Goal: Task Accomplishment & Management: Manage account settings

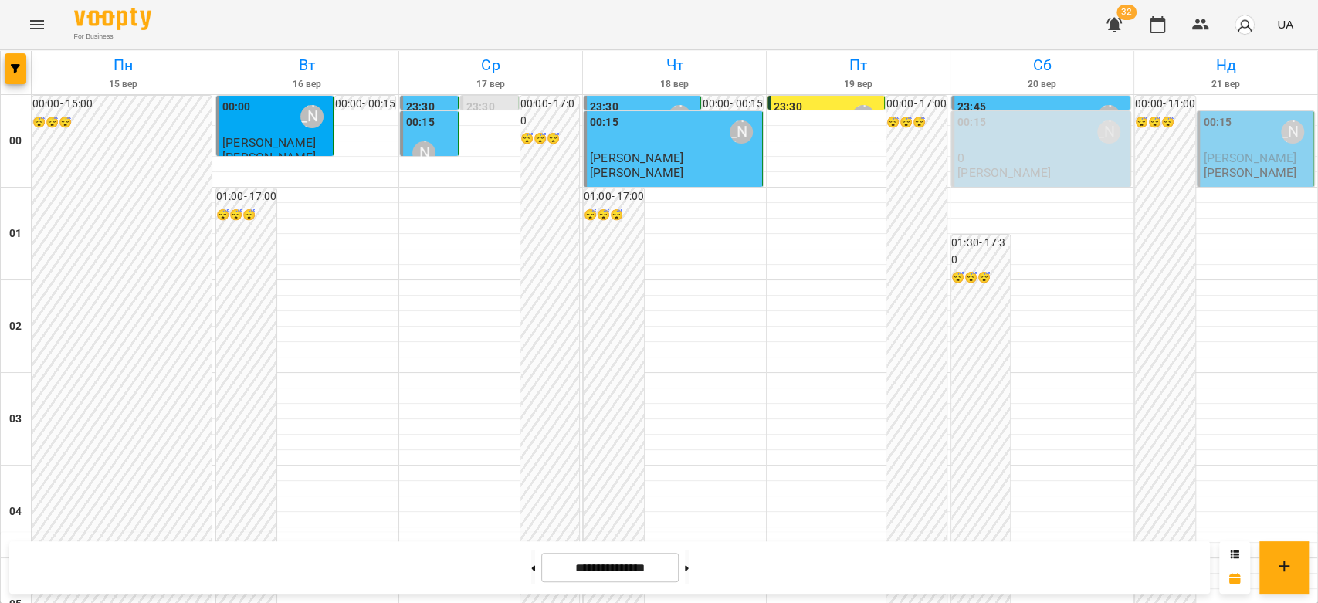
scroll to position [1356, 0]
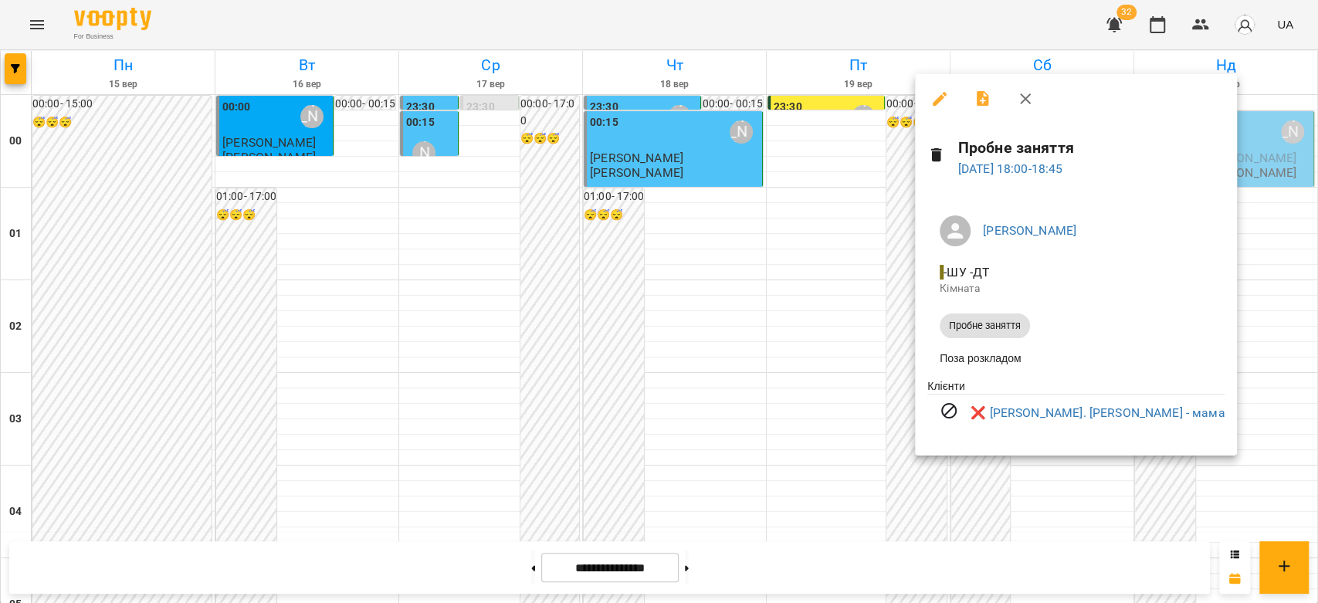
click at [849, 439] on div at bounding box center [659, 301] width 1318 height 603
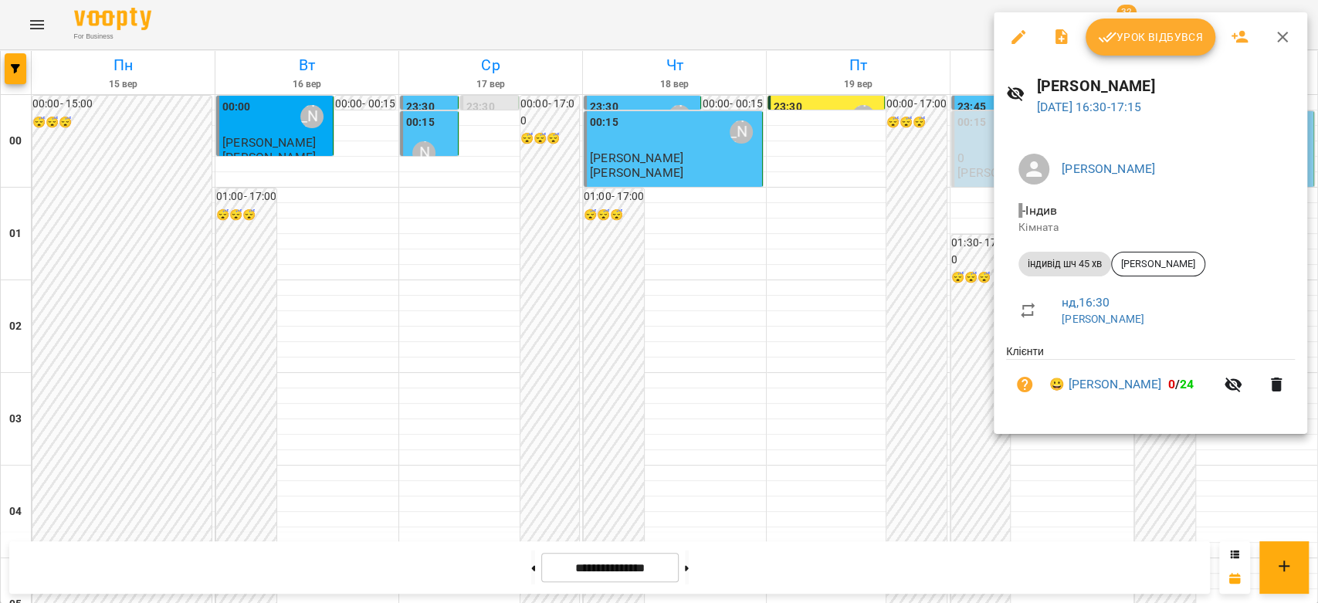
click at [929, 357] on div at bounding box center [659, 301] width 1318 height 603
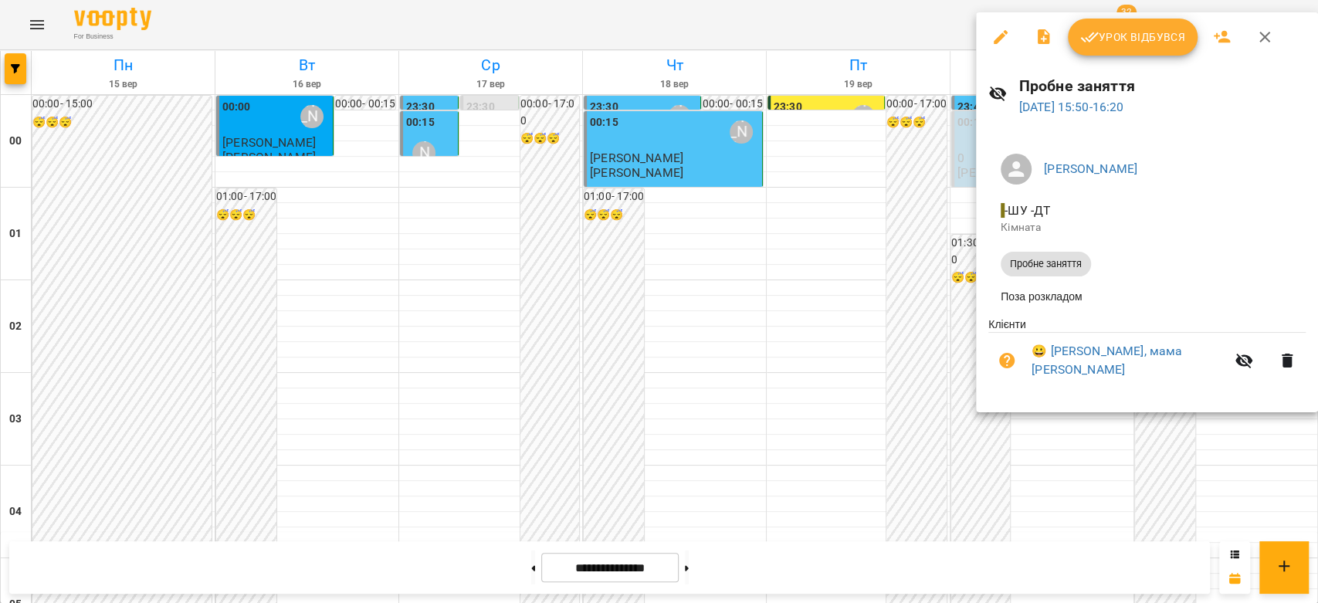
click at [960, 340] on div at bounding box center [659, 301] width 1318 height 603
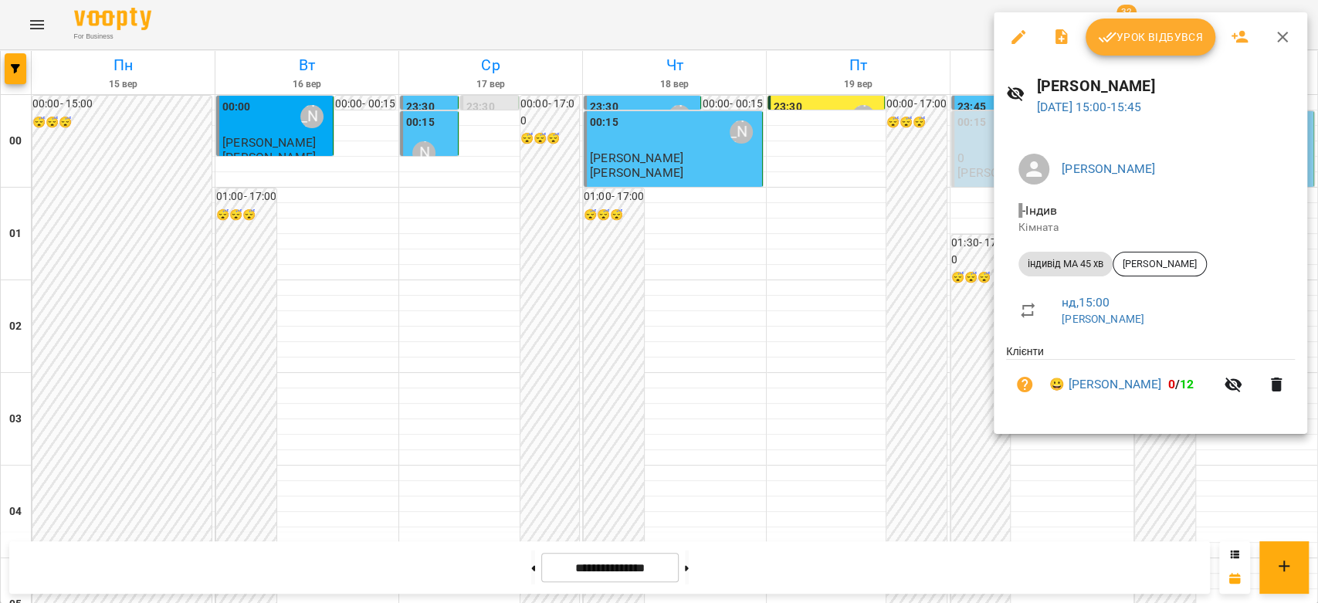
click at [974, 336] on div at bounding box center [659, 301] width 1318 height 603
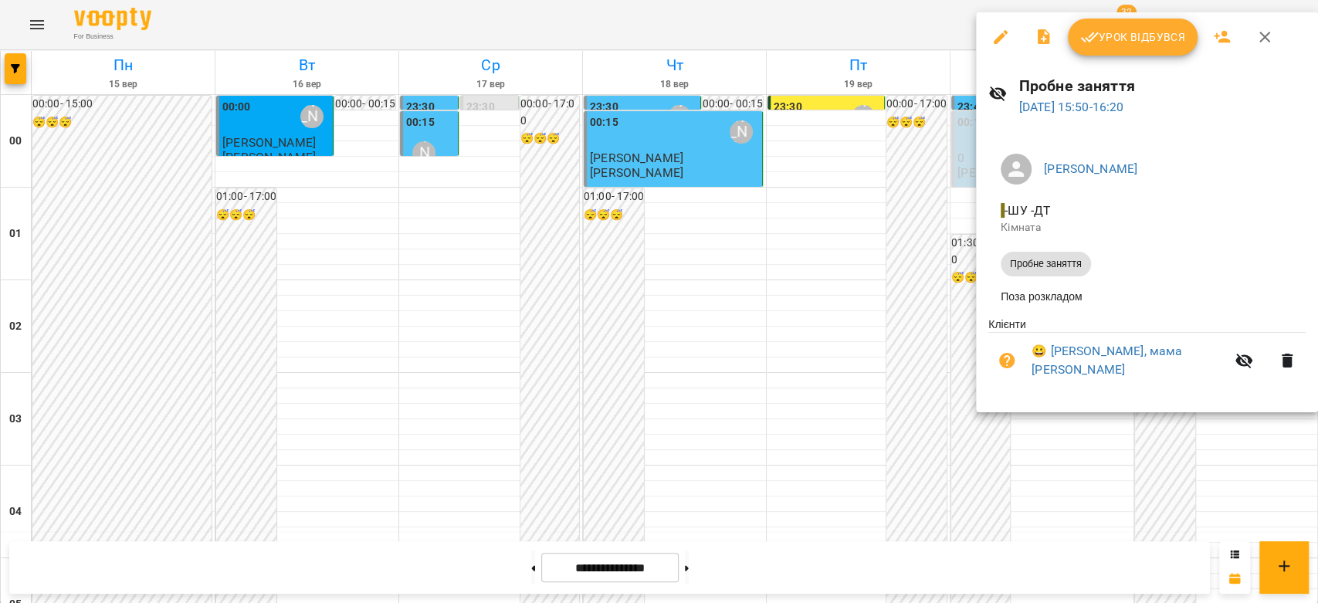
click at [939, 385] on div at bounding box center [659, 301] width 1318 height 603
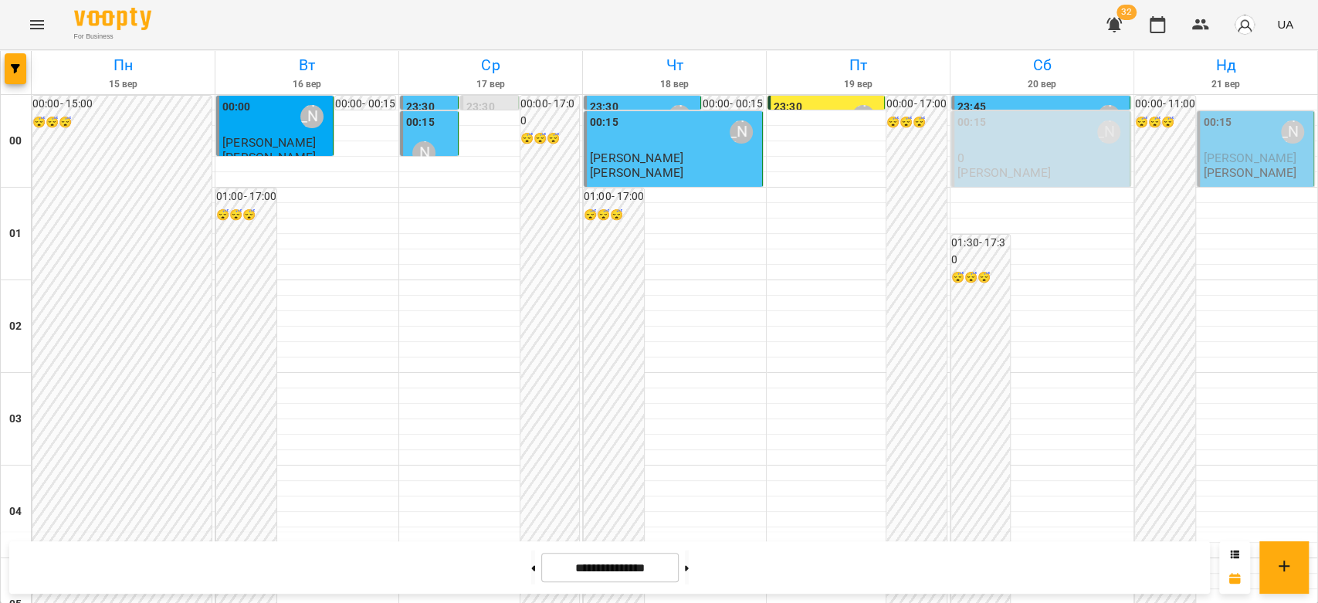
scroll to position [1613, 0]
click at [689, 569] on button at bounding box center [687, 567] width 4 height 34
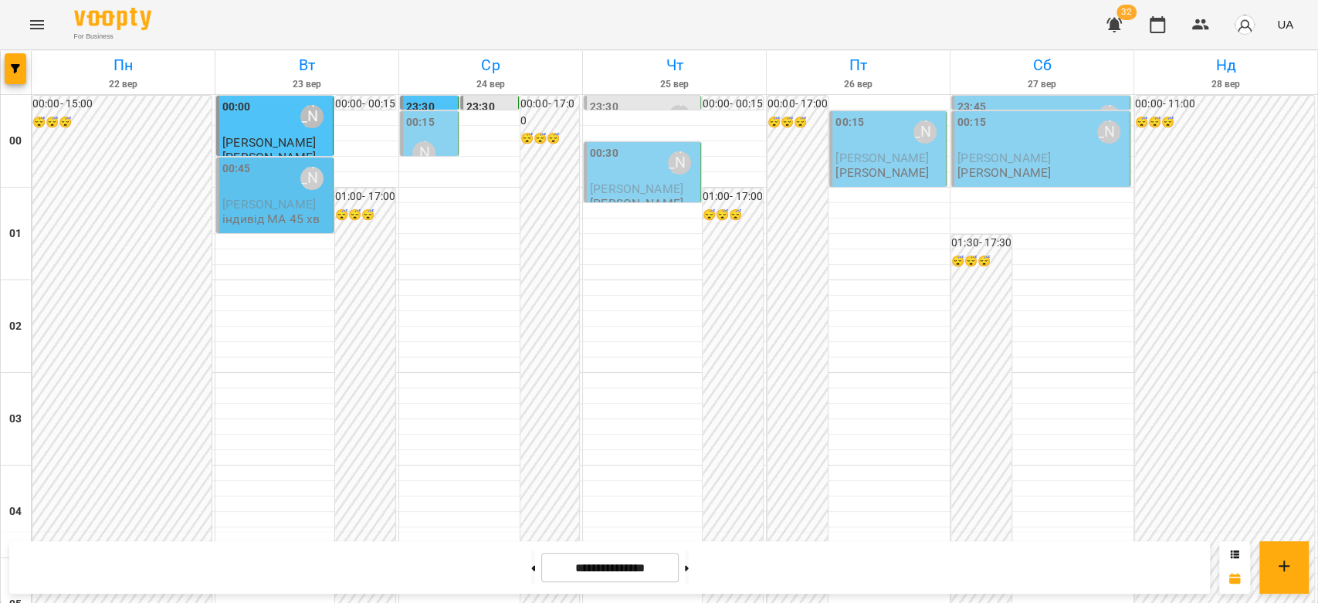
scroll to position [1356, 0]
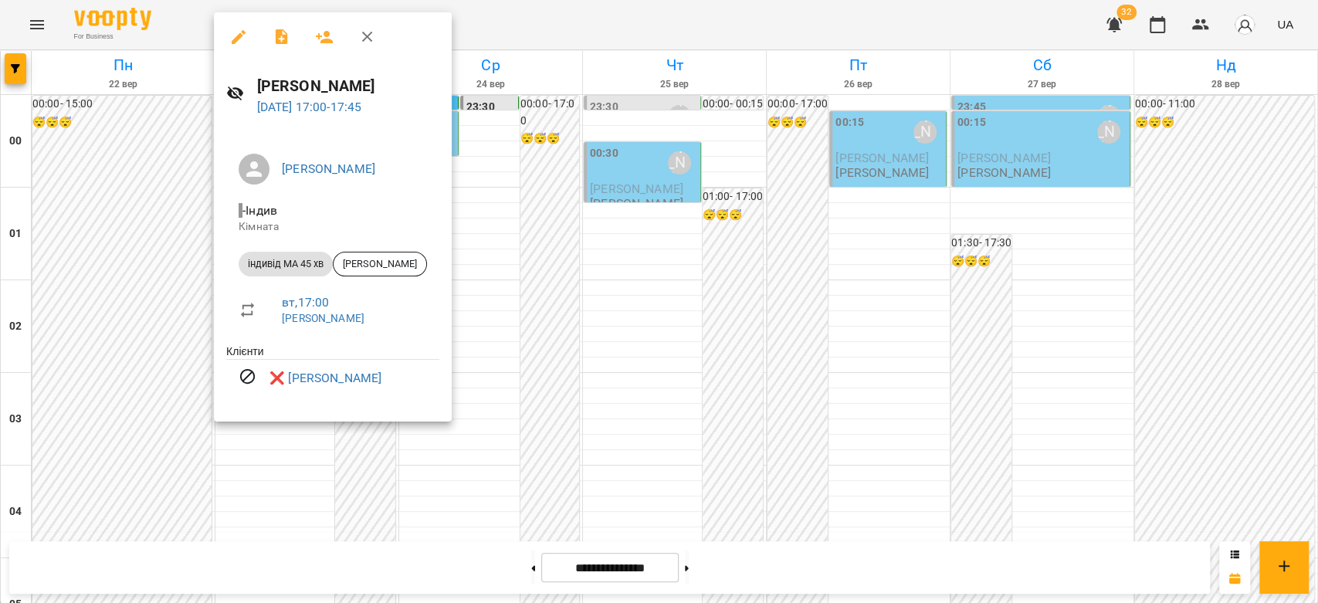
click at [537, 365] on div at bounding box center [659, 301] width 1318 height 603
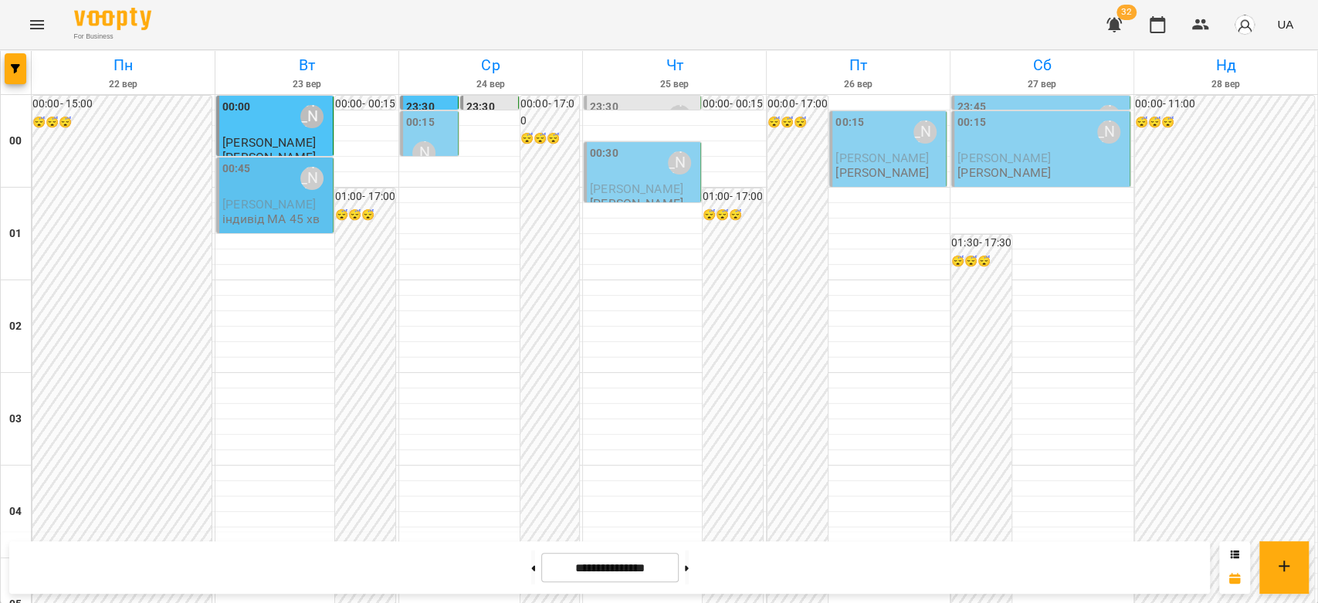
scroll to position [1270, 0]
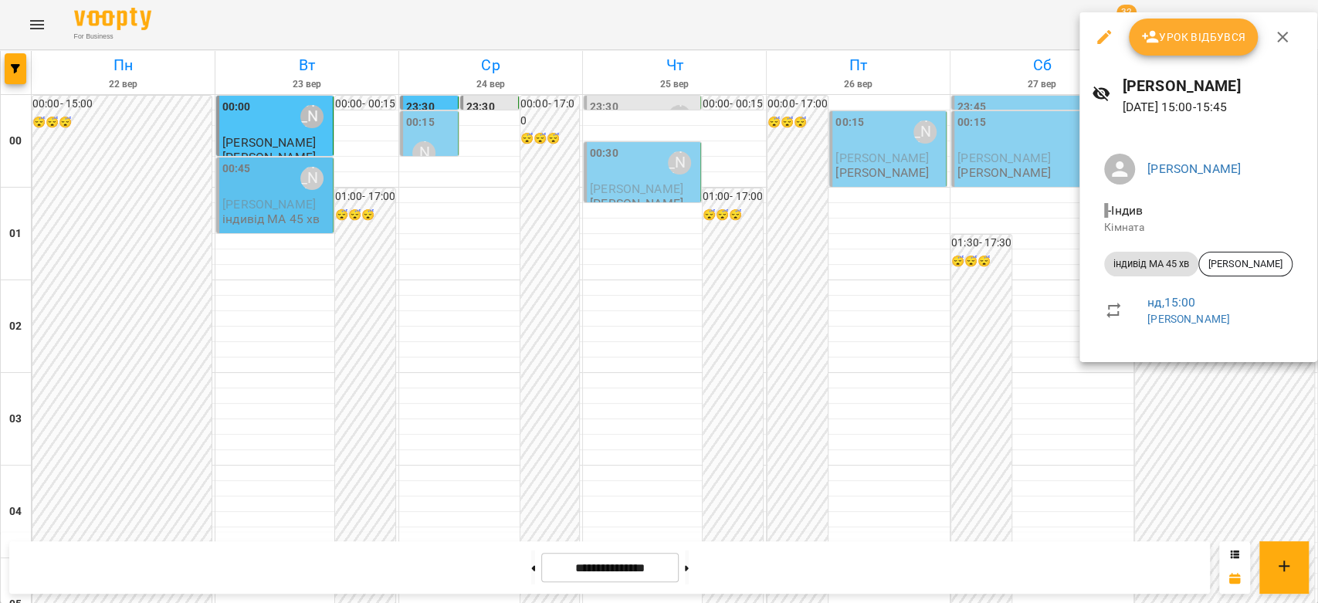
click at [1030, 268] on div at bounding box center [659, 301] width 1318 height 603
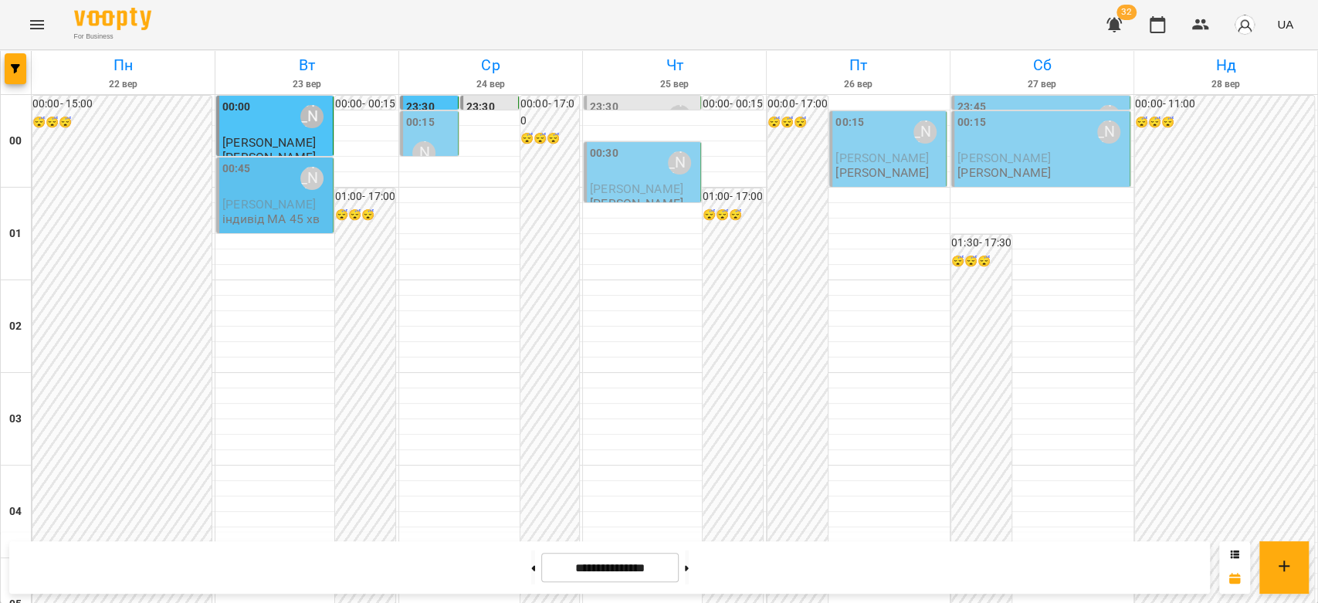
click at [525, 567] on div at bounding box center [533, 567] width 16 height 34
click at [531, 561] on button at bounding box center [533, 567] width 4 height 34
type input "**********"
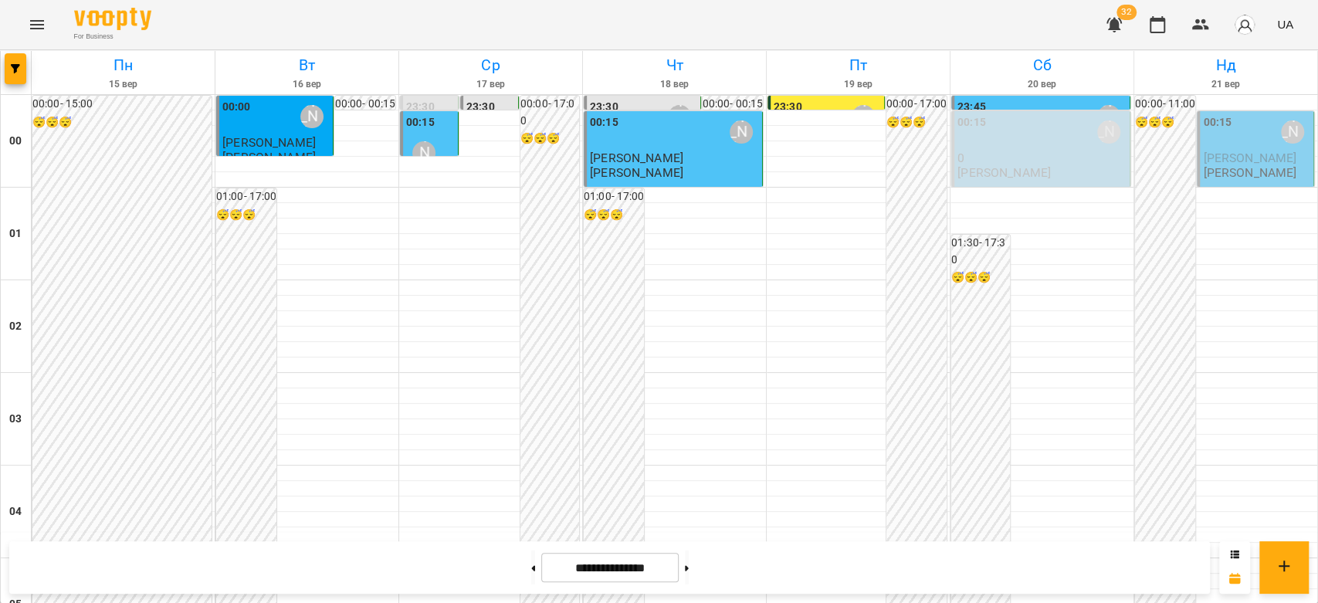
scroll to position [1099, 0]
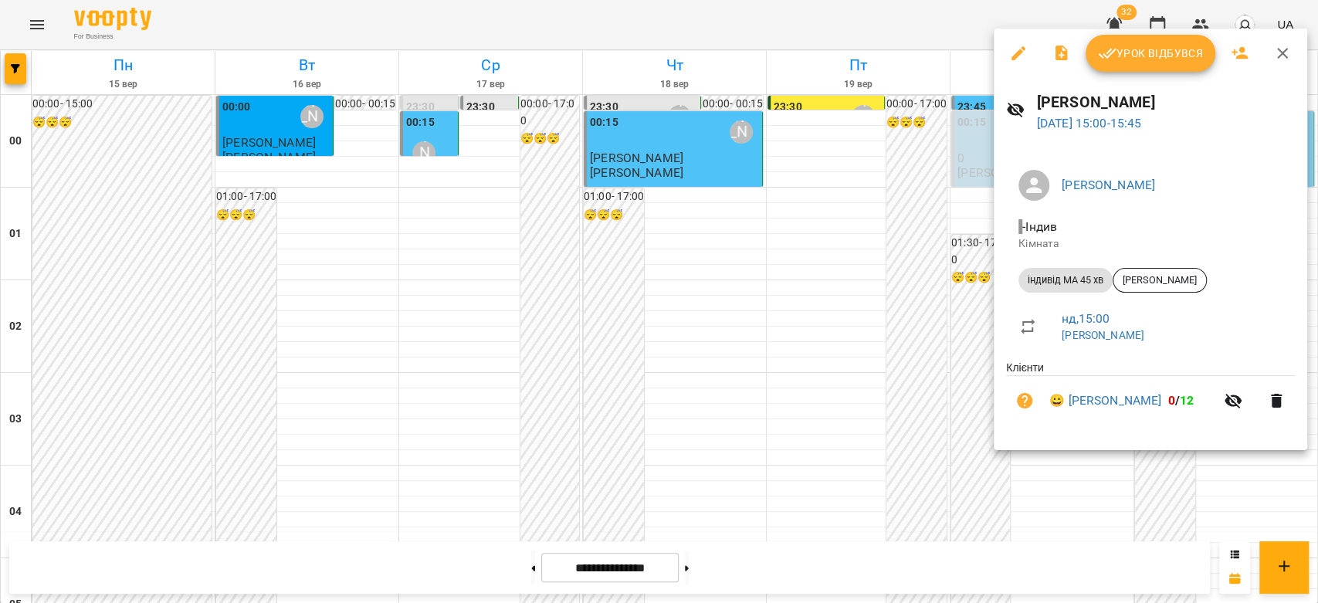
click at [1146, 65] on button "Урок відбувся" at bounding box center [1150, 53] width 130 height 37
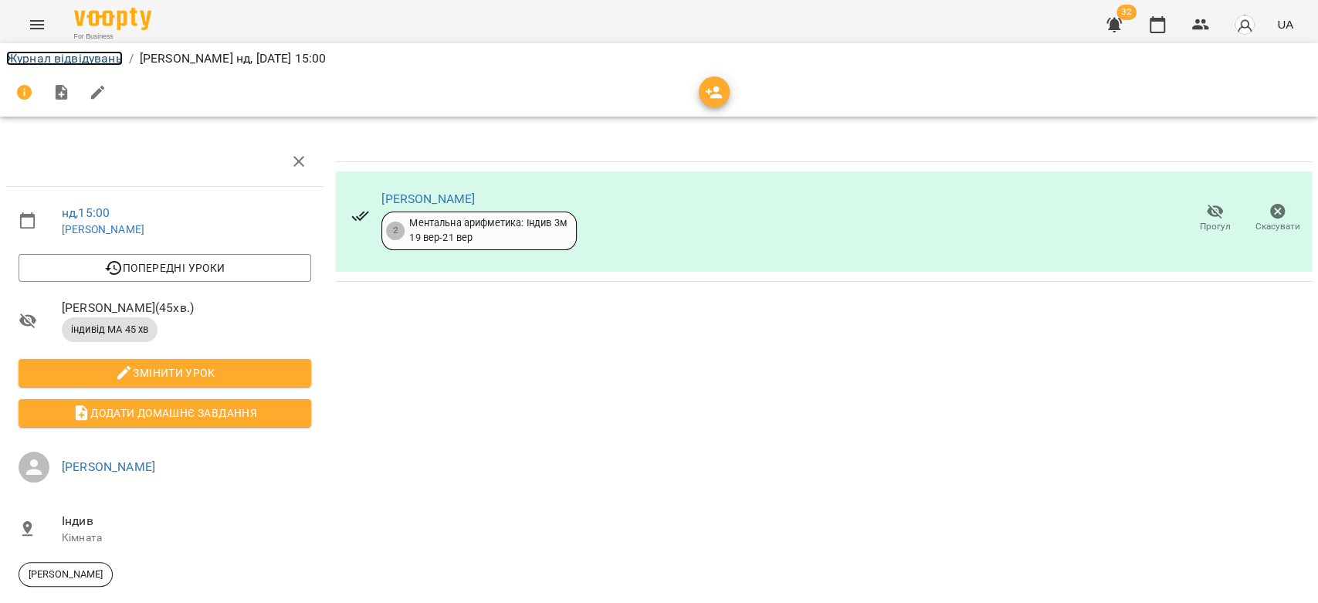
click at [103, 57] on link "Журнал відвідувань" at bounding box center [64, 58] width 117 height 15
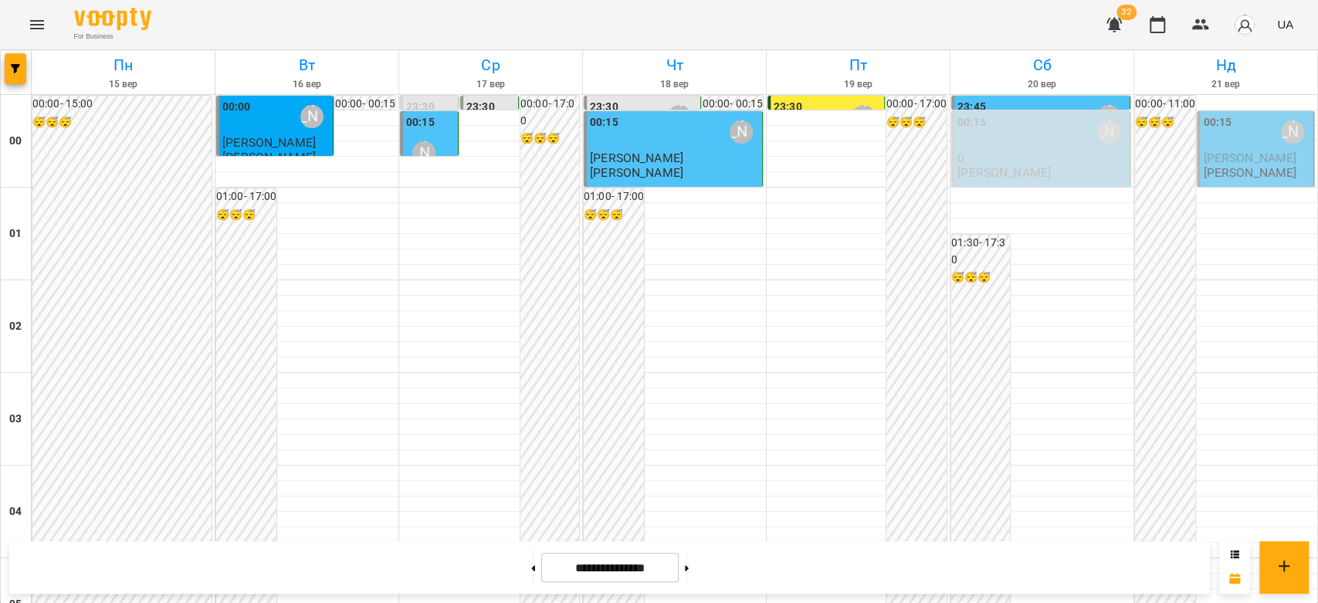
scroll to position [1200, 0]
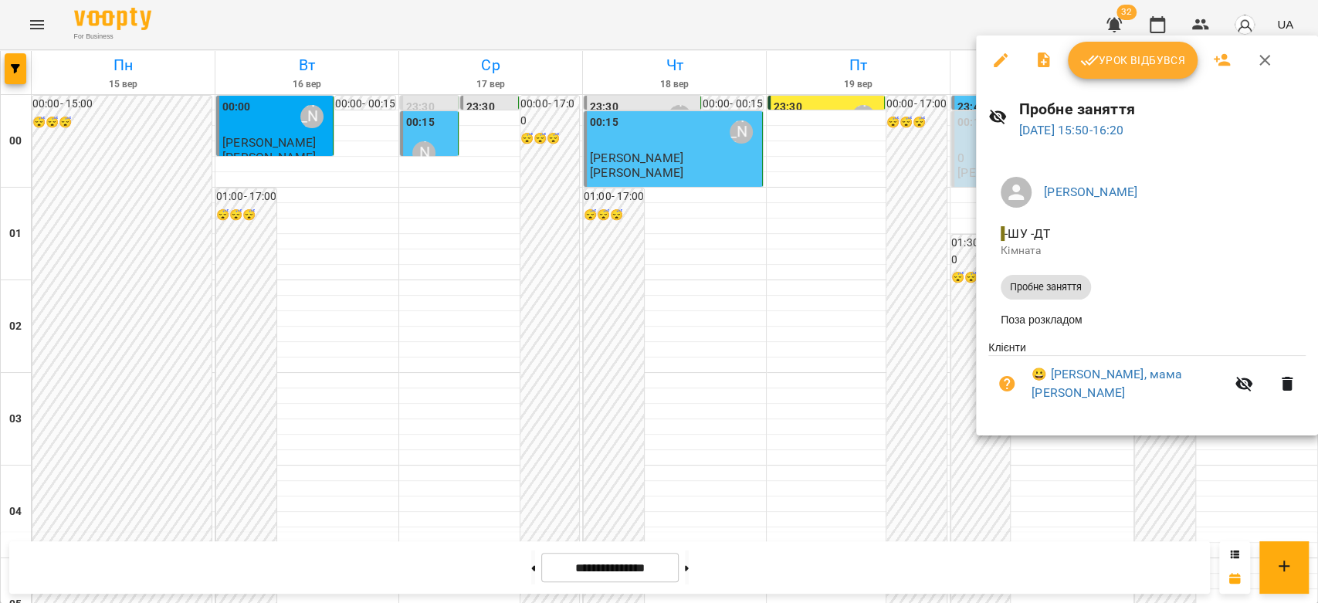
click at [916, 442] on div at bounding box center [659, 301] width 1318 height 603
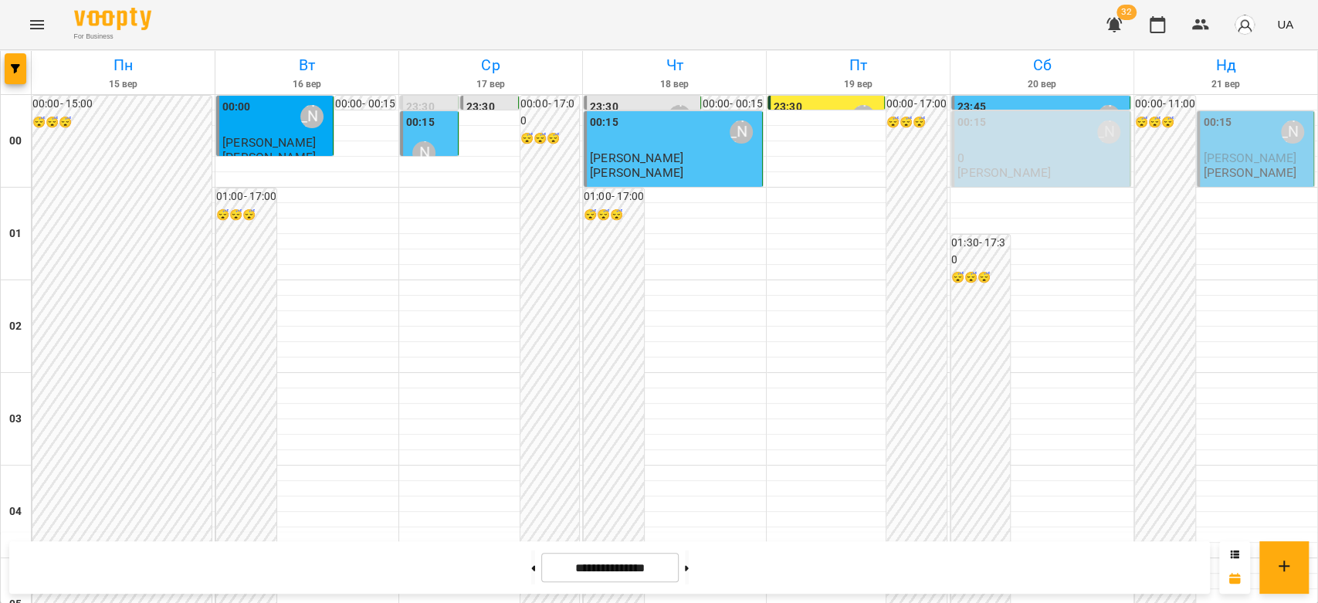
scroll to position [1286, 0]
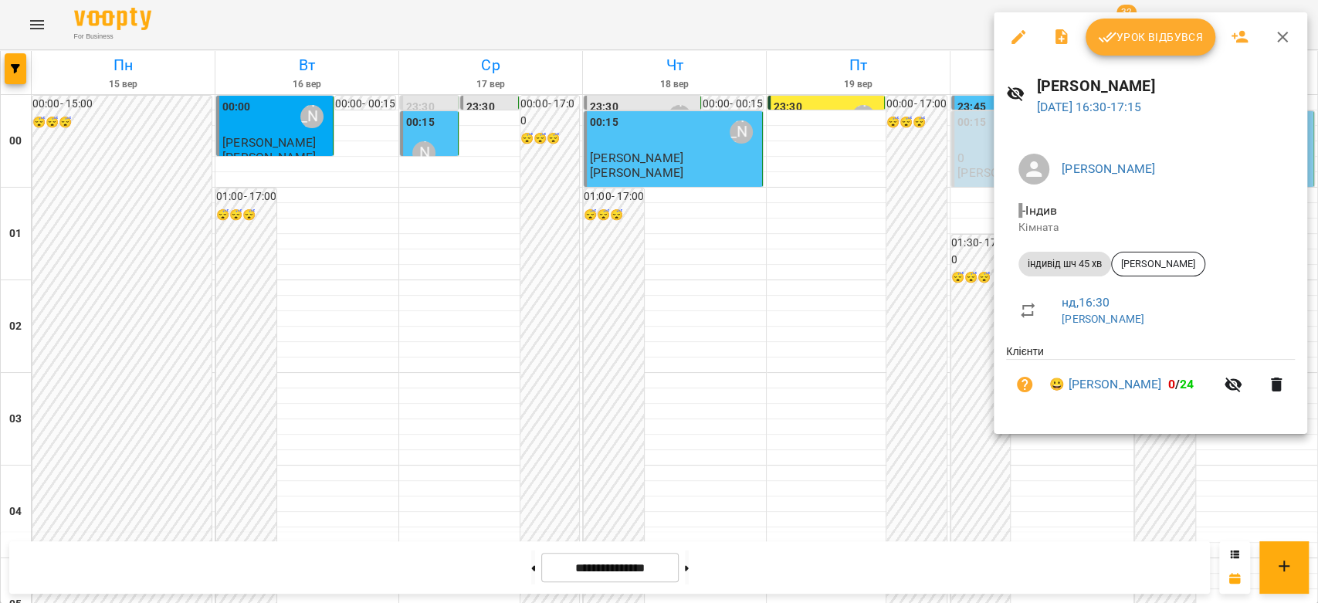
click at [956, 398] on div at bounding box center [659, 301] width 1318 height 603
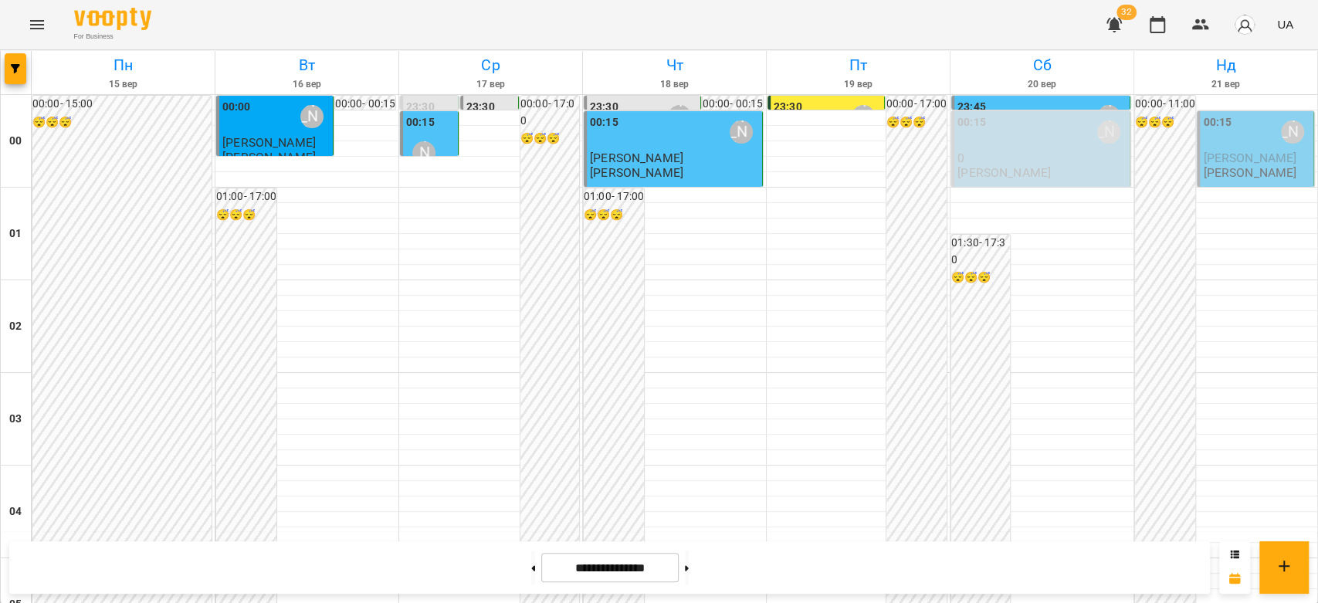
scroll to position [1785, 0]
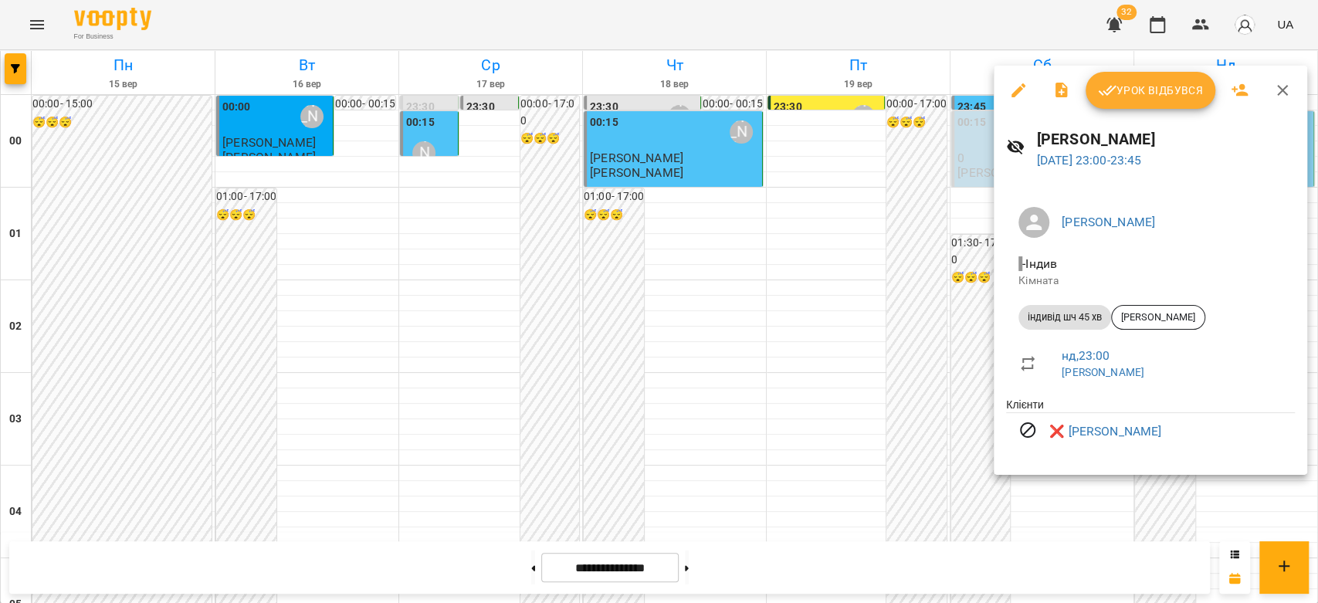
click at [909, 449] on div at bounding box center [659, 301] width 1318 height 603
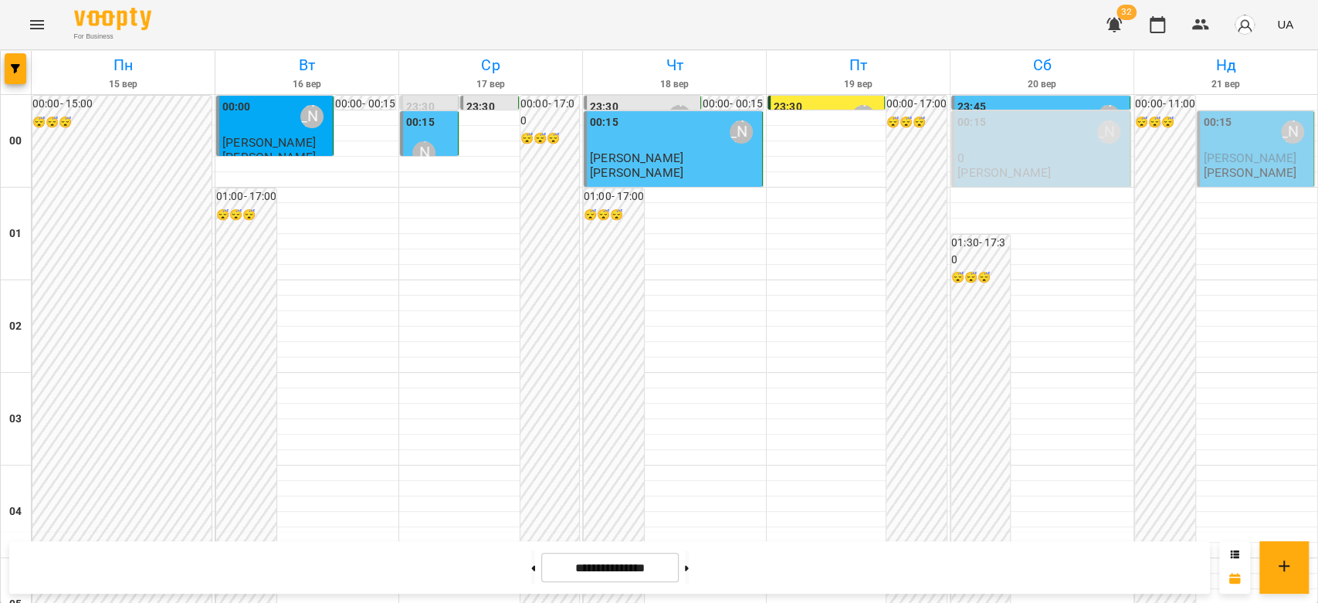
scroll to position [1613, 0]
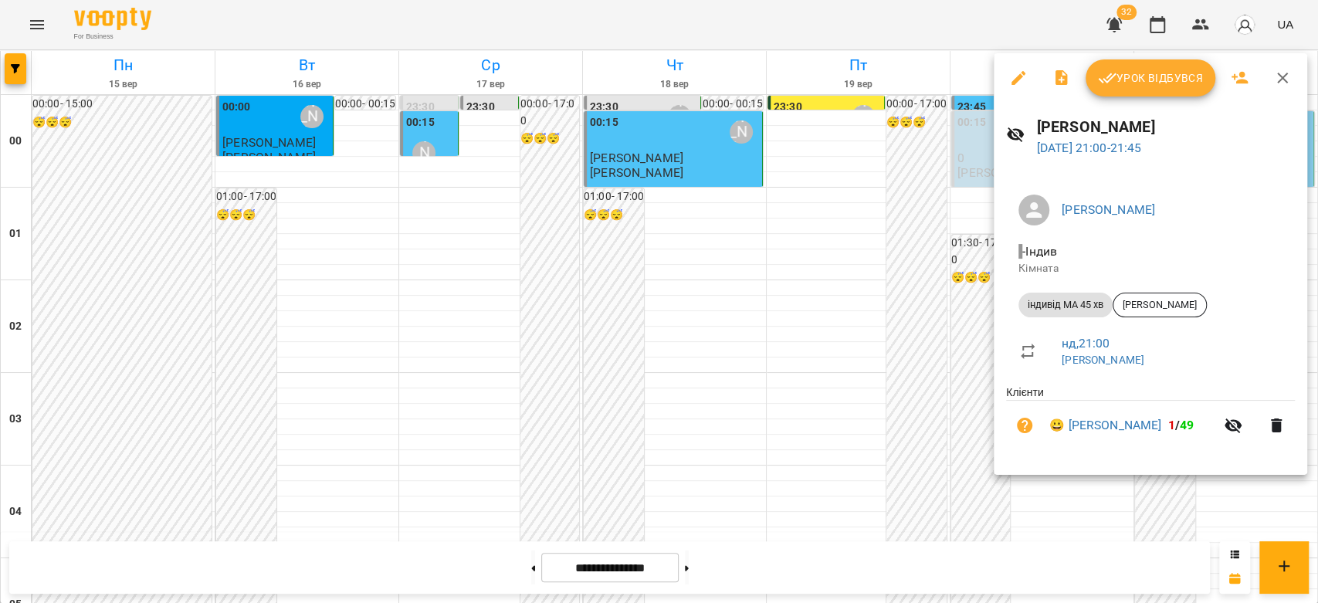
click at [906, 437] on div at bounding box center [659, 301] width 1318 height 603
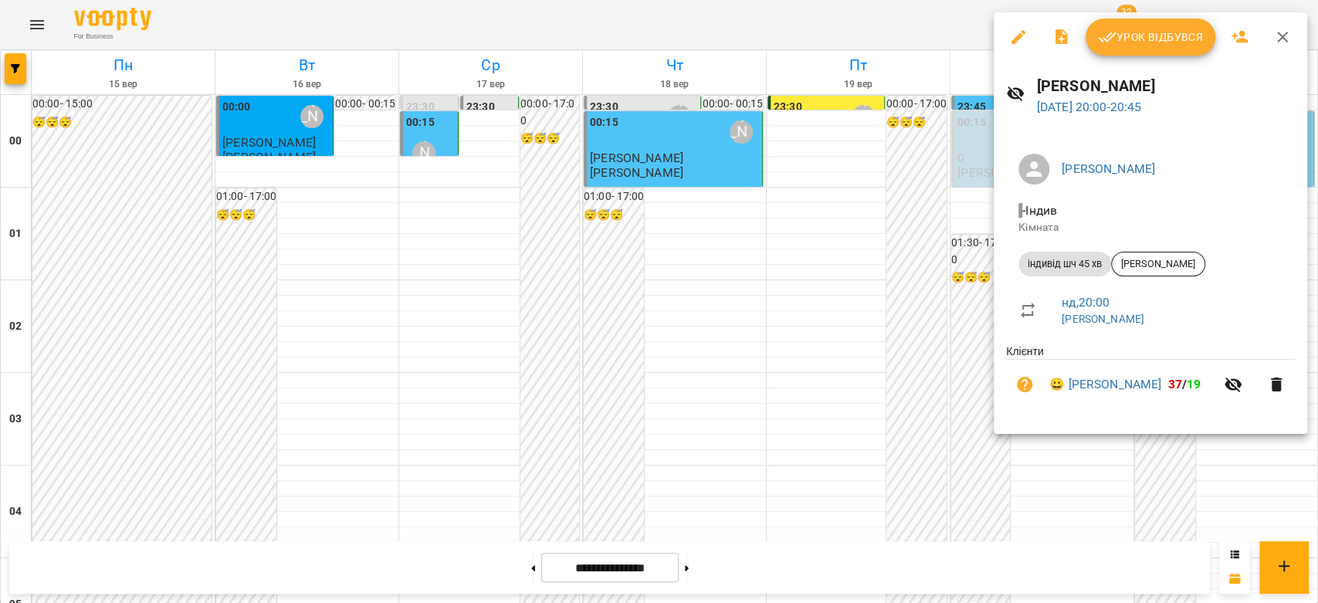
click at [920, 381] on div at bounding box center [659, 301] width 1318 height 603
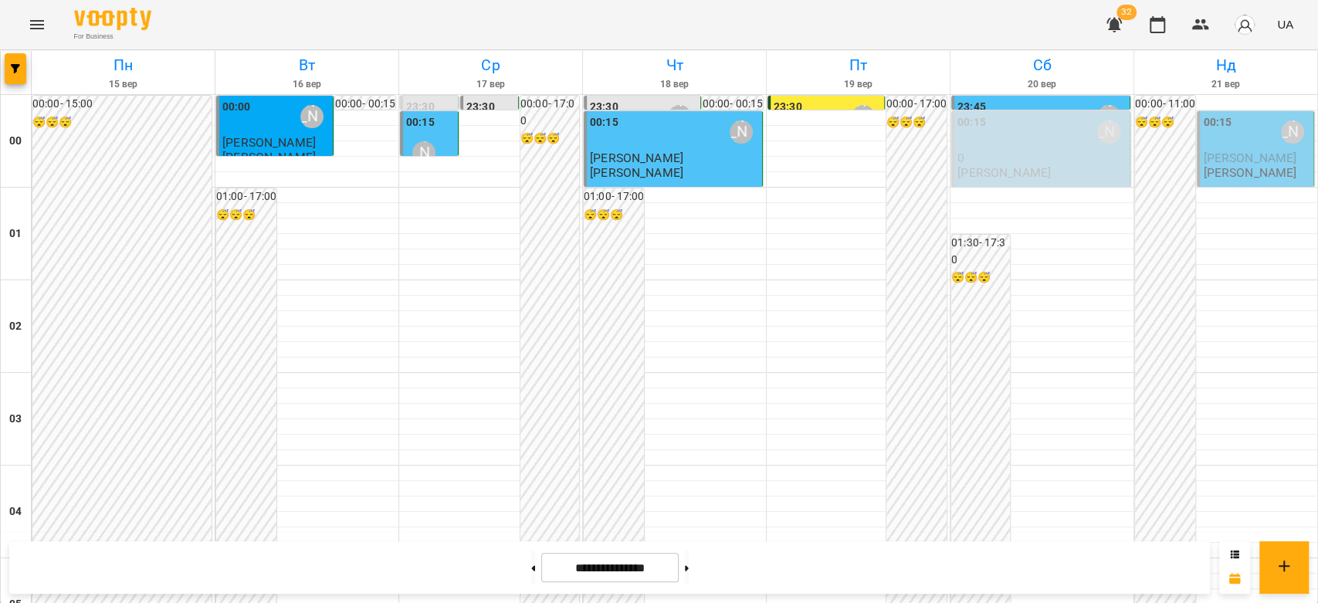
scroll to position [1785, 0]
click at [689, 567] on button at bounding box center [687, 567] width 4 height 34
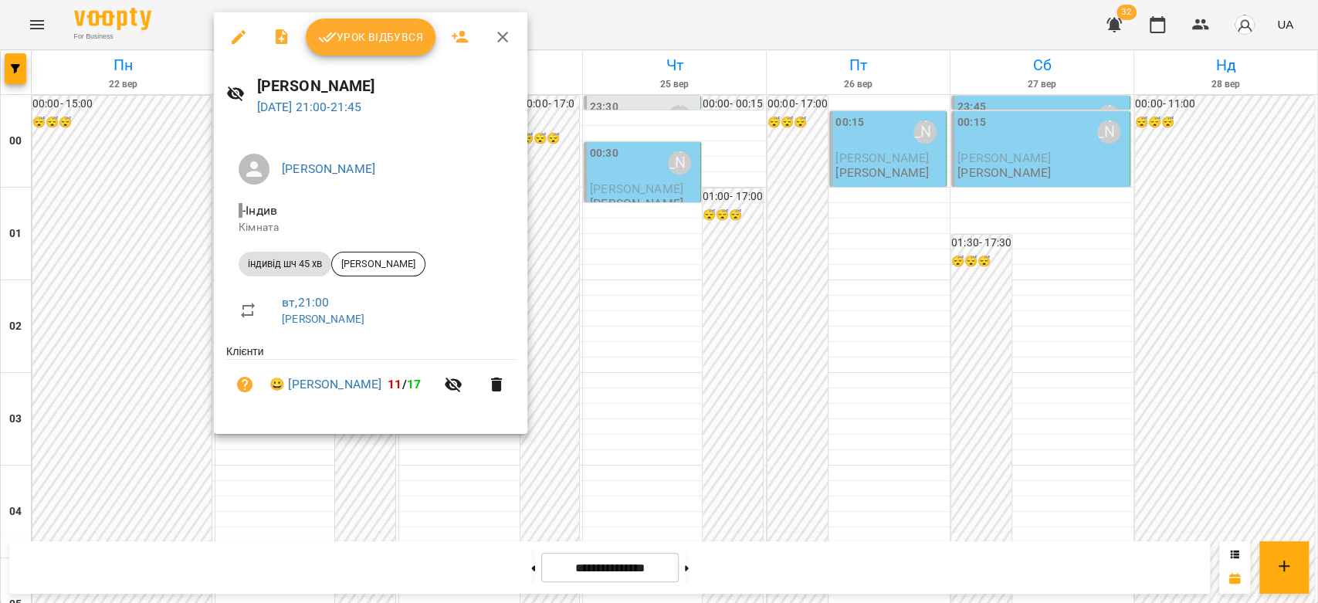
click at [735, 313] on div at bounding box center [659, 301] width 1318 height 603
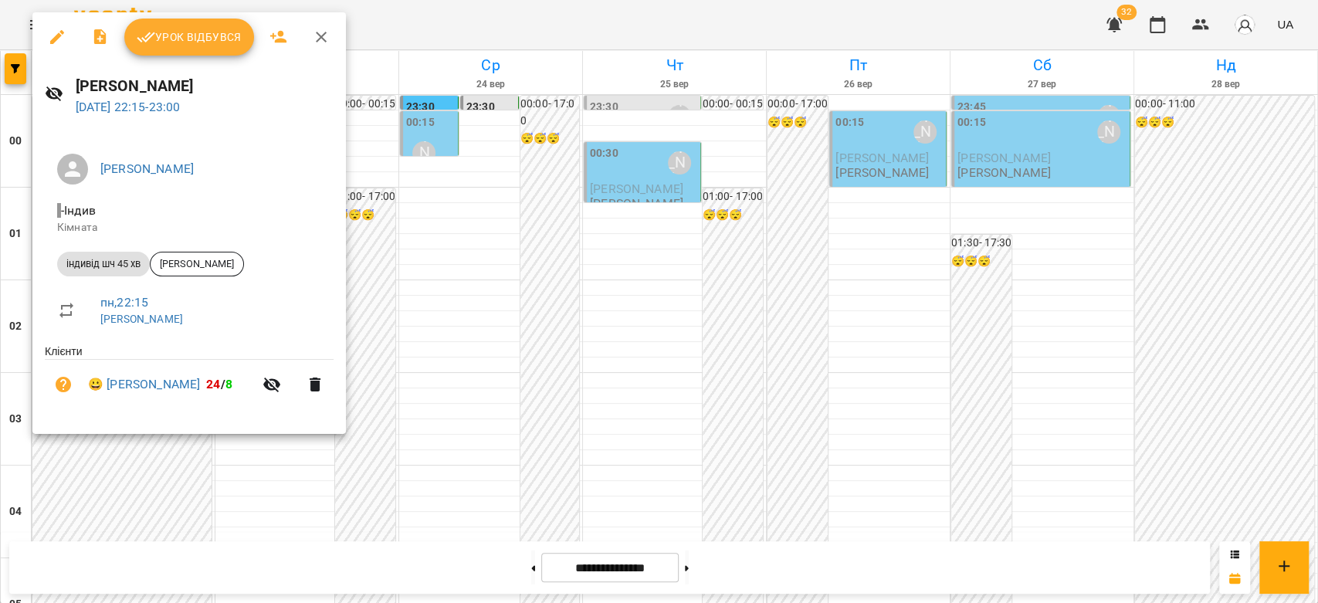
click at [557, 398] on div at bounding box center [659, 301] width 1318 height 603
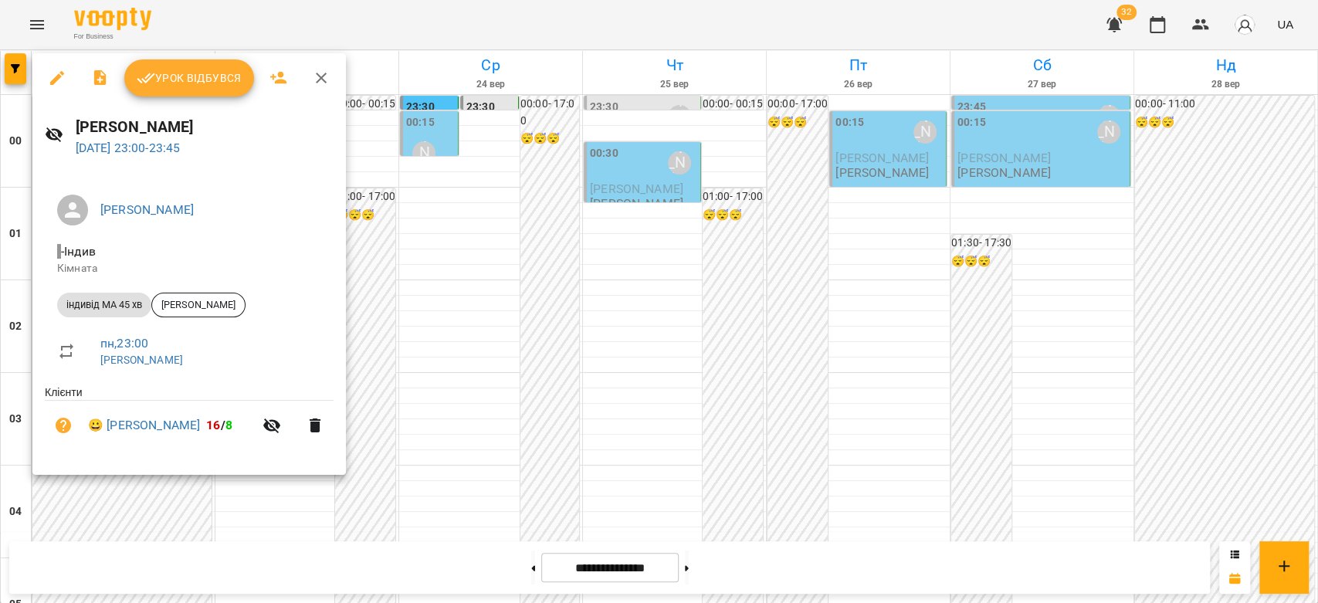
click at [506, 406] on div at bounding box center [659, 301] width 1318 height 603
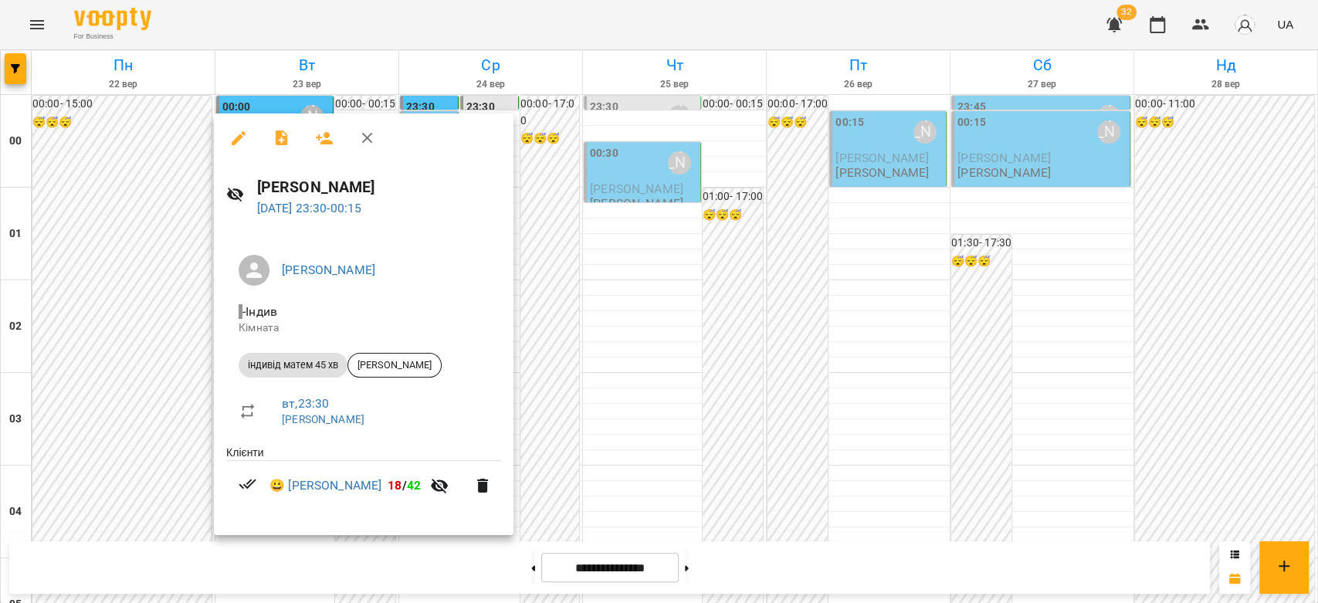
click at [590, 412] on div at bounding box center [659, 301] width 1318 height 603
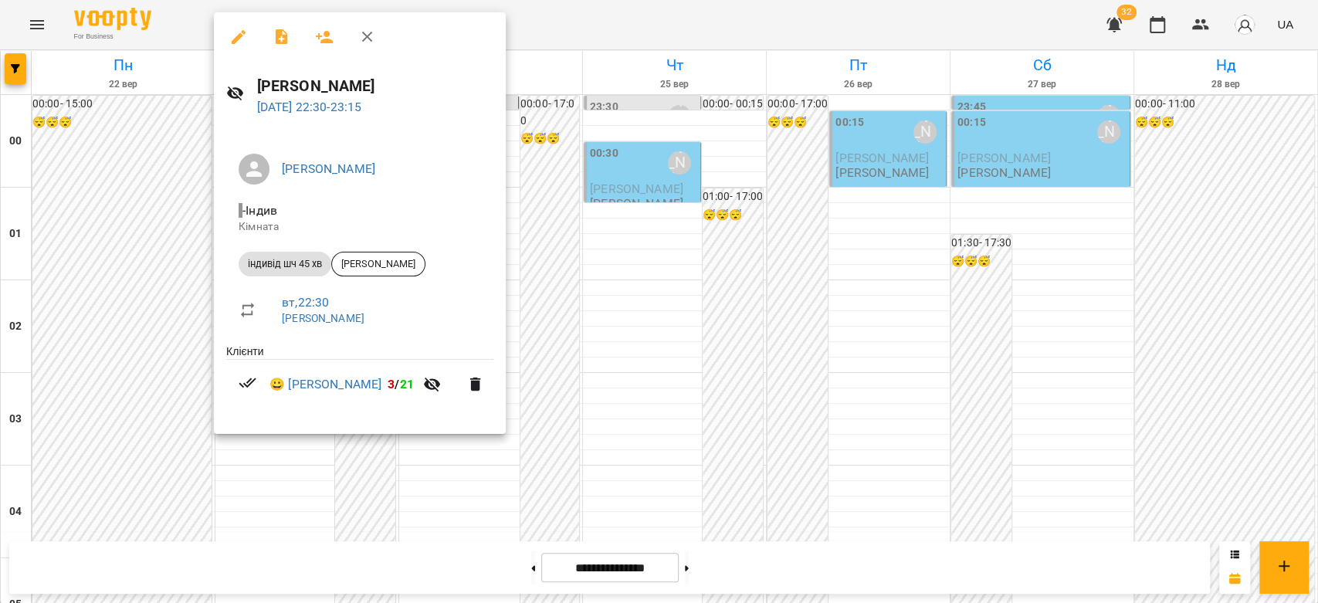
click at [627, 401] on div at bounding box center [659, 301] width 1318 height 603
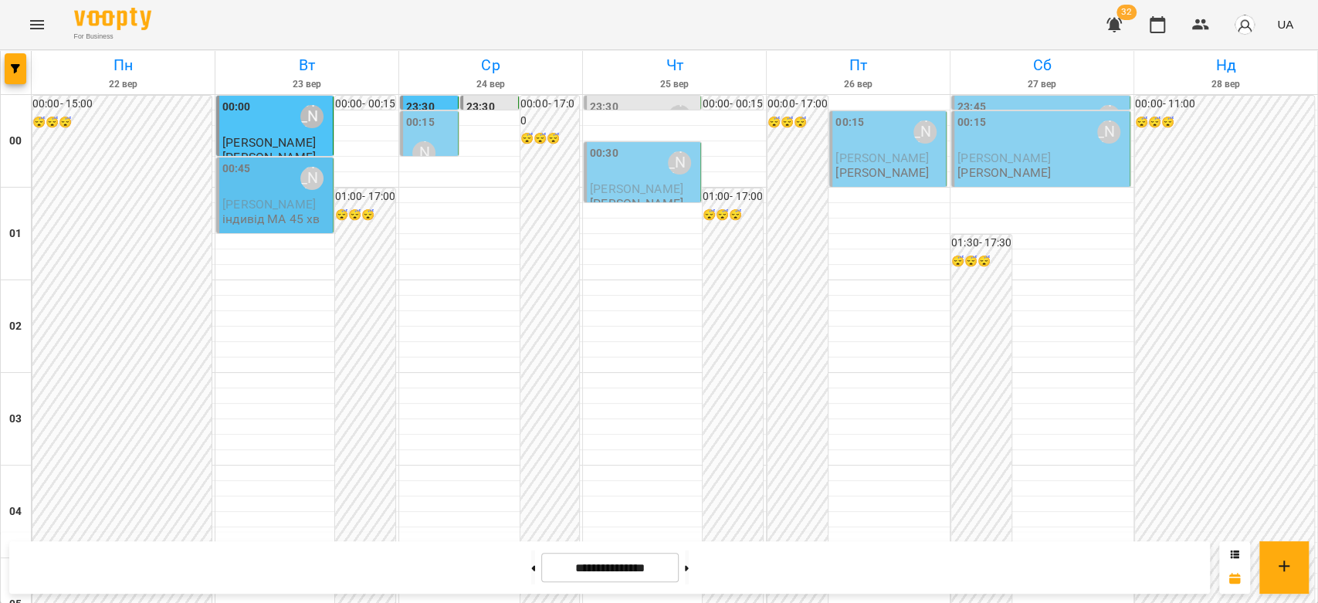
scroll to position [1698, 0]
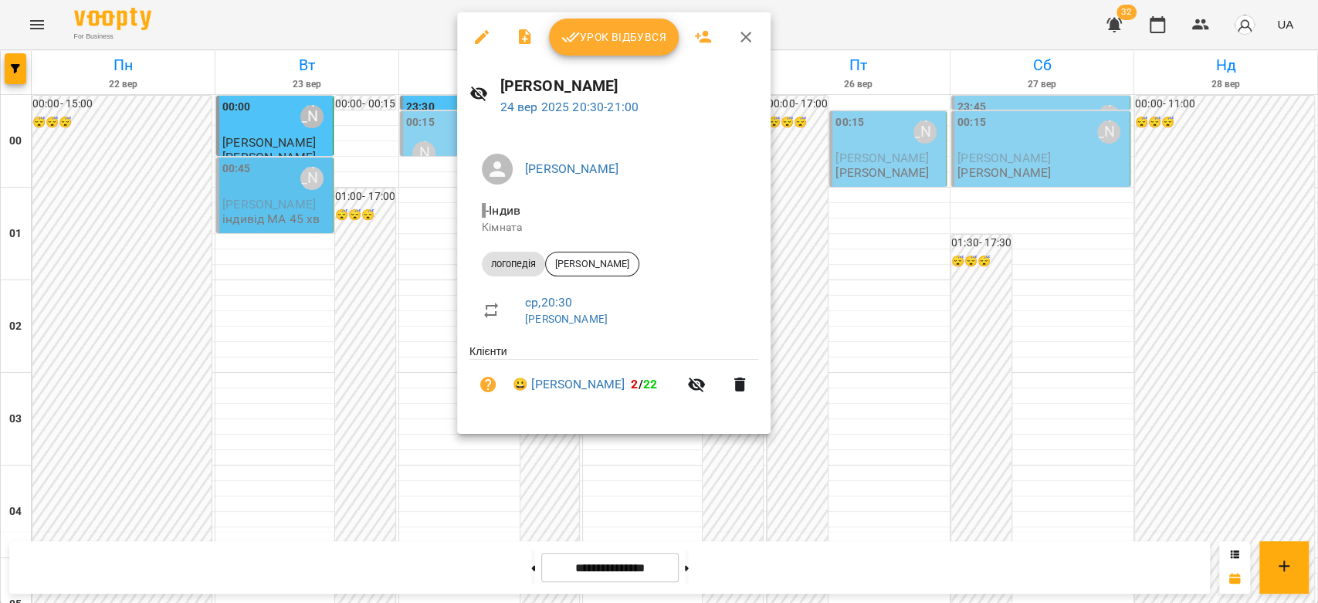
click at [327, 324] on div at bounding box center [659, 301] width 1318 height 603
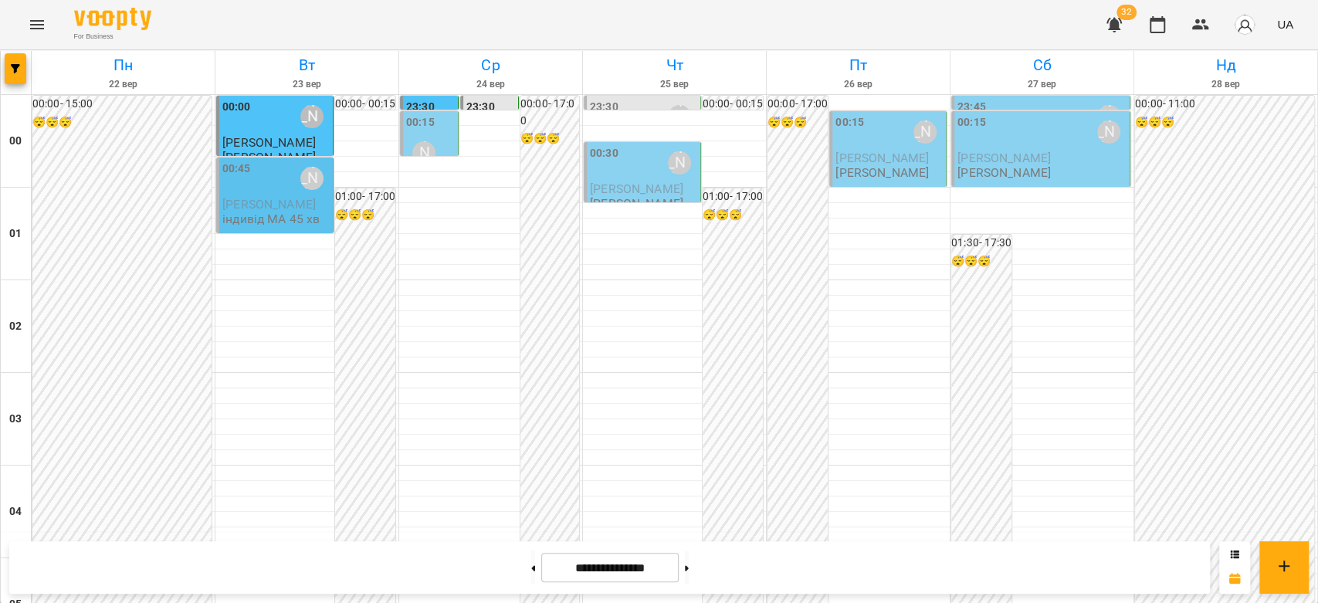
scroll to position [1613, 0]
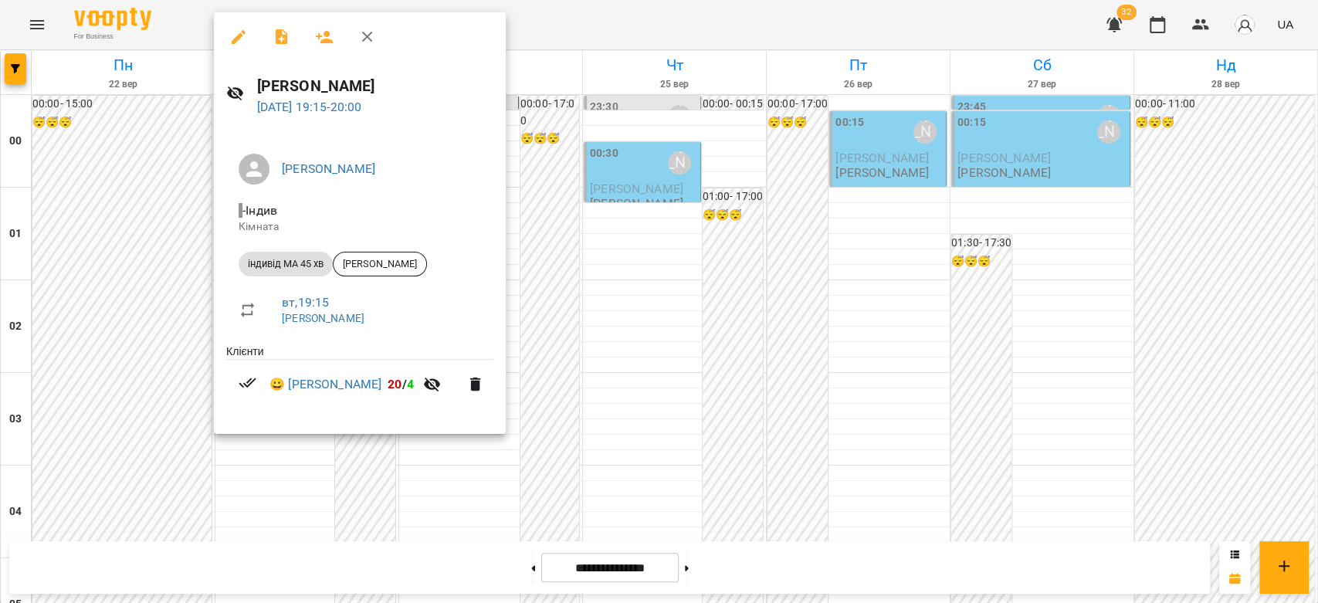
click at [630, 371] on div at bounding box center [659, 301] width 1318 height 603
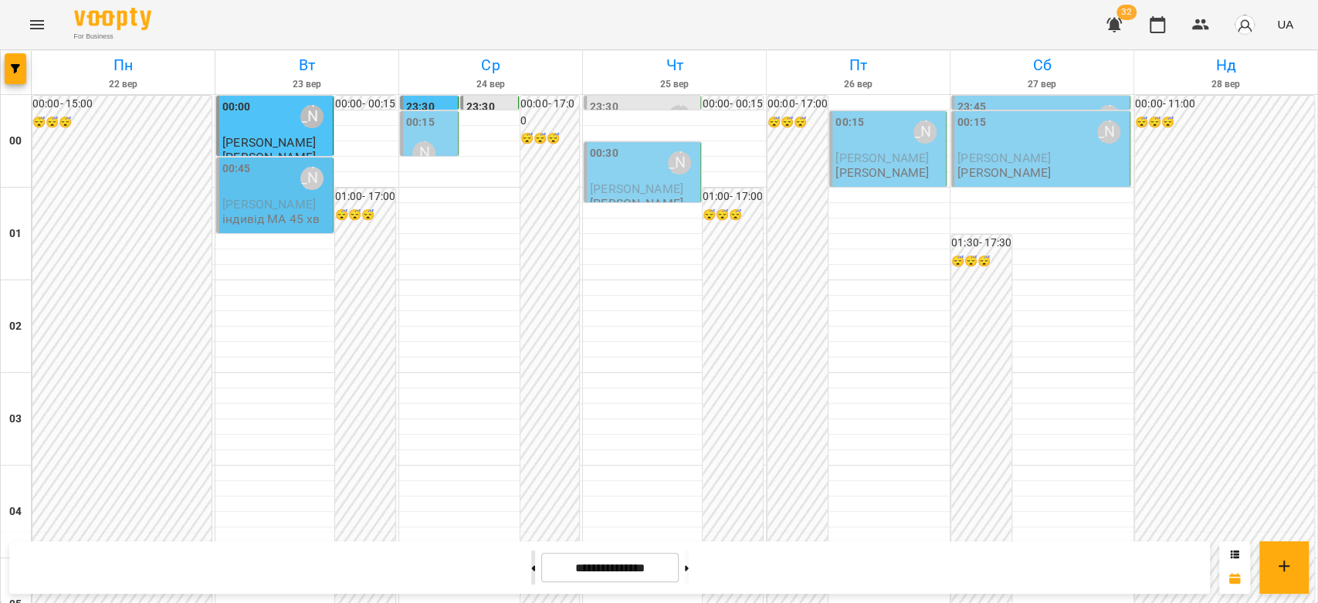
click at [531, 560] on button at bounding box center [533, 567] width 4 height 34
type input "**********"
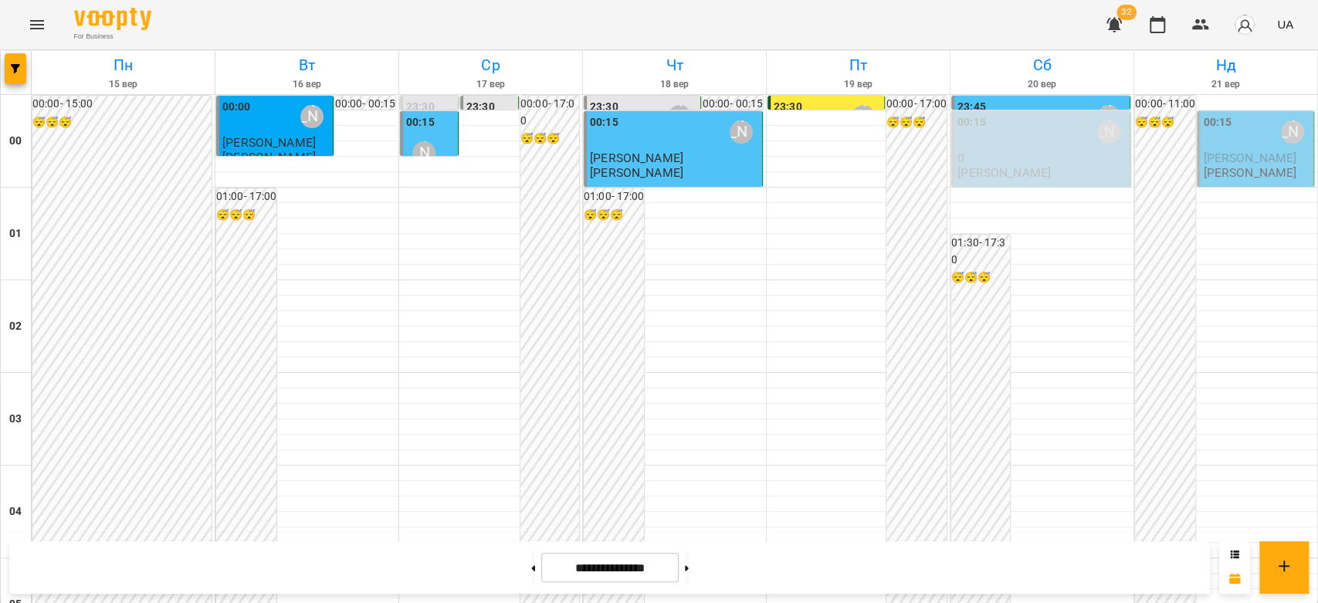
scroll to position [1785, 0]
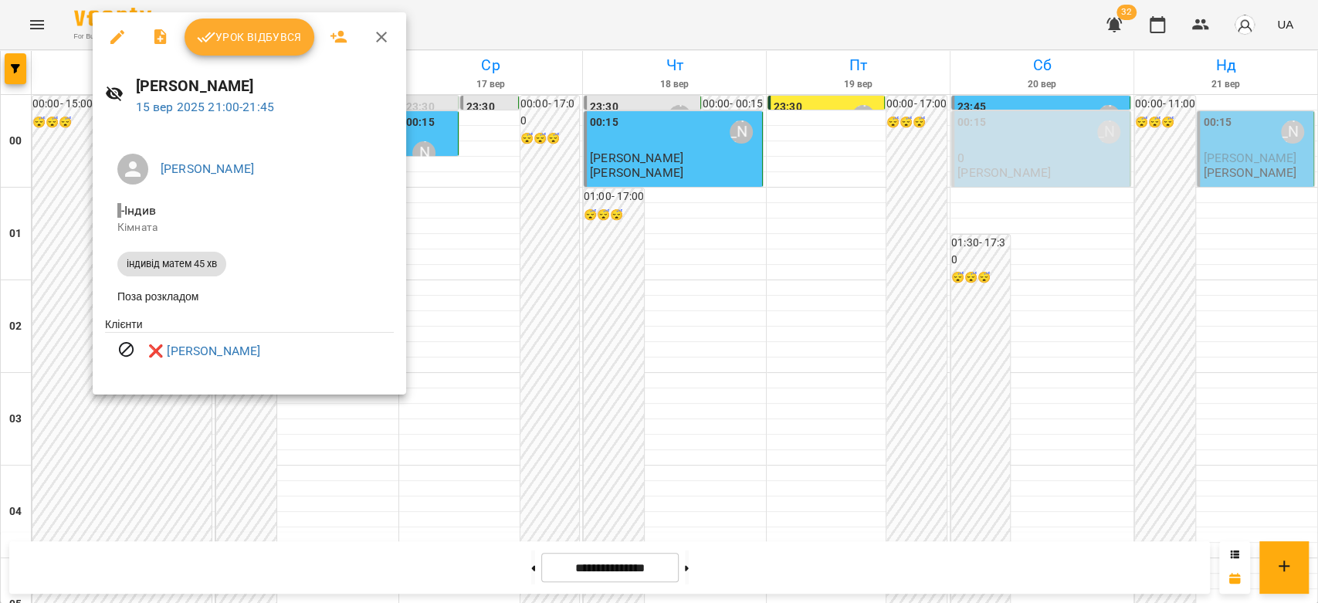
click at [478, 374] on div at bounding box center [659, 301] width 1318 height 603
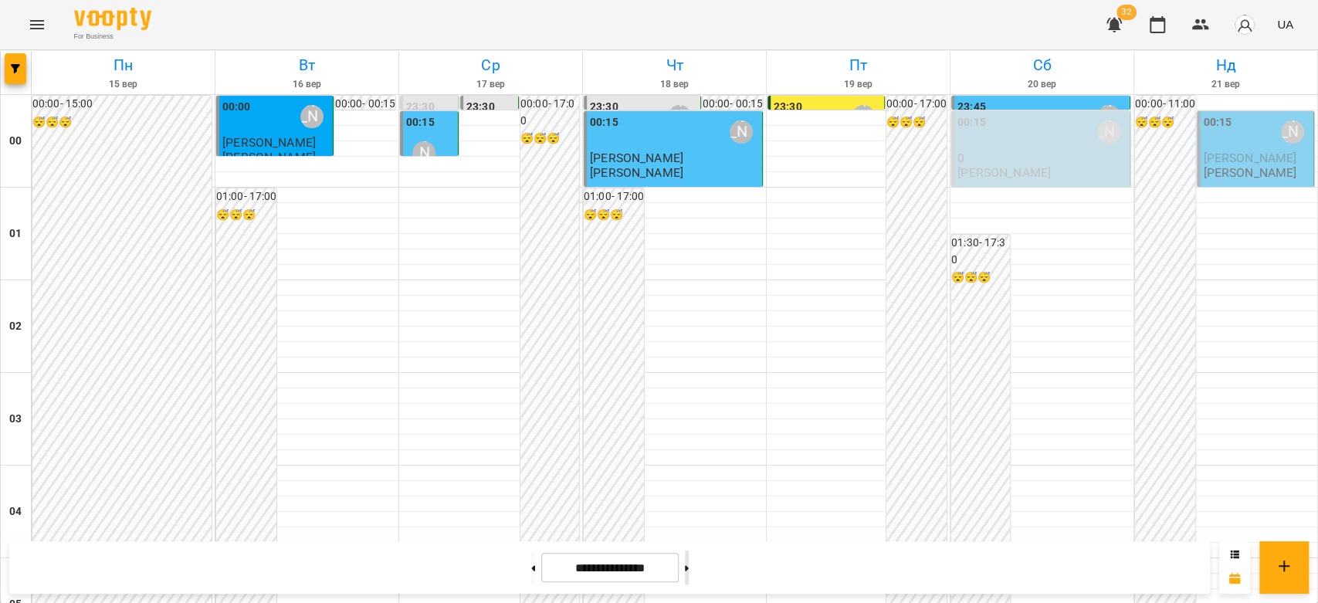
click at [689, 567] on button at bounding box center [687, 567] width 4 height 34
type input "**********"
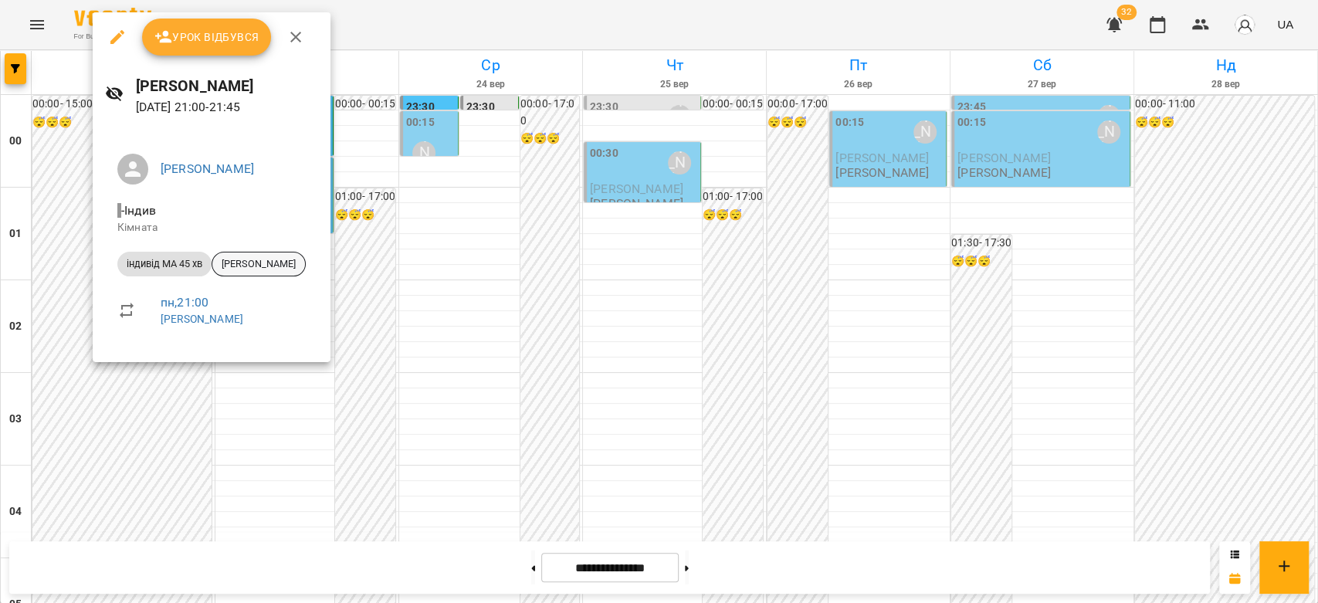
click at [273, 268] on span "Малютін Денис" at bounding box center [258, 264] width 93 height 14
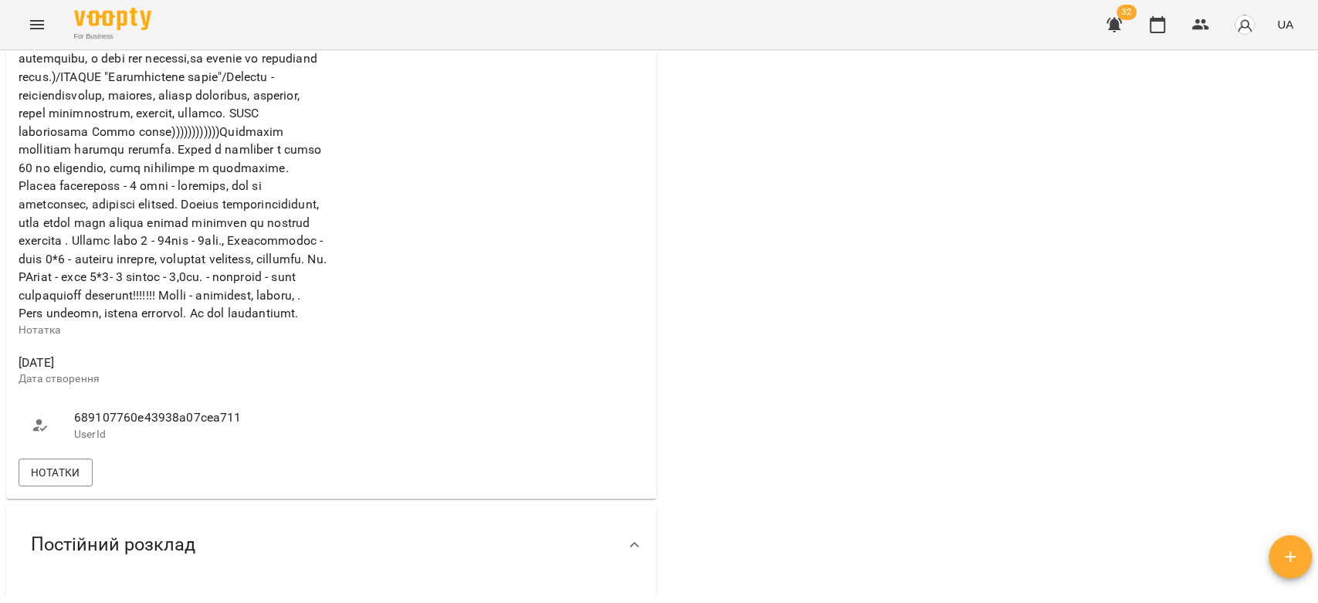
scroll to position [858, 0]
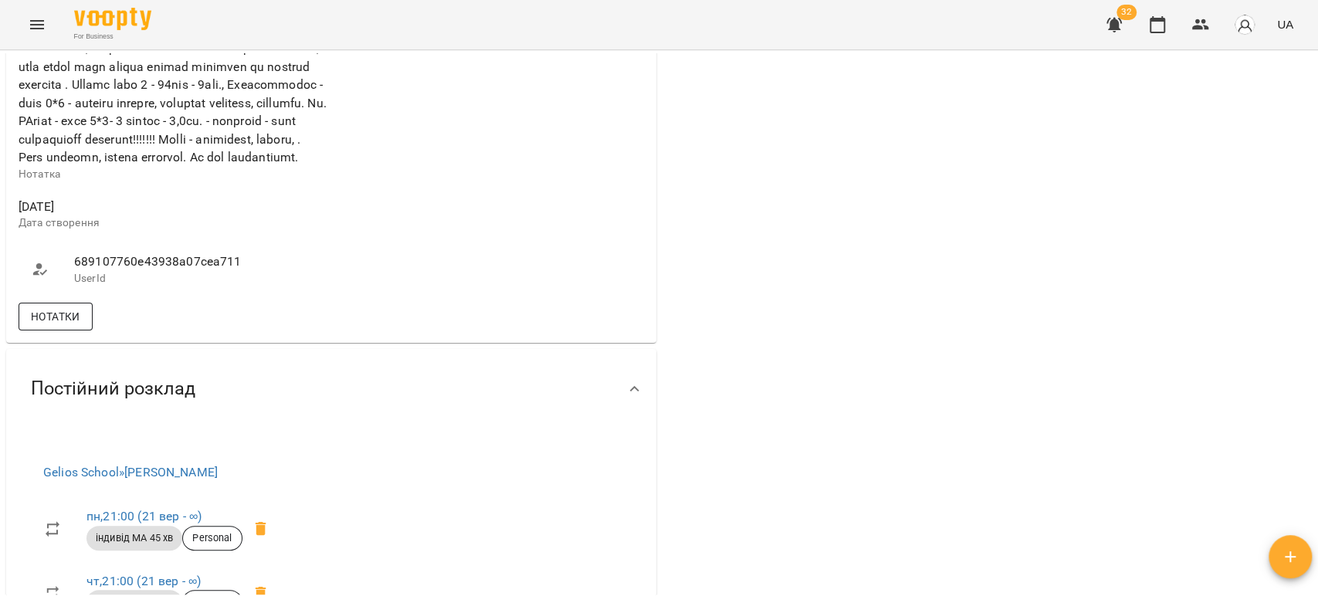
click at [72, 326] on span "Нотатки" at bounding box center [55, 316] width 49 height 19
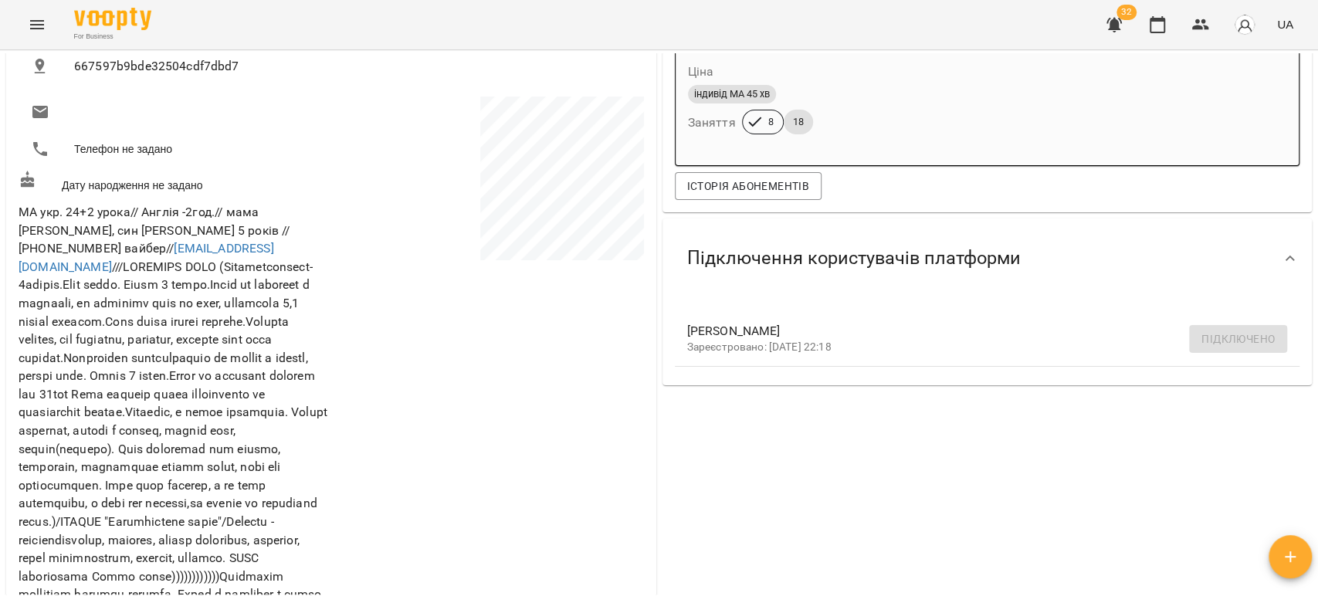
scroll to position [514, 0]
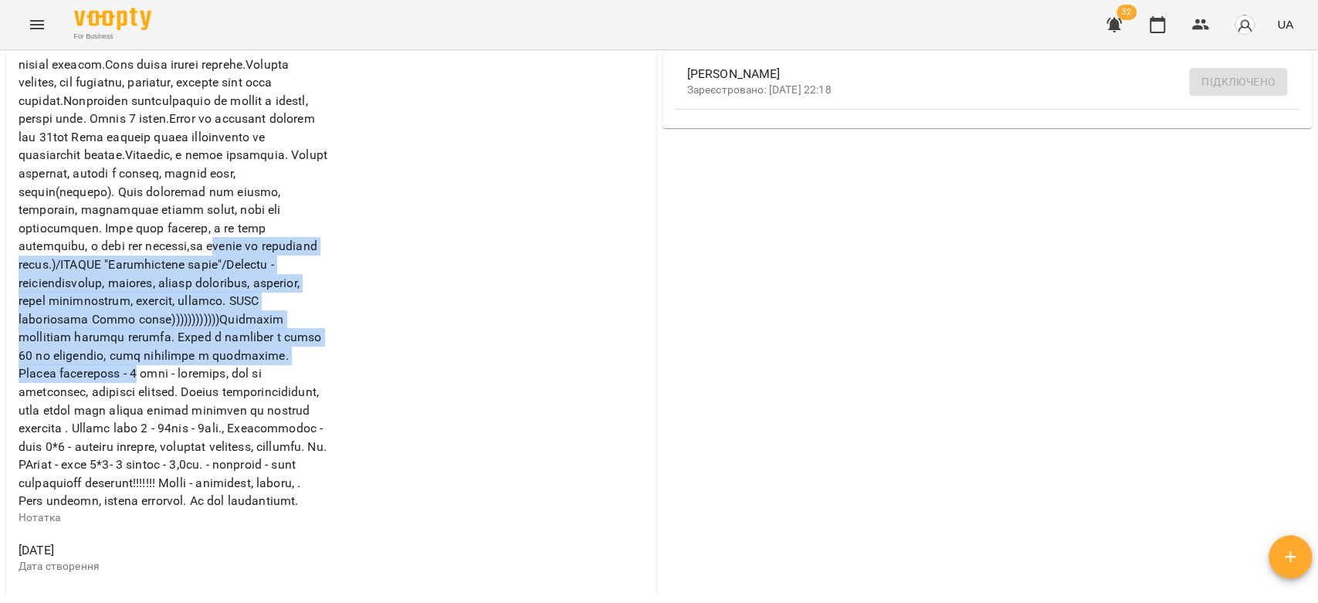
drag, startPoint x: 96, startPoint y: 279, endPoint x: 326, endPoint y: 391, distance: 255.5
click at [326, 391] on div "МА укр. 24+2 урока// Англія -2год.// мама Alisa Maliutina, син Малютін Денис 5 …" at bounding box center [173, 235] width 316 height 595
click at [326, 378] on div "МА укр. 24+2 урока// Англія -2год.// мама Alisa Maliutina, син Малютін Денис 5 …" at bounding box center [173, 235] width 316 height 595
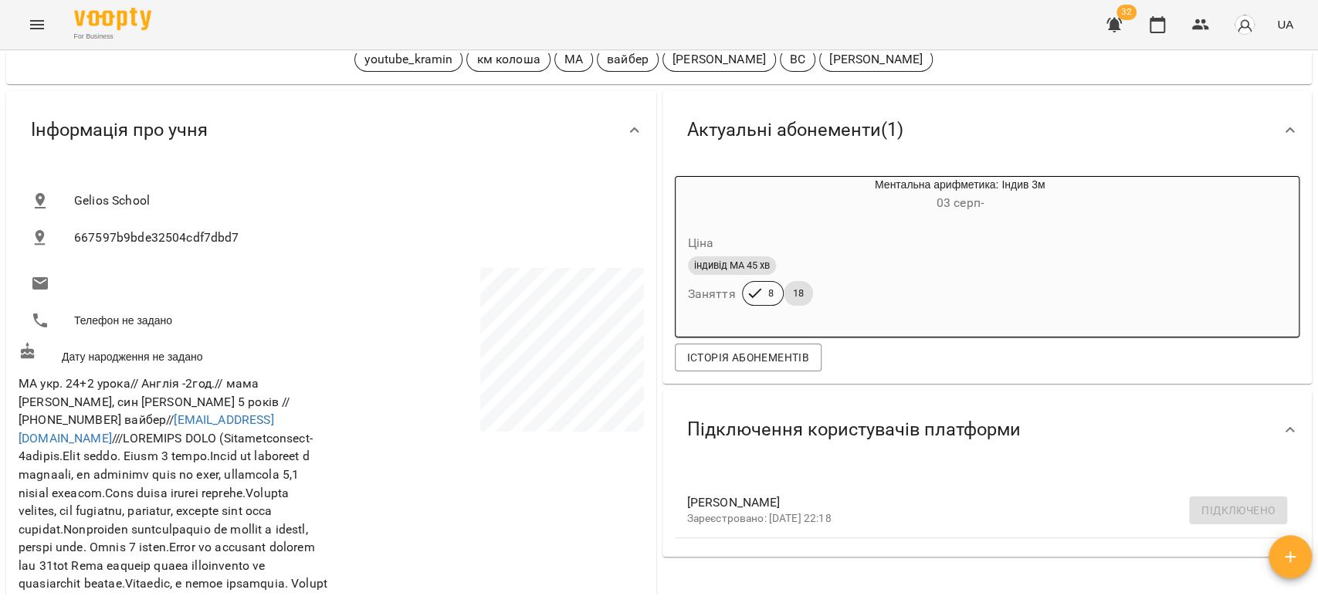
scroll to position [0, 0]
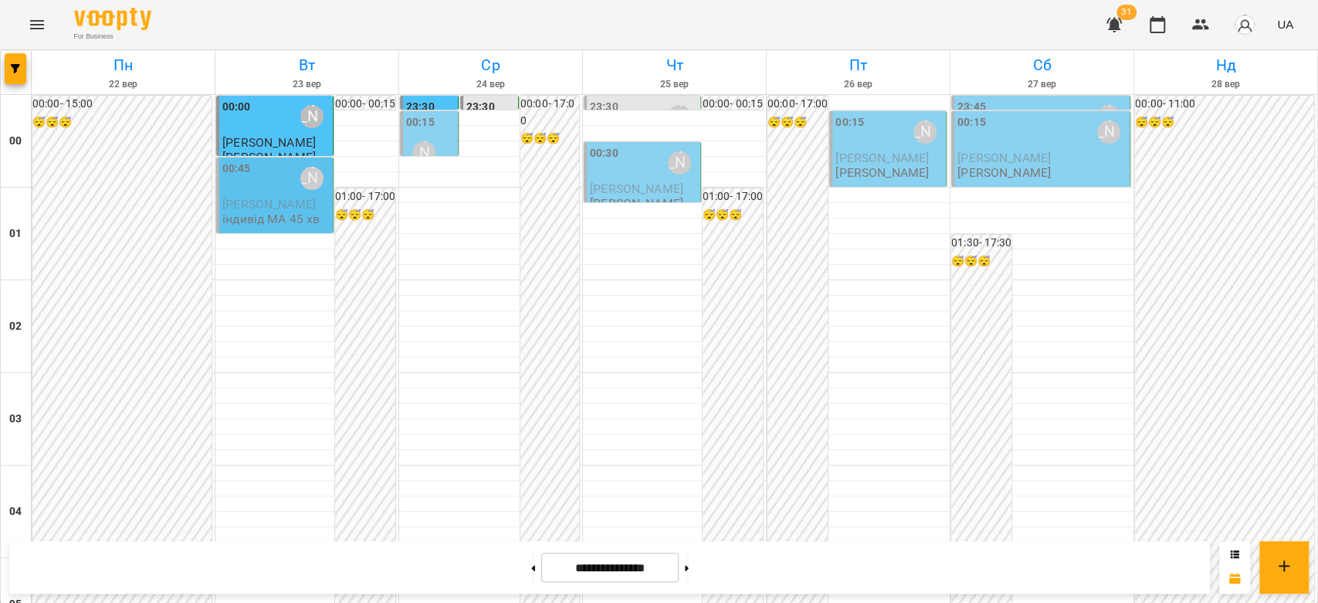
scroll to position [1457, 0]
click at [531, 572] on button at bounding box center [533, 567] width 4 height 34
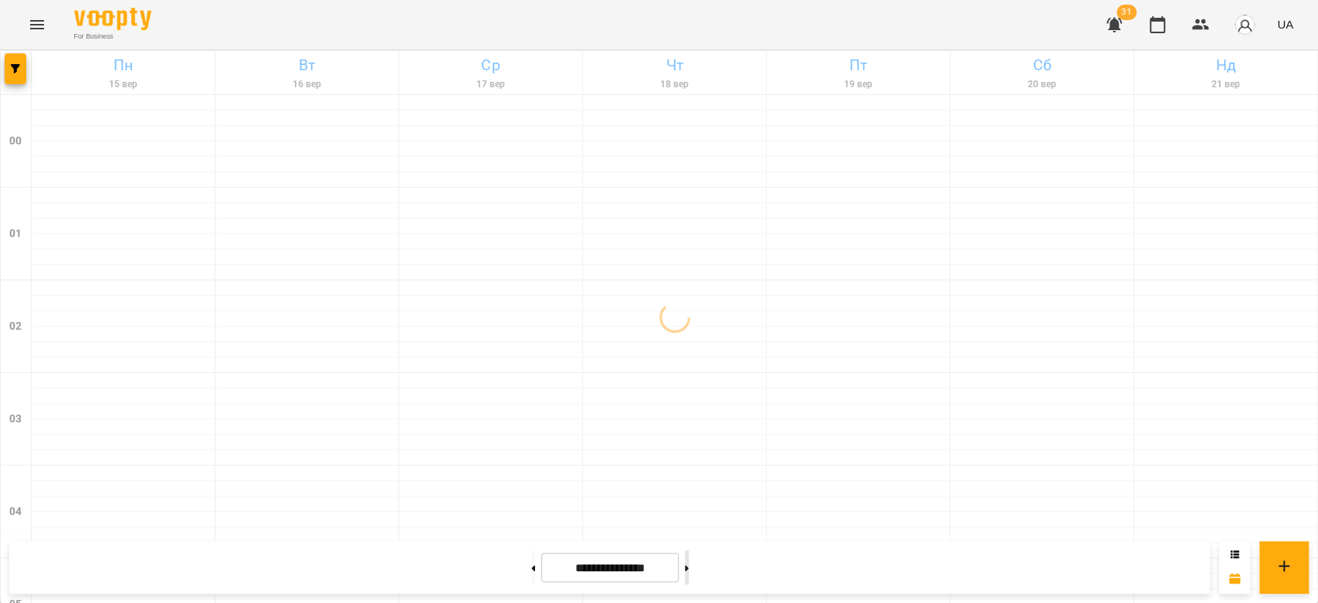
click at [689, 570] on button at bounding box center [687, 567] width 4 height 34
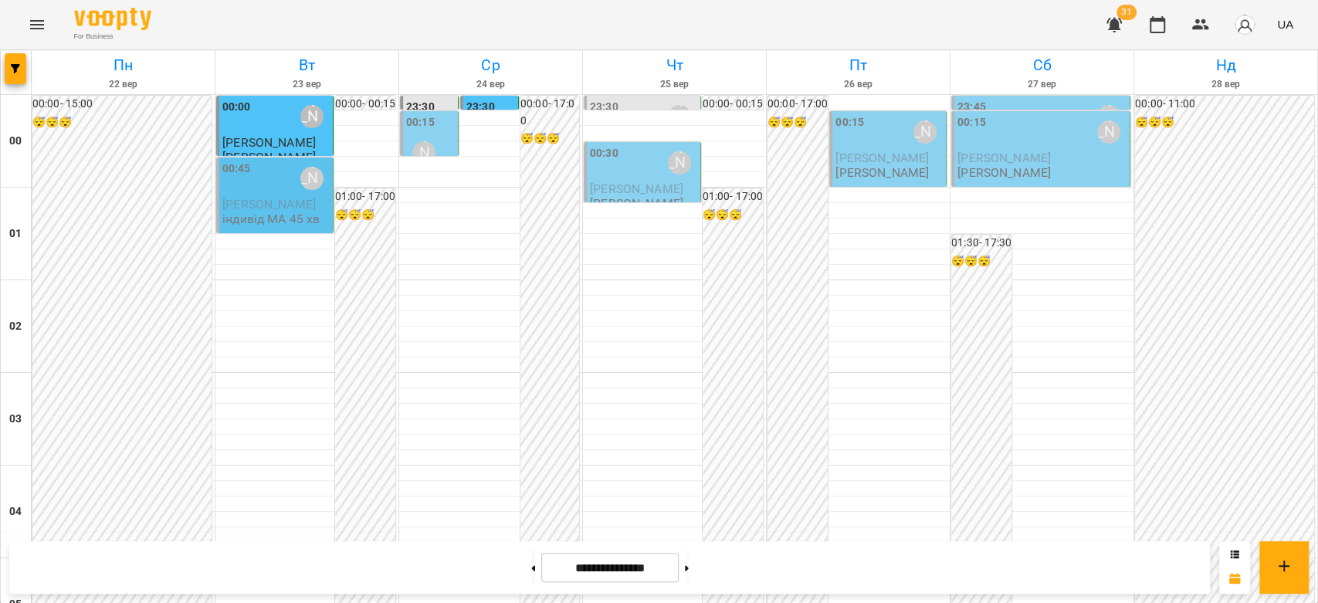
scroll to position [1356, 0]
click at [531, 563] on button at bounding box center [533, 567] width 4 height 34
type input "**********"
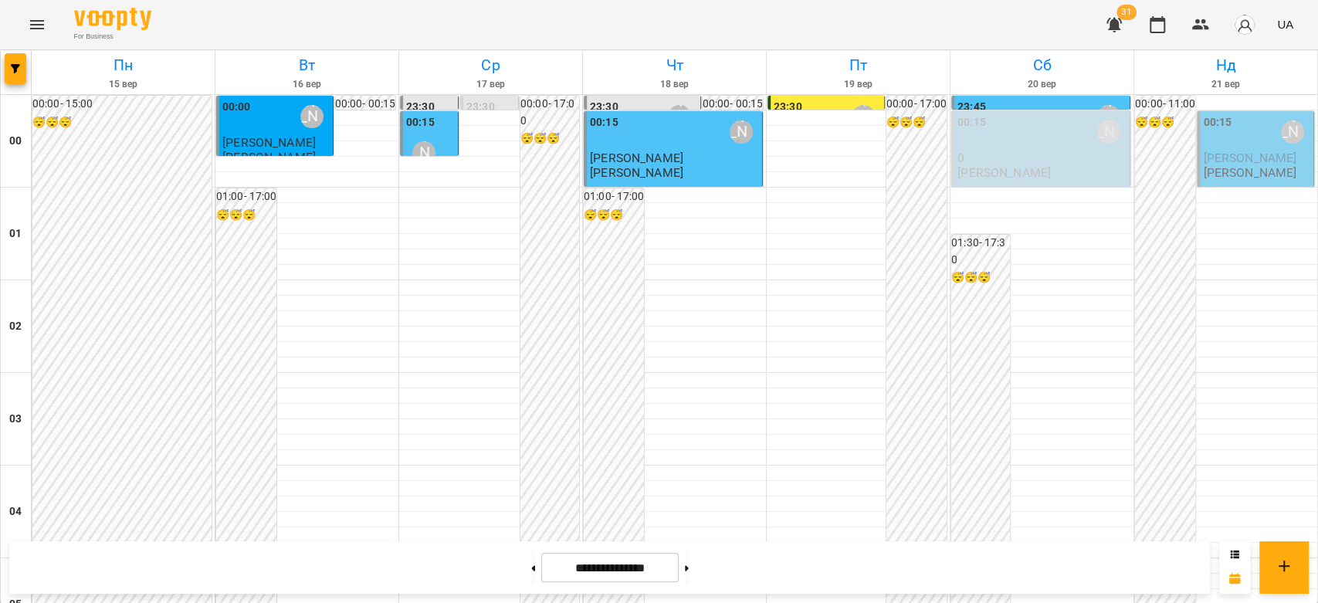
scroll to position [1184, 0]
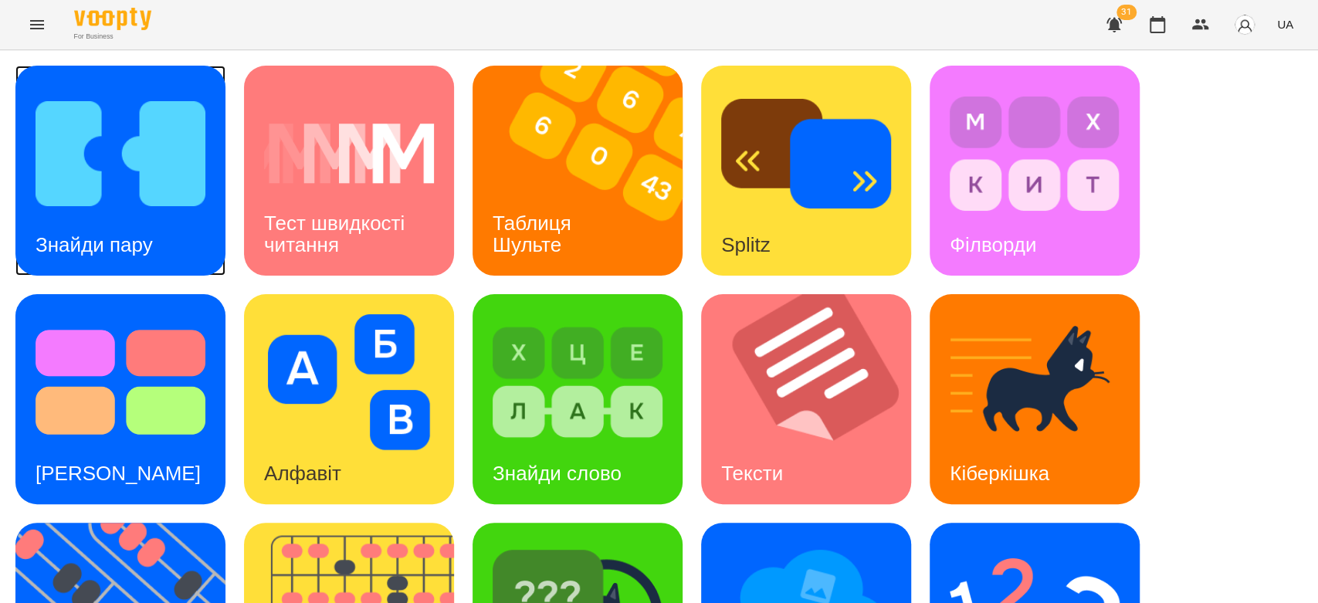
click at [120, 174] on img at bounding box center [121, 154] width 170 height 136
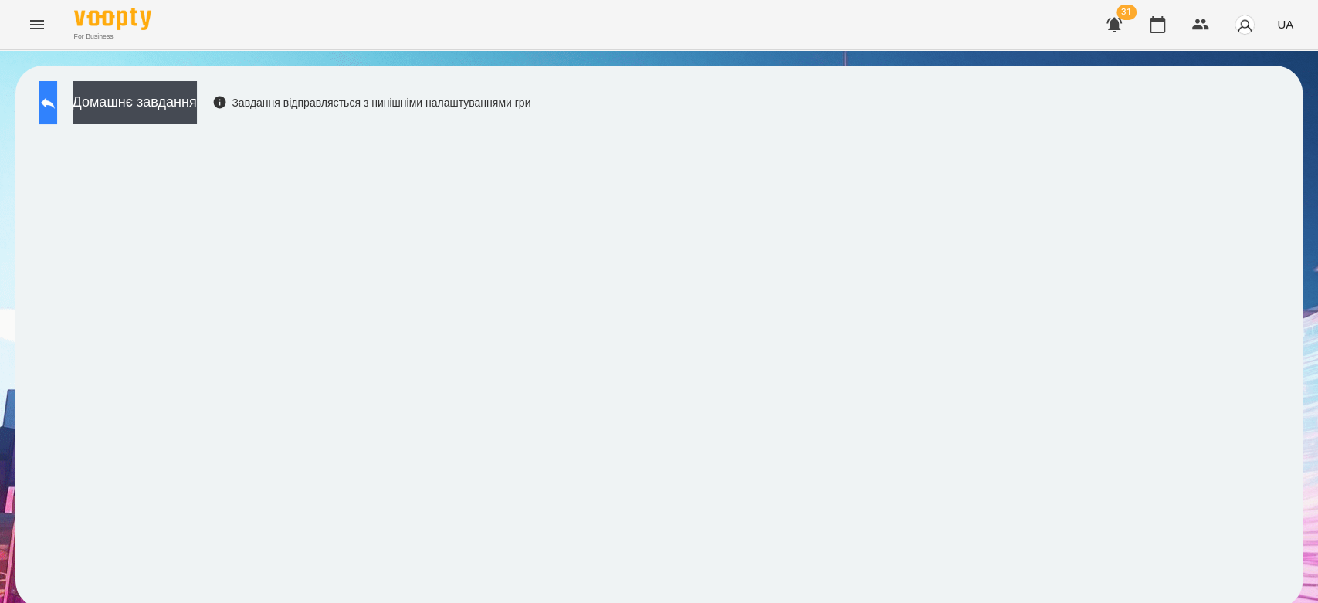
click at [57, 110] on icon at bounding box center [48, 102] width 19 height 19
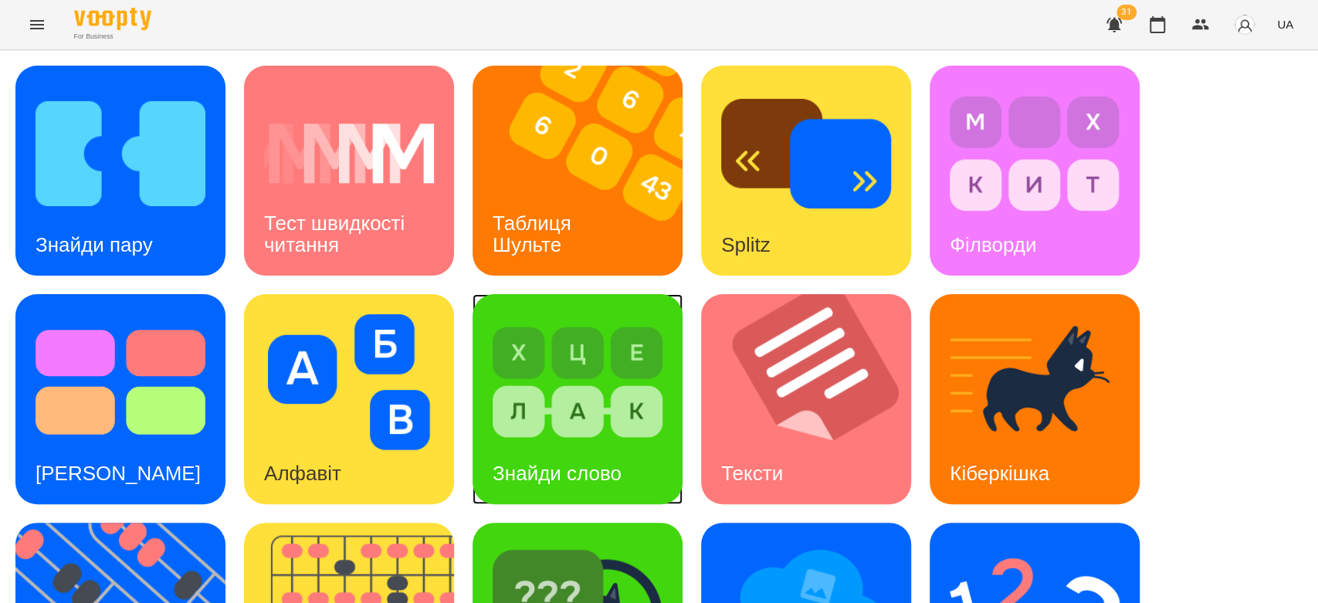
click at [594, 401] on img at bounding box center [578, 382] width 170 height 136
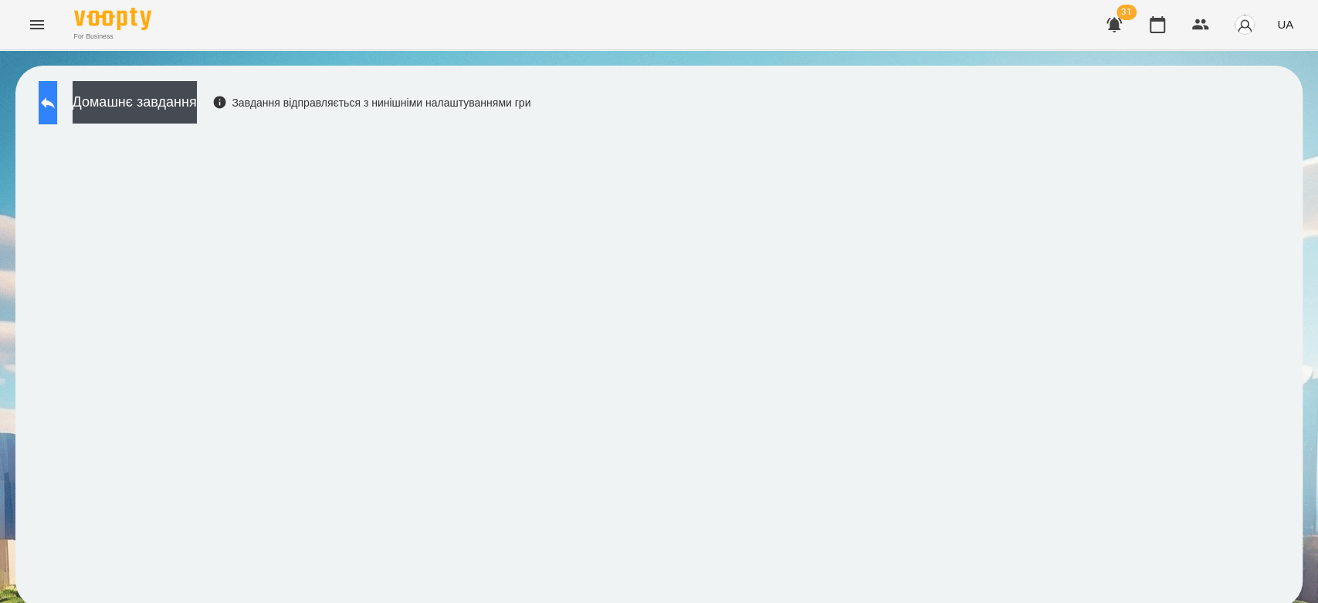
click at [57, 100] on button at bounding box center [48, 102] width 19 height 43
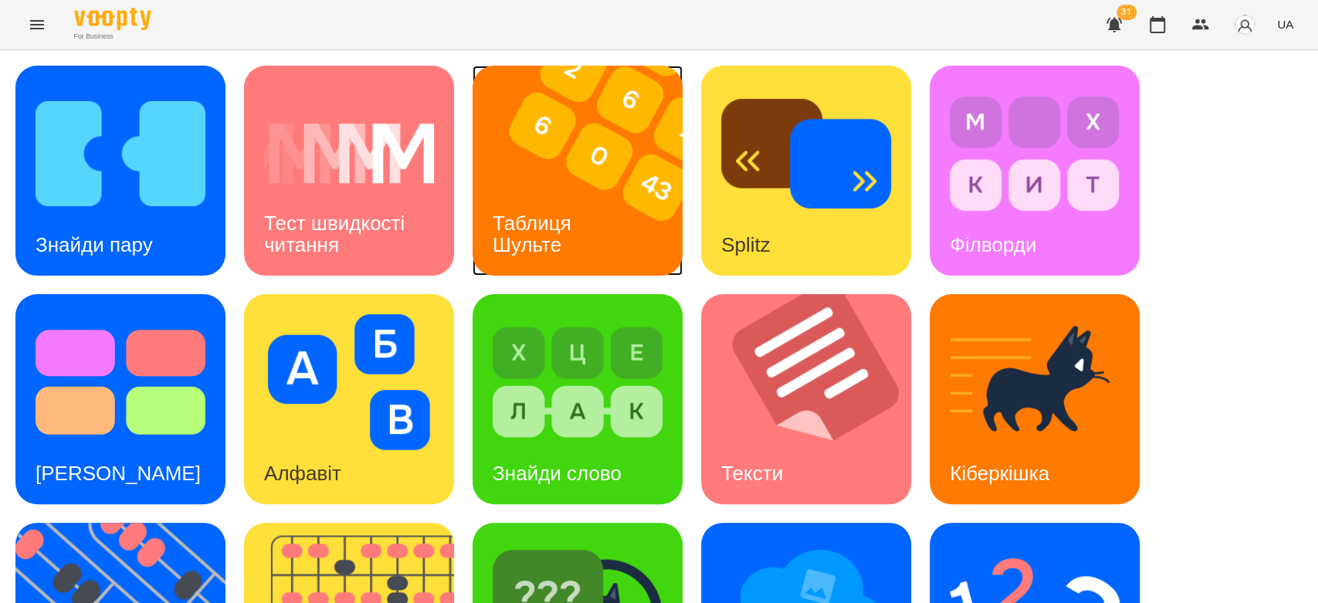
click at [551, 200] on div "Таблиця Шульте" at bounding box center [534, 234] width 124 height 83
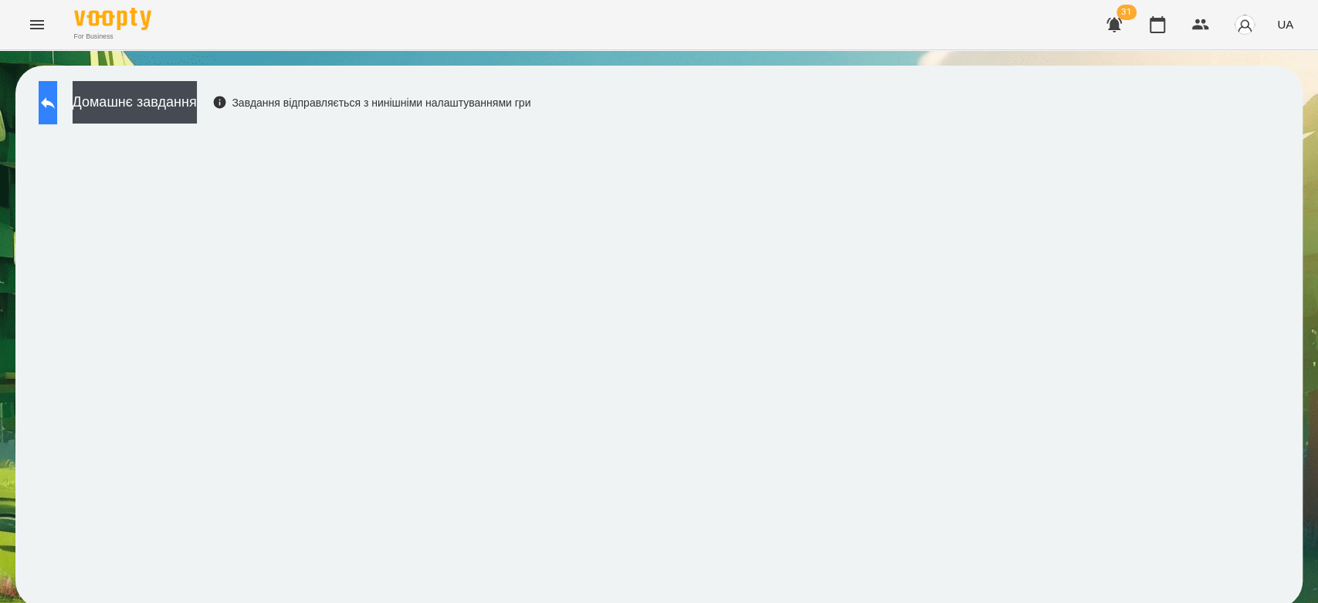
click at [46, 87] on button at bounding box center [48, 102] width 19 height 43
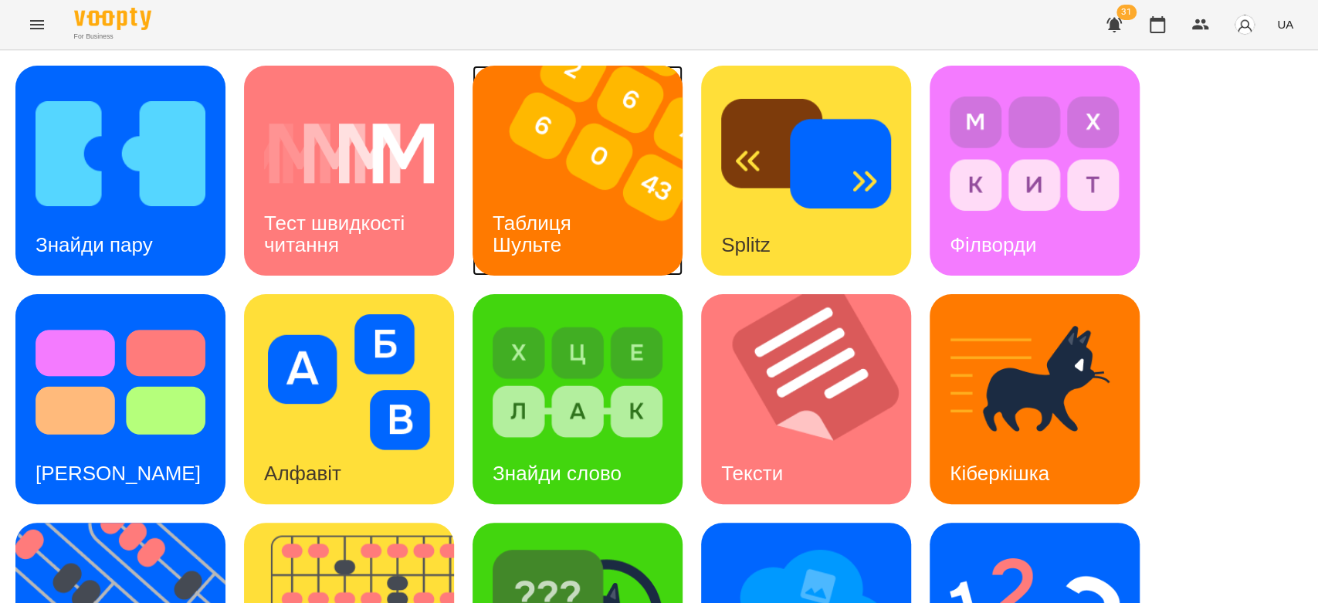
click at [593, 205] on div "Таблиця Шульте" at bounding box center [534, 234] width 124 height 83
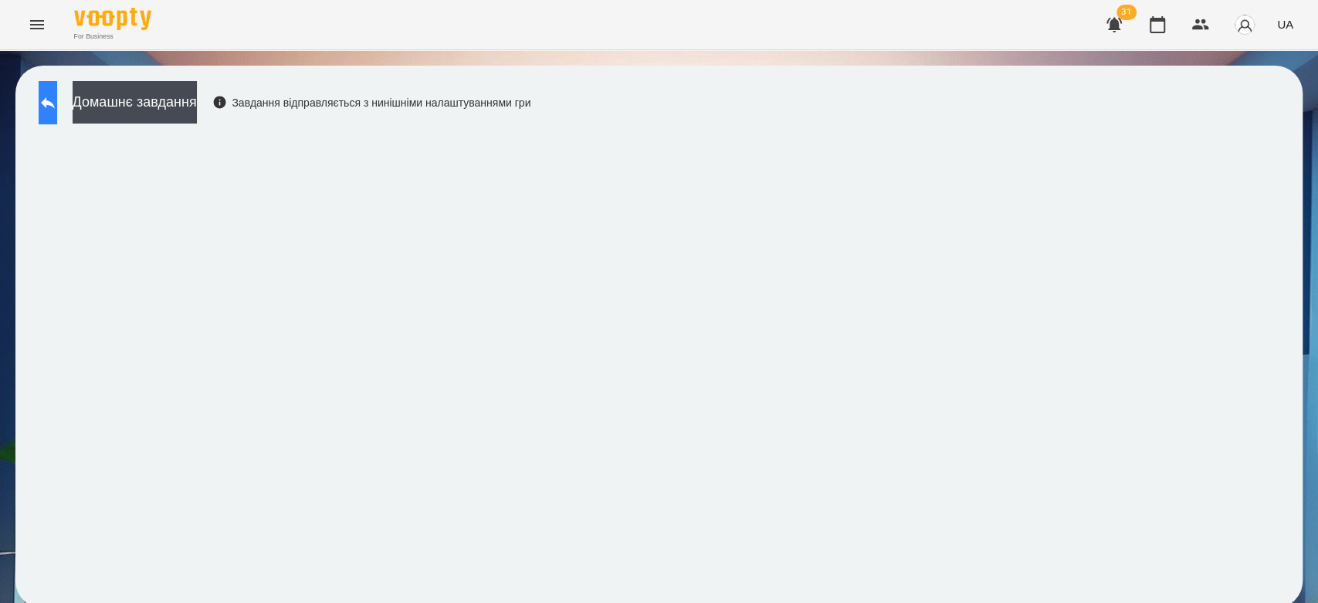
click at [57, 123] on button at bounding box center [48, 102] width 19 height 43
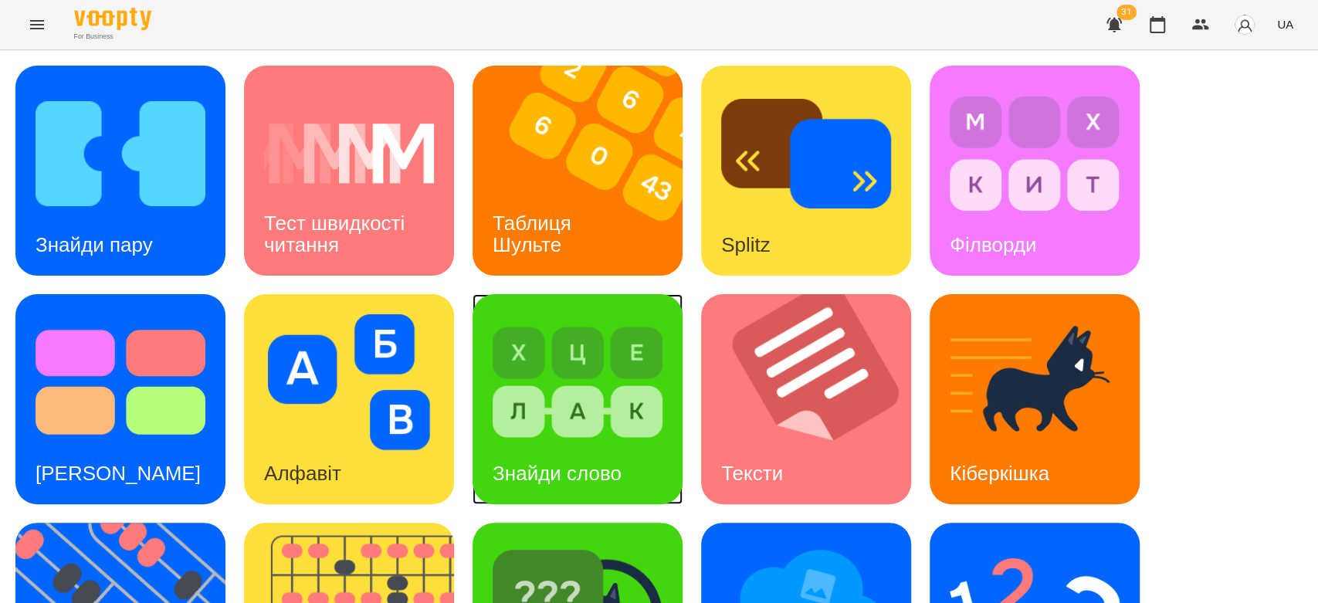
click at [655, 323] on img at bounding box center [578, 382] width 170 height 136
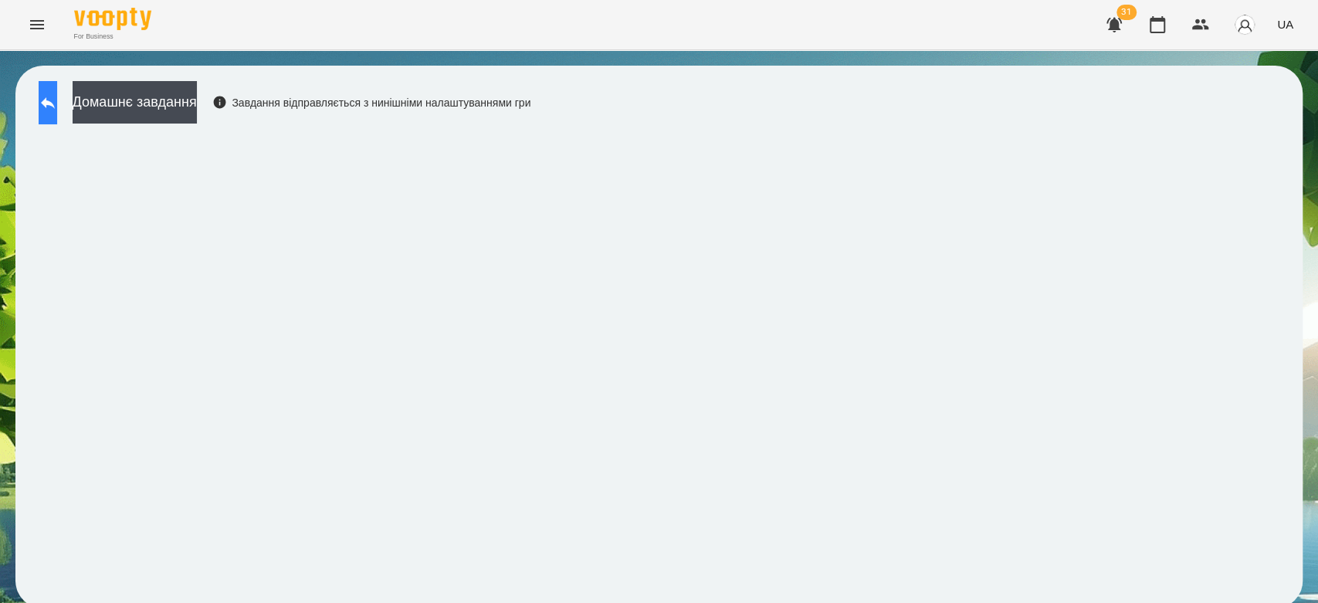
click at [57, 107] on icon at bounding box center [48, 102] width 19 height 19
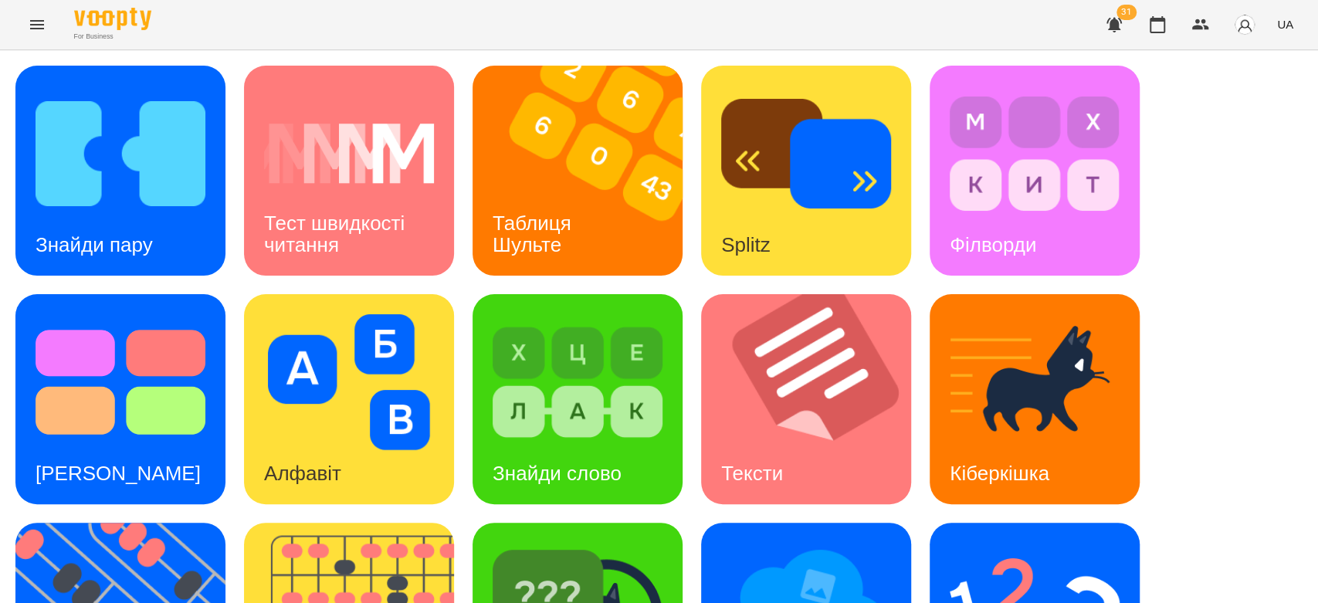
scroll to position [116, 0]
click at [59, 215] on div "Знайди пару" at bounding box center [93, 245] width 157 height 61
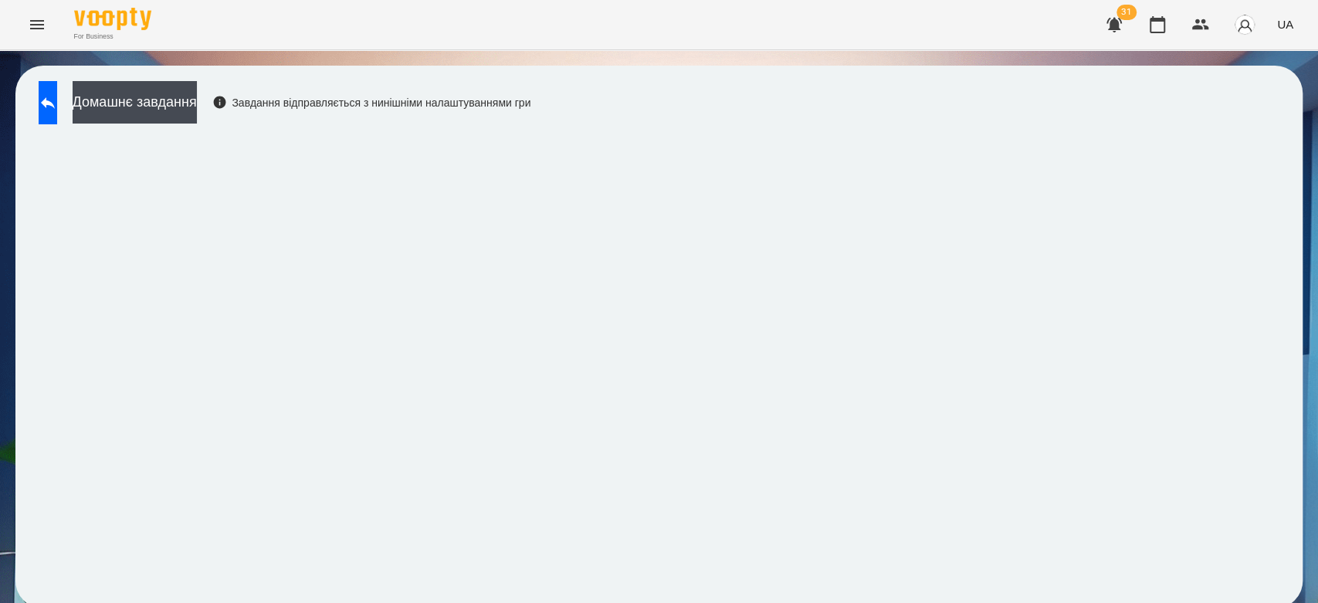
scroll to position [5, 0]
click at [55, 99] on icon at bounding box center [48, 103] width 14 height 12
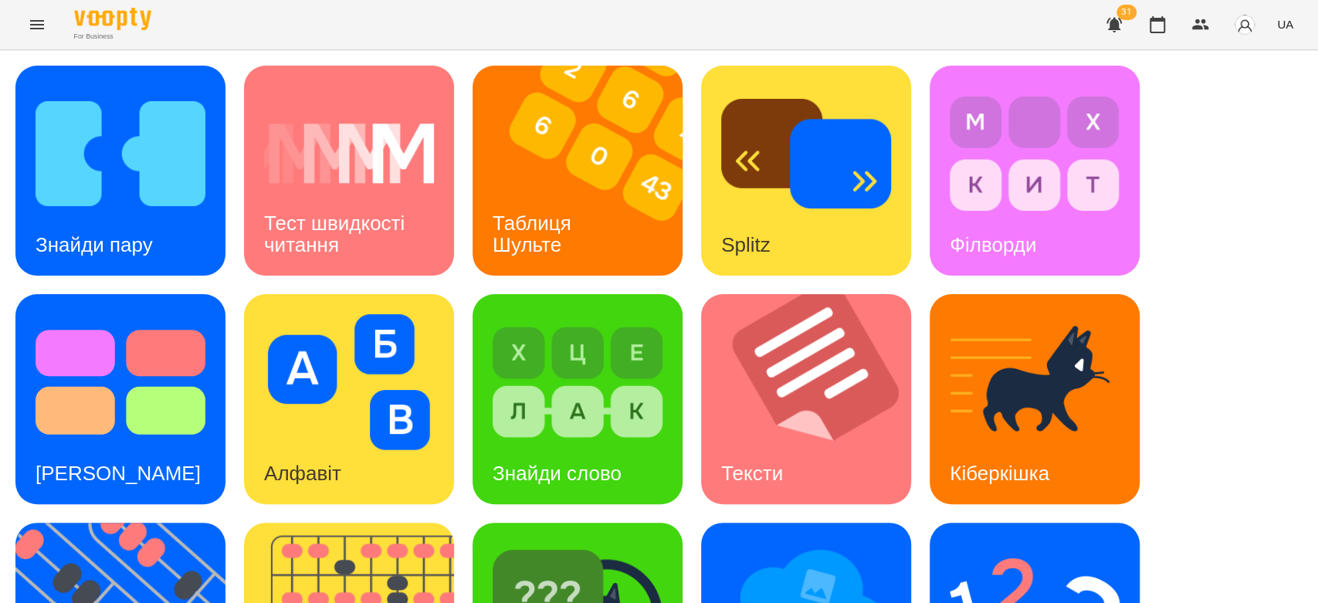
scroll to position [262, 0]
click at [855, 543] on img at bounding box center [806, 611] width 170 height 136
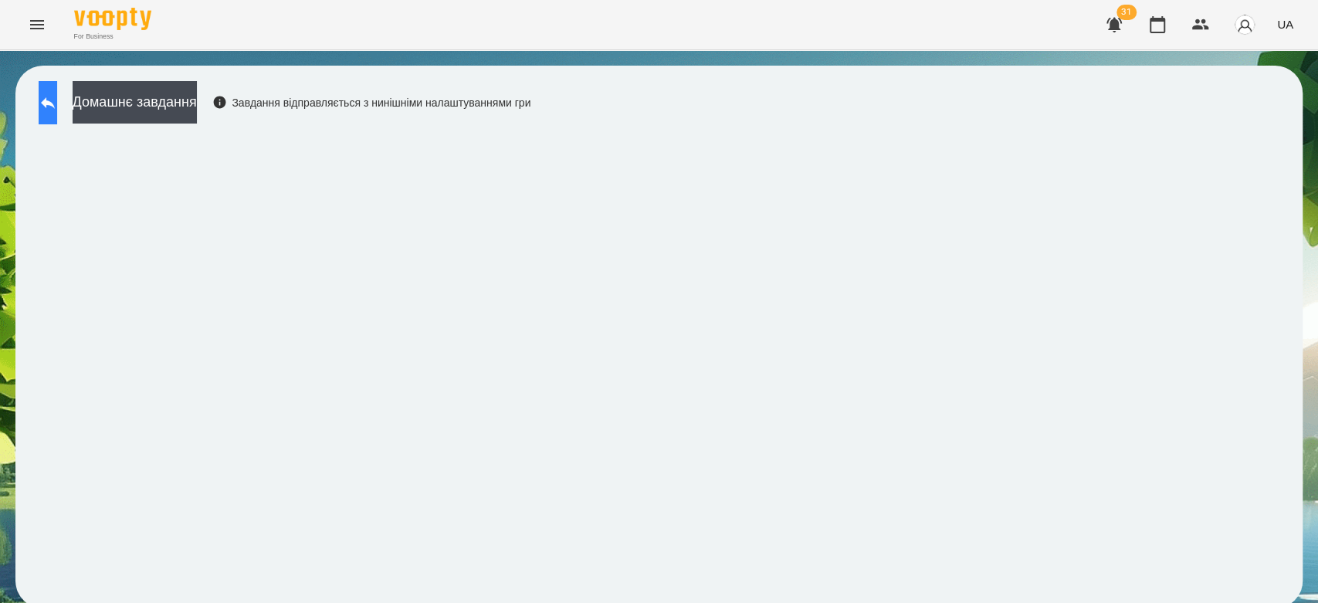
click at [56, 97] on icon at bounding box center [48, 102] width 19 height 19
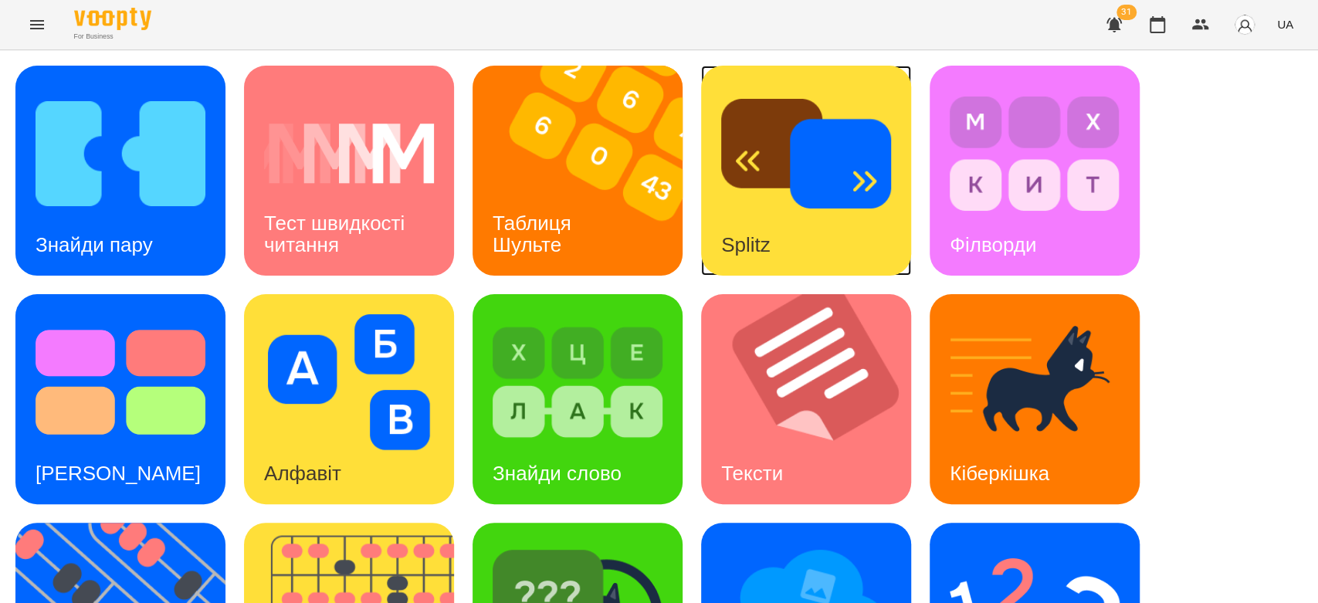
click at [787, 175] on img at bounding box center [806, 154] width 170 height 136
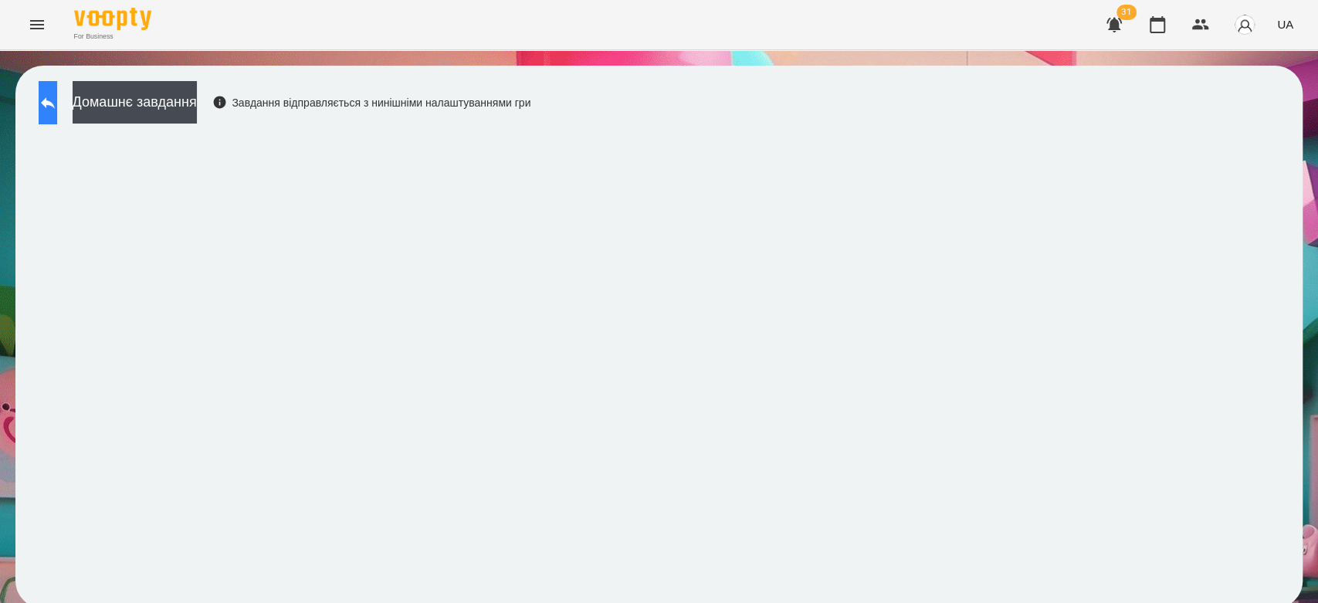
click at [57, 102] on button at bounding box center [48, 102] width 19 height 43
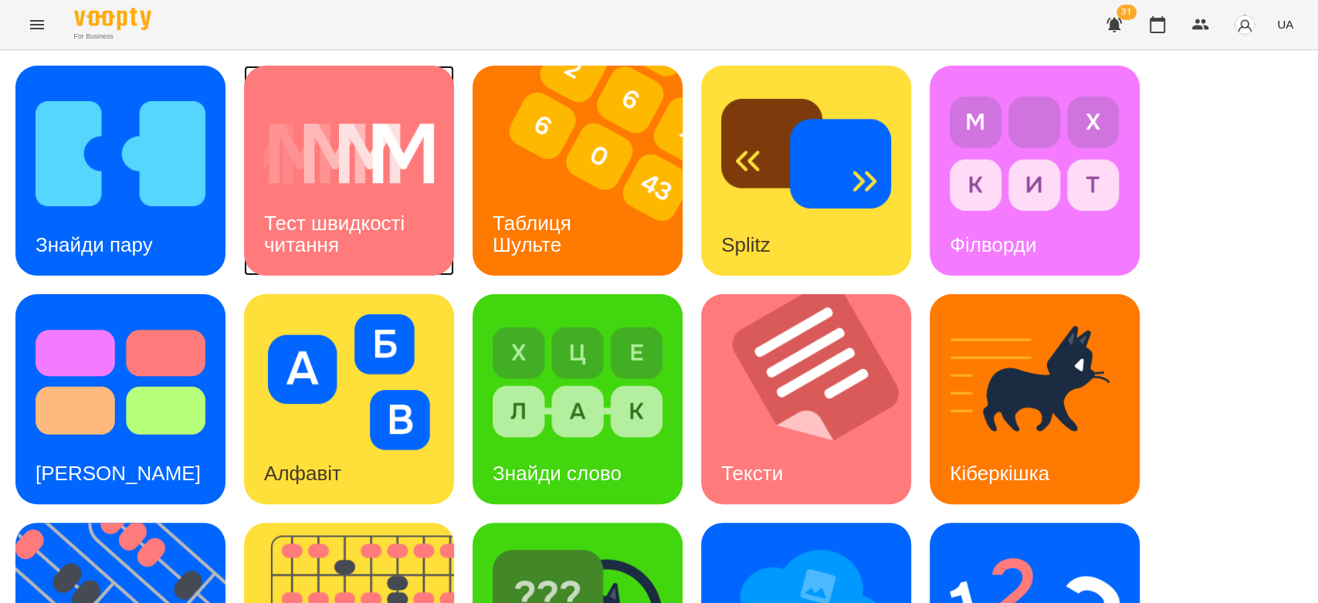
click at [427, 147] on img at bounding box center [349, 154] width 170 height 136
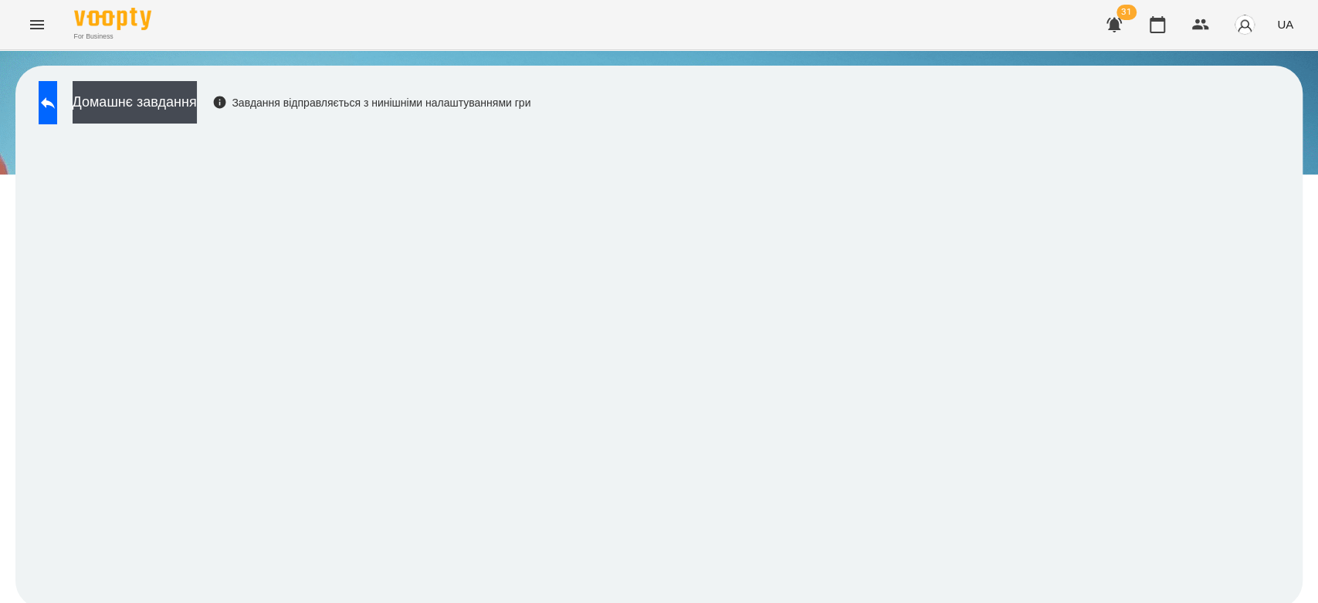
scroll to position [5, 0]
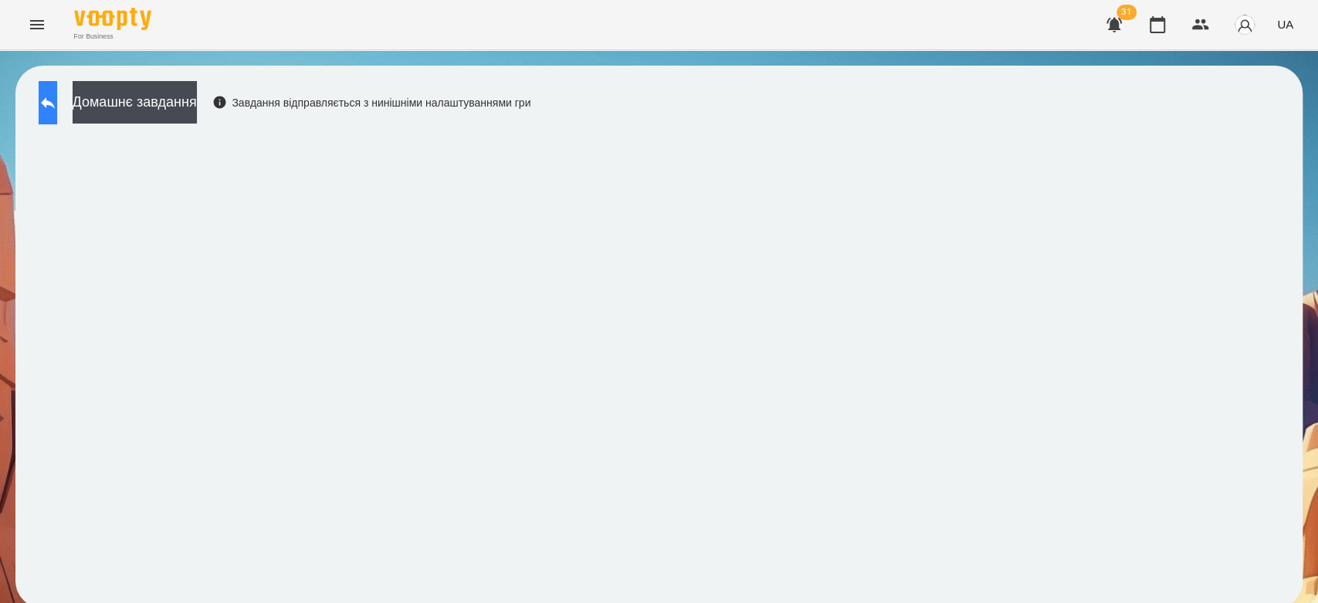
click at [49, 93] on button at bounding box center [48, 102] width 19 height 43
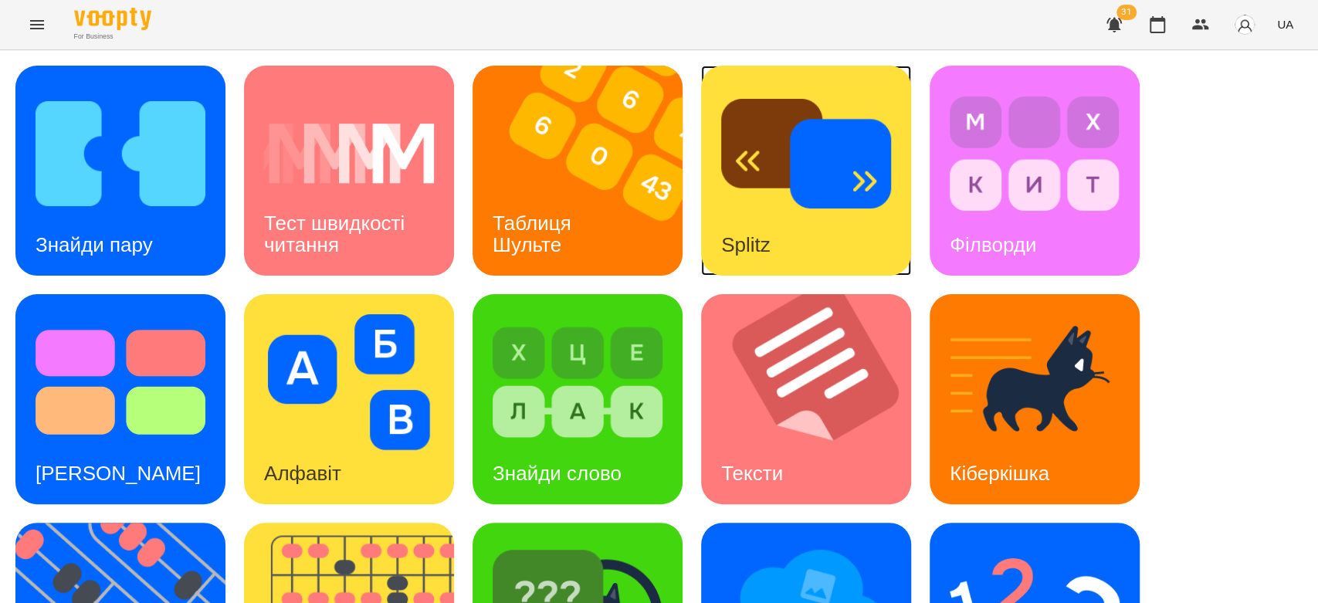
click at [778, 175] on img at bounding box center [806, 154] width 170 height 136
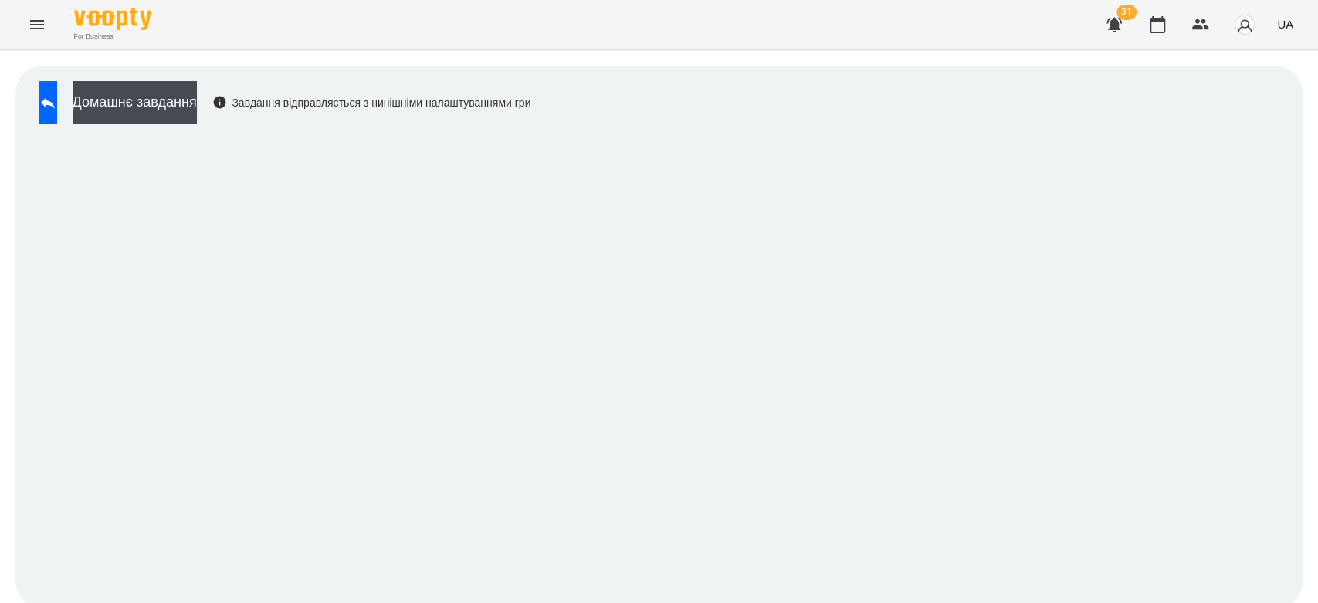
scroll to position [5, 0]
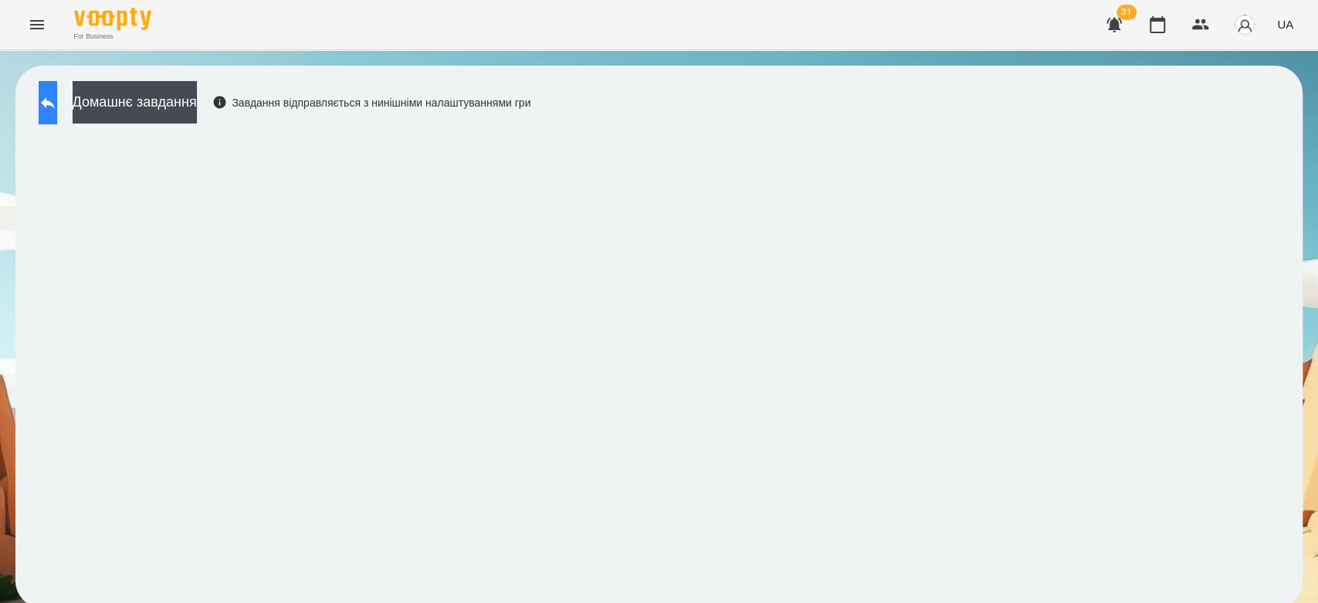
click at [53, 95] on icon at bounding box center [48, 102] width 19 height 19
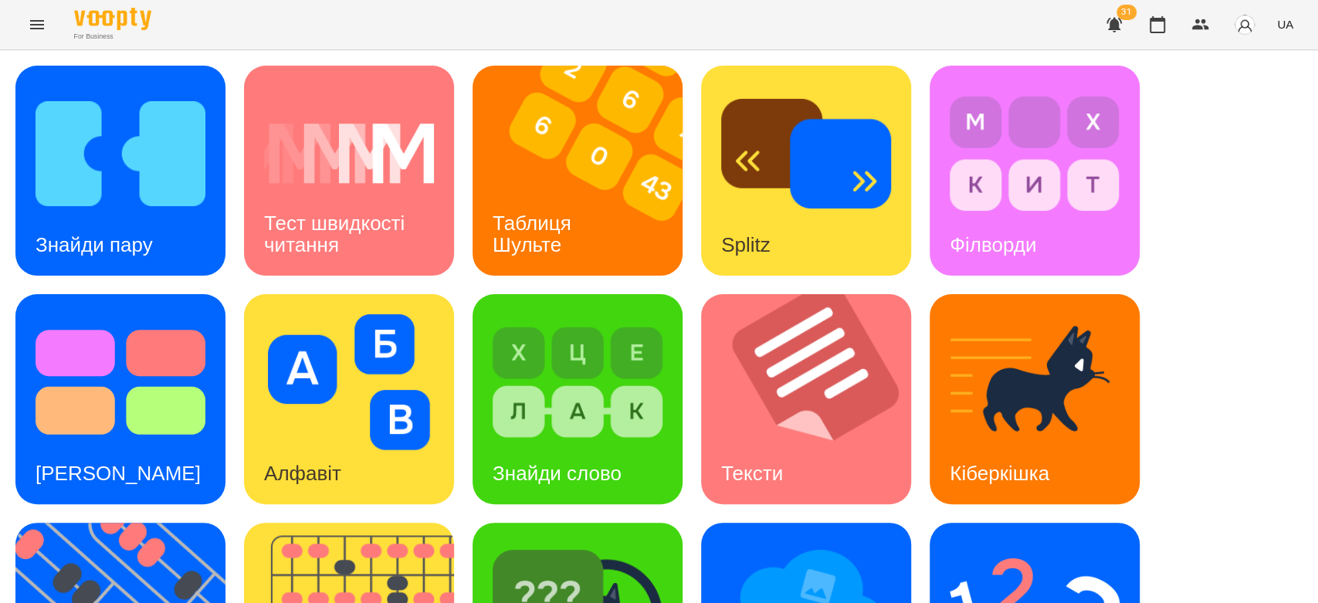
scroll to position [262, 0]
click at [52, 314] on img at bounding box center [121, 382] width 170 height 136
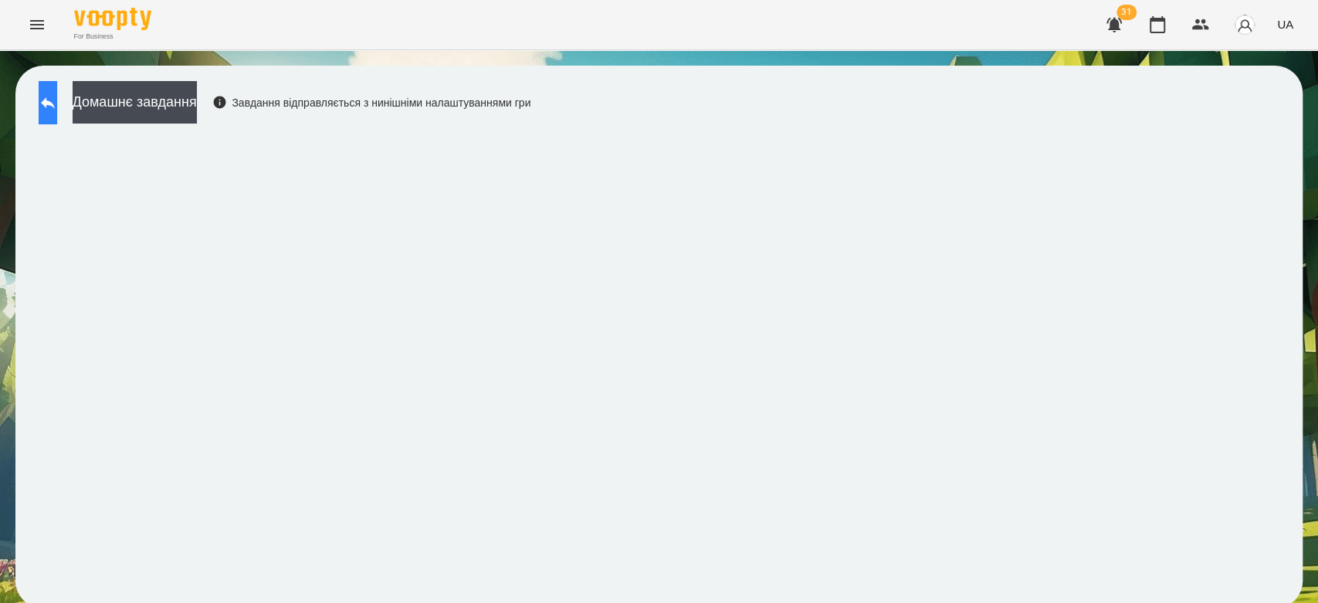
click at [57, 113] on button at bounding box center [48, 102] width 19 height 43
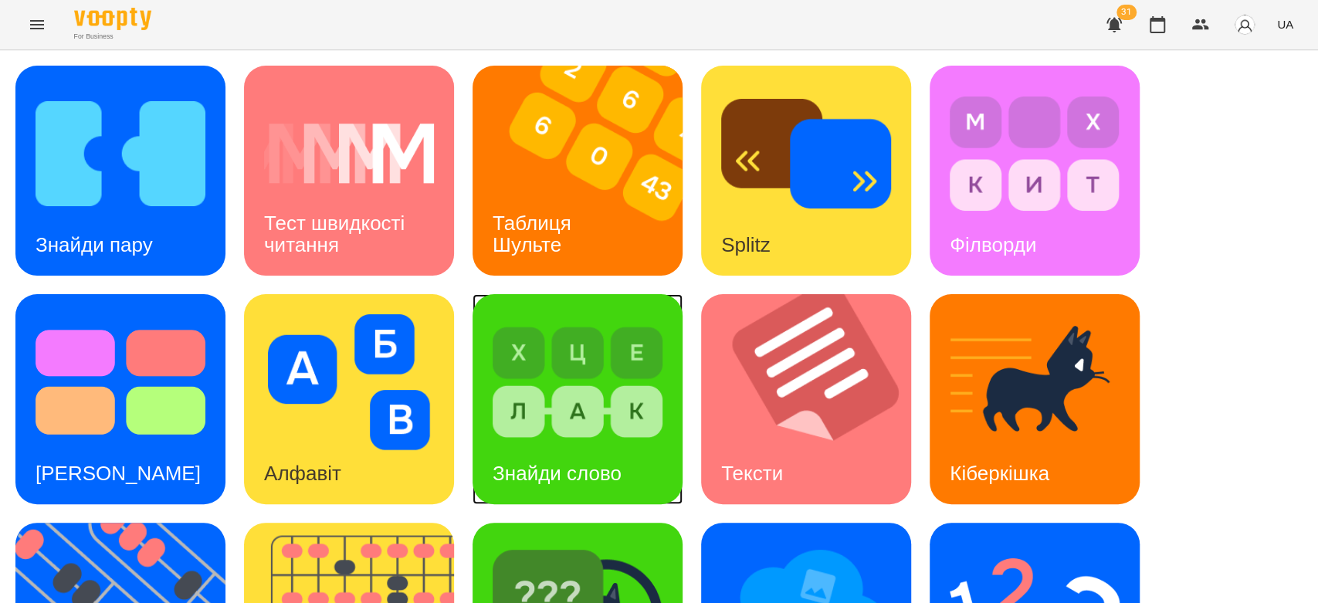
click at [590, 386] on img at bounding box center [578, 382] width 170 height 136
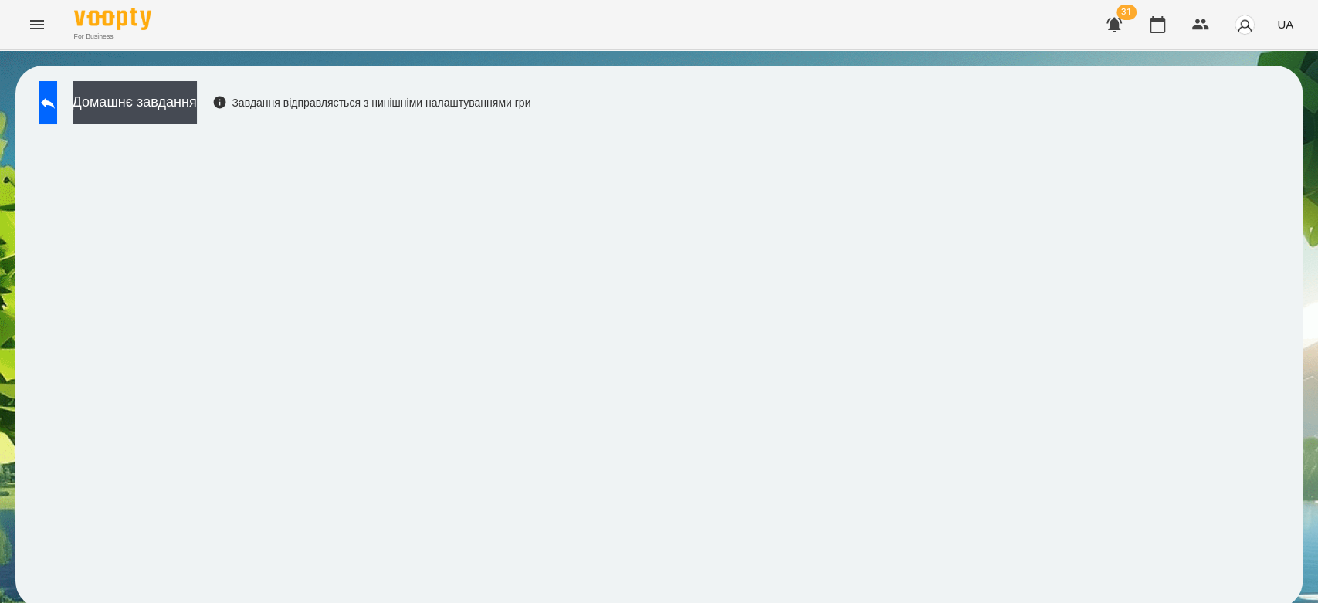
click at [895, 4] on div "For Business 31 UA" at bounding box center [659, 24] width 1318 height 49
click at [51, 103] on button at bounding box center [48, 102] width 19 height 43
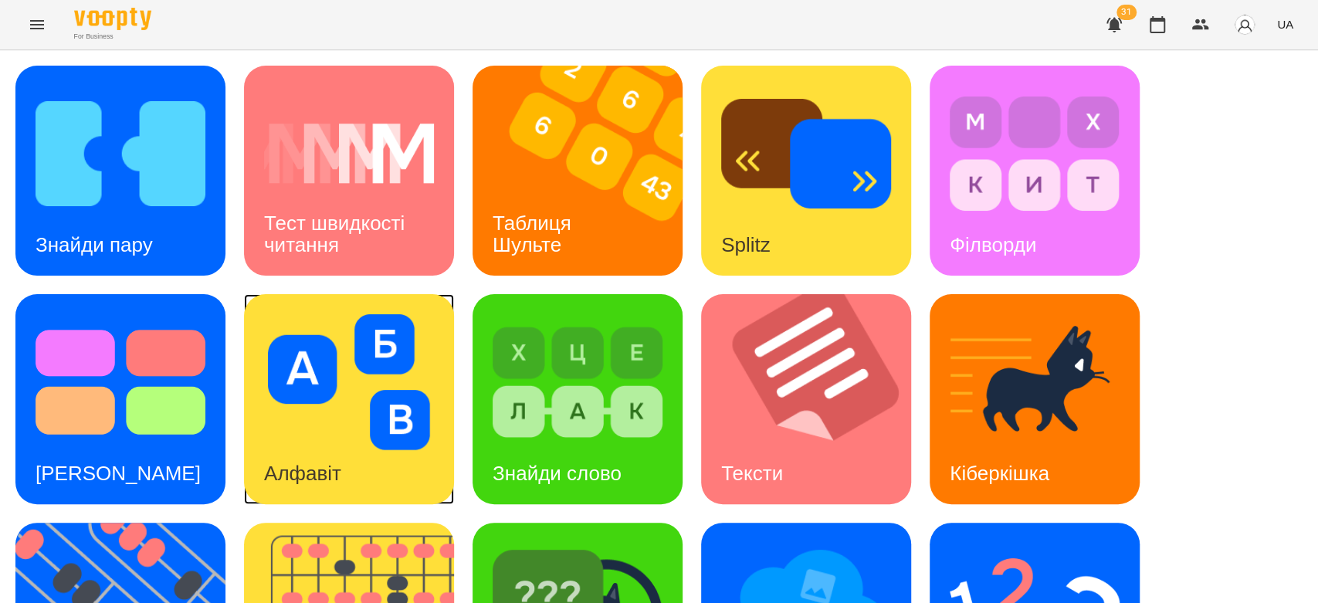
click at [345, 341] on img at bounding box center [349, 382] width 170 height 136
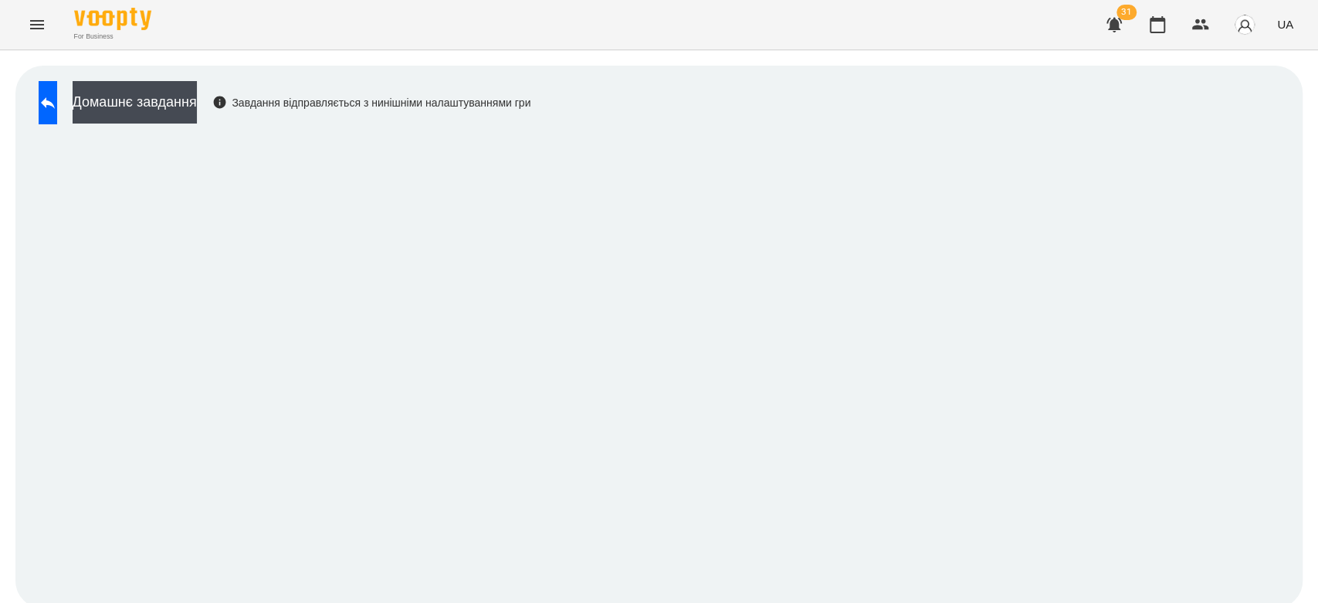
scroll to position [5, 0]
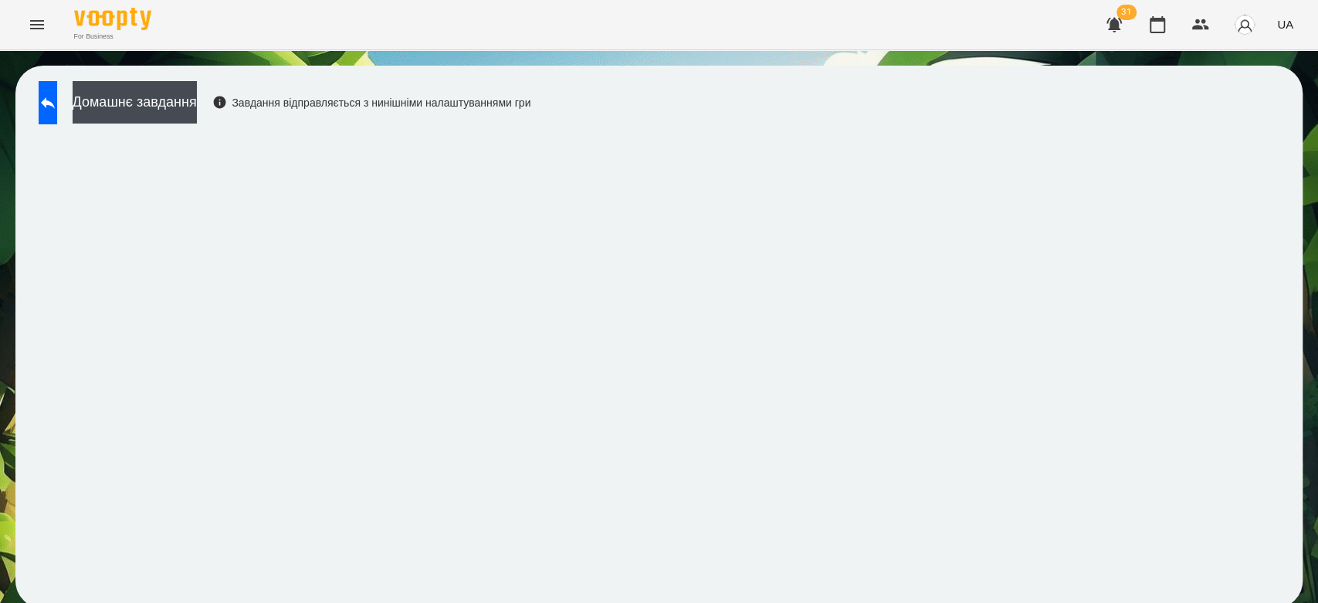
click at [69, 123] on div "Домашнє завдання Завдання відправляється з нинішніми налаштуваннями гри" at bounding box center [280, 106] width 499 height 51
click at [57, 91] on button at bounding box center [48, 102] width 19 height 43
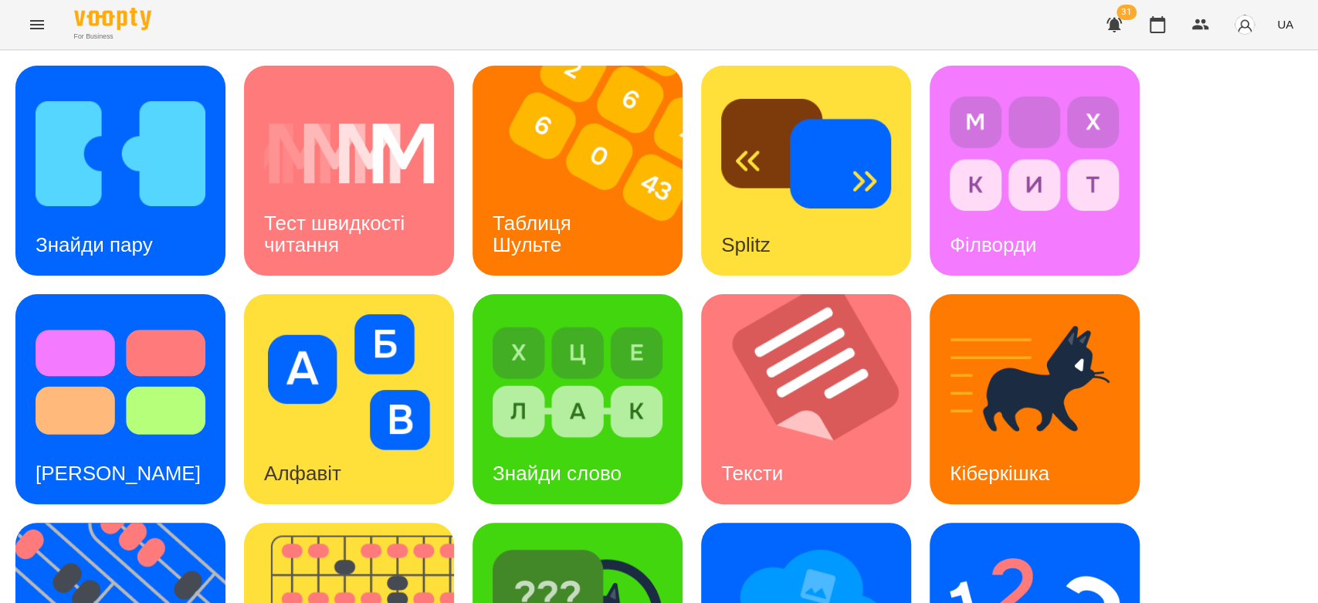
scroll to position [373, 0]
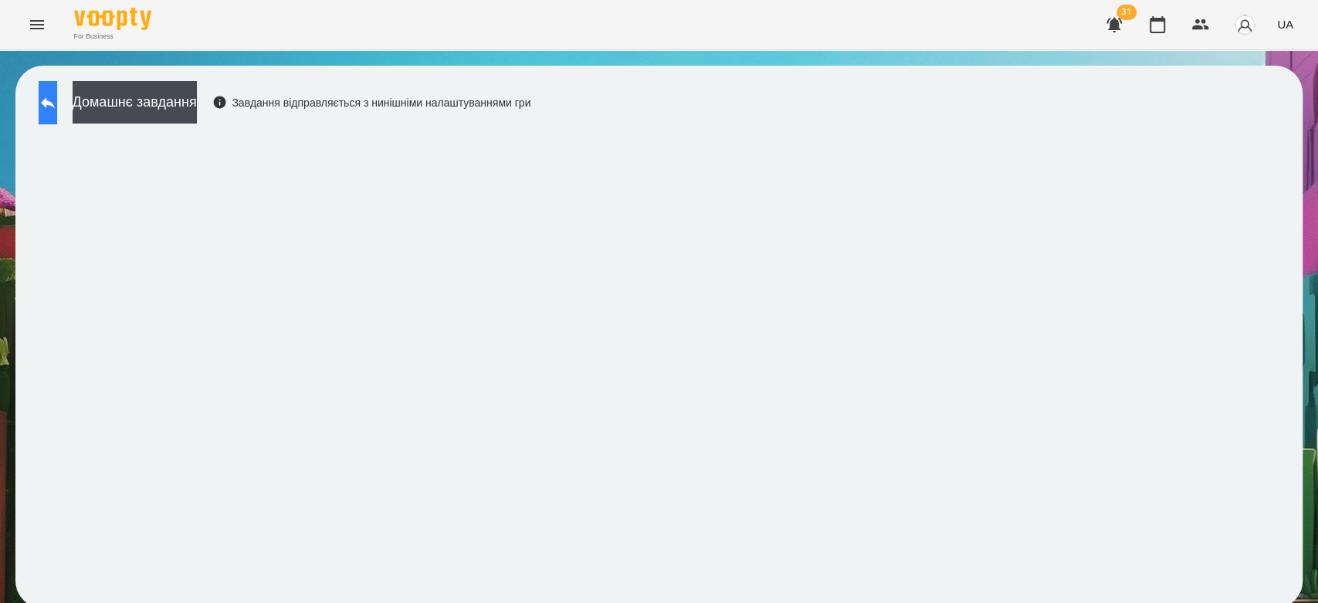
click at [57, 93] on icon at bounding box center [48, 102] width 19 height 19
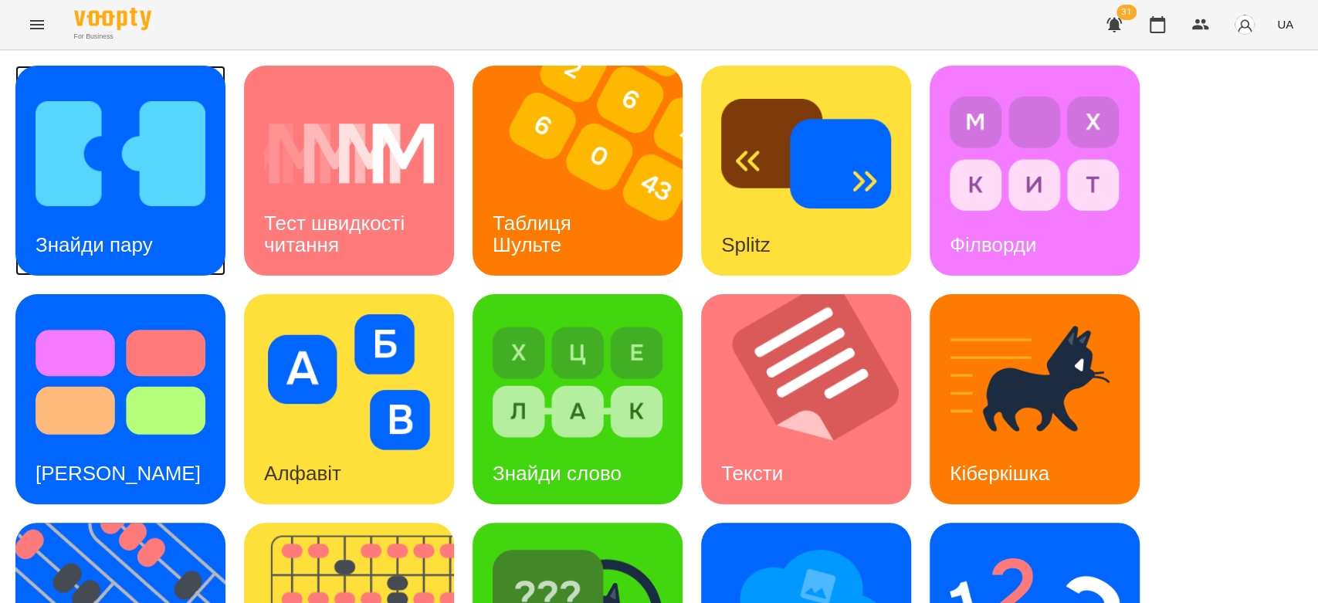
click at [71, 199] on img at bounding box center [121, 154] width 170 height 136
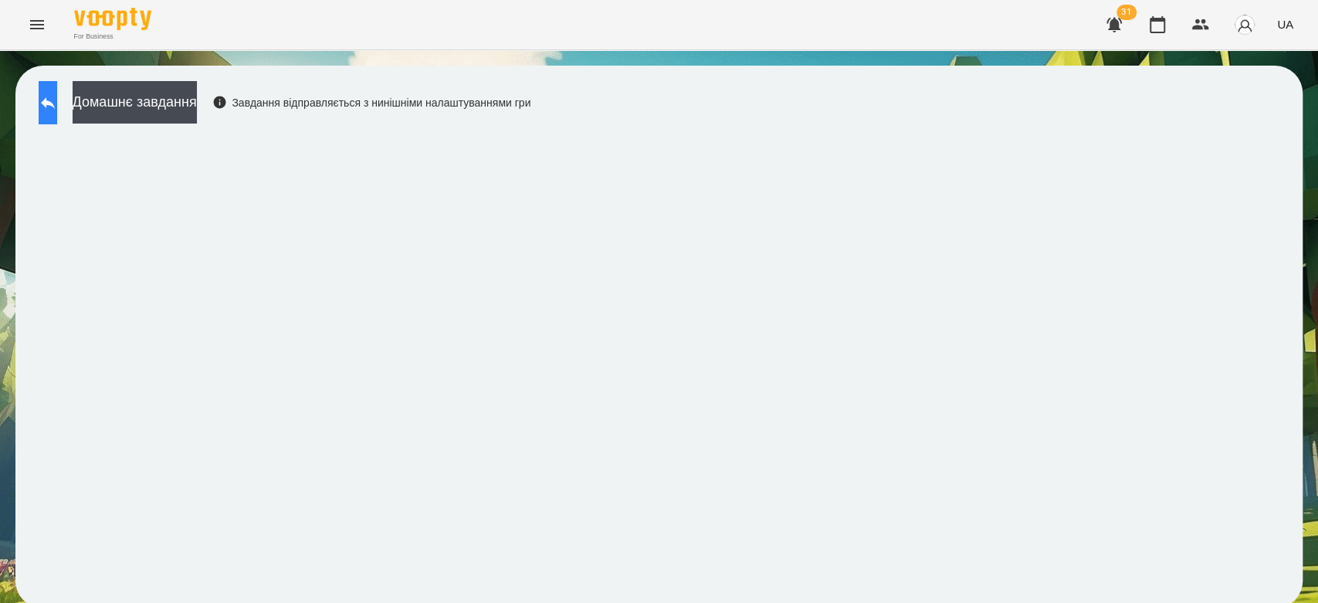
click at [56, 119] on button at bounding box center [48, 102] width 19 height 43
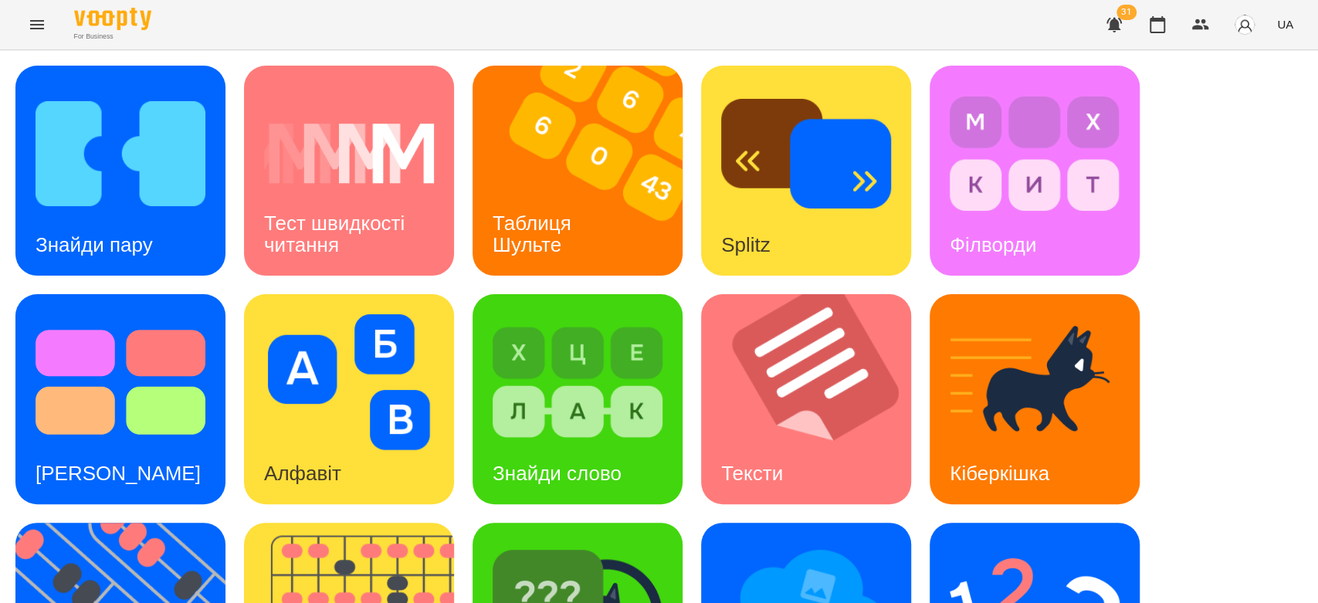
scroll to position [86, 0]
click at [78, 314] on img at bounding box center [121, 382] width 170 height 136
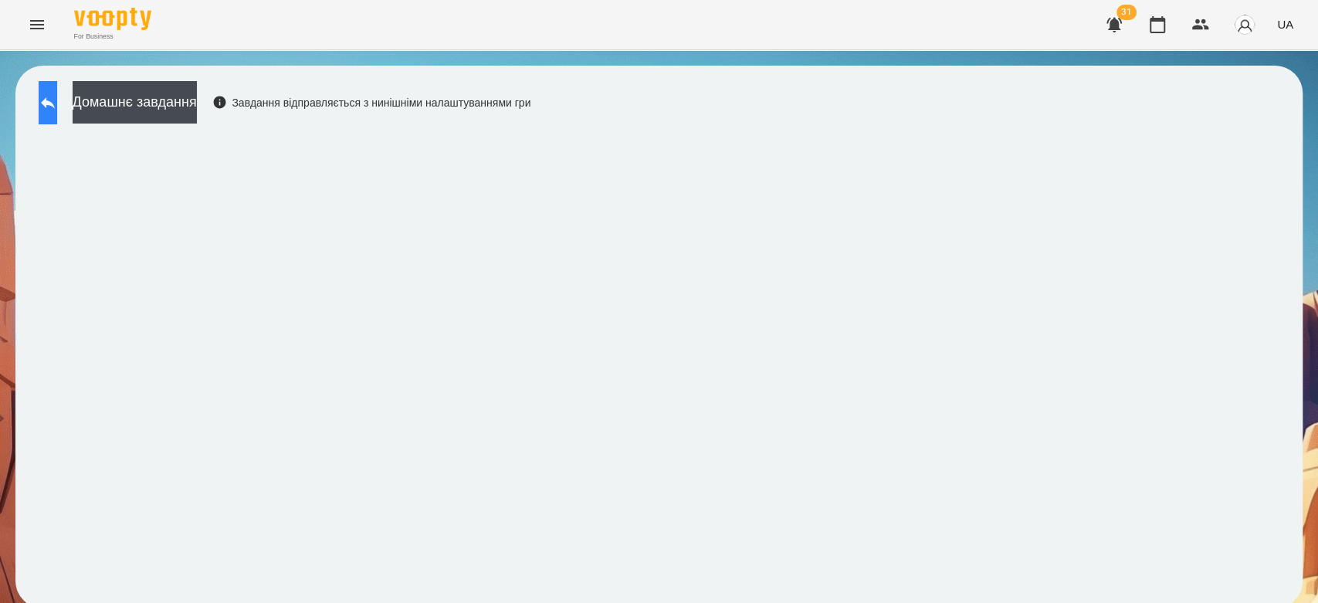
click at [50, 113] on button at bounding box center [48, 102] width 19 height 43
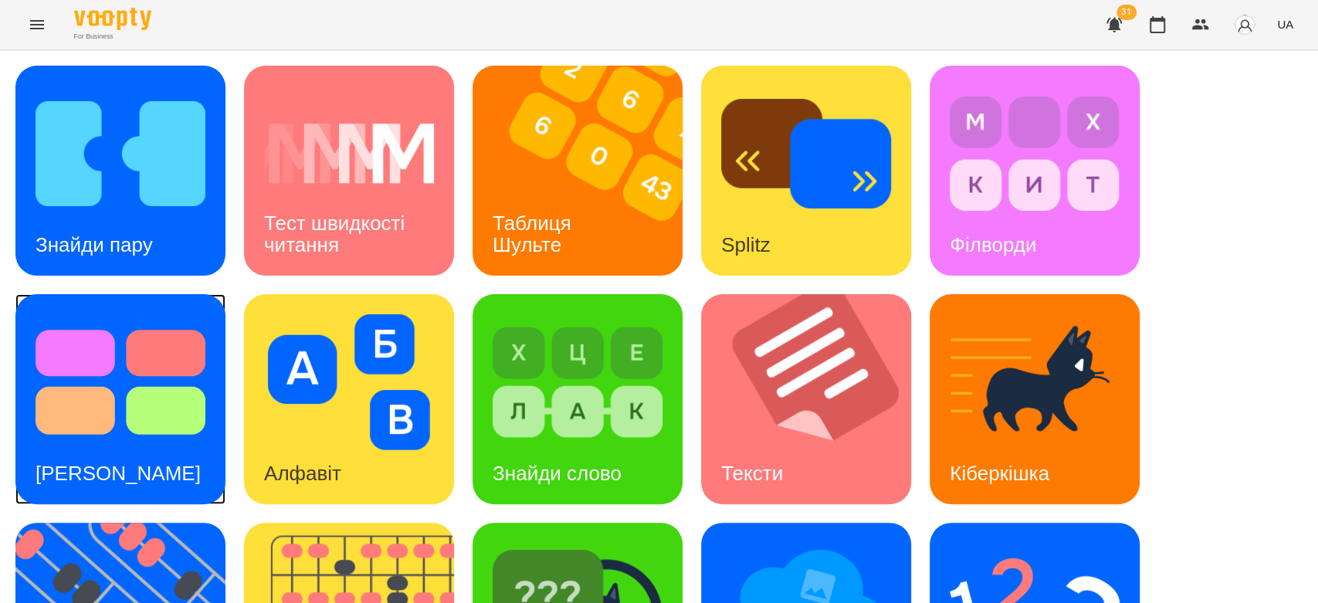
click at [109, 418] on img at bounding box center [121, 382] width 170 height 136
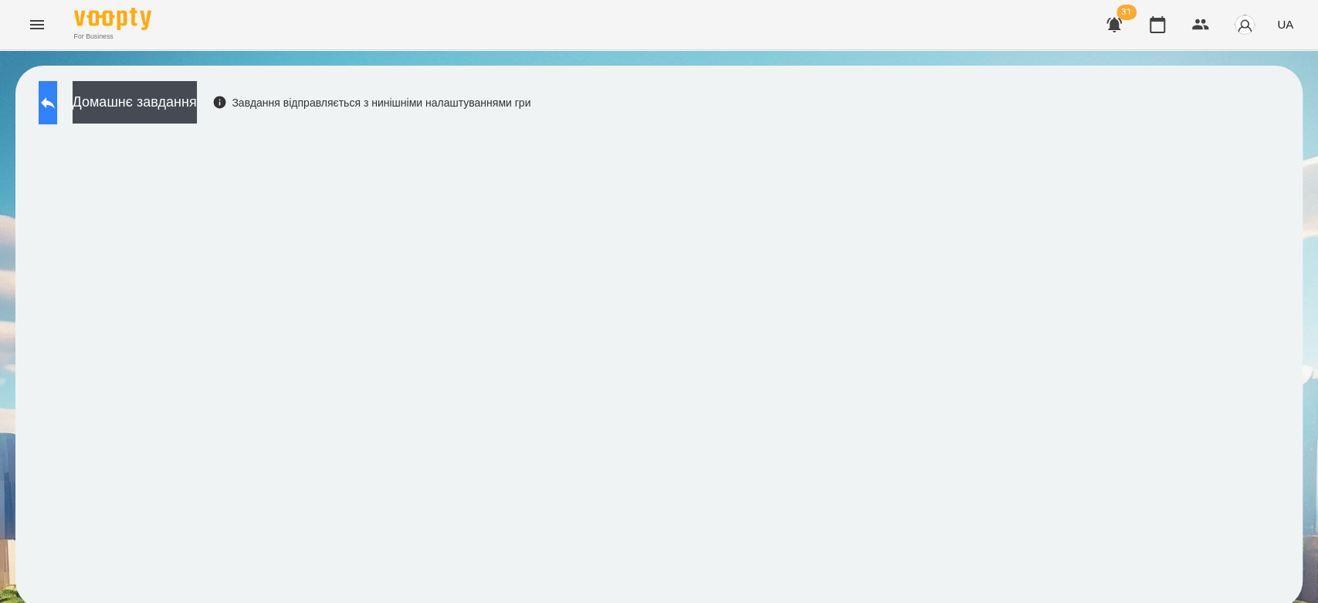
click at [55, 100] on icon at bounding box center [48, 103] width 14 height 12
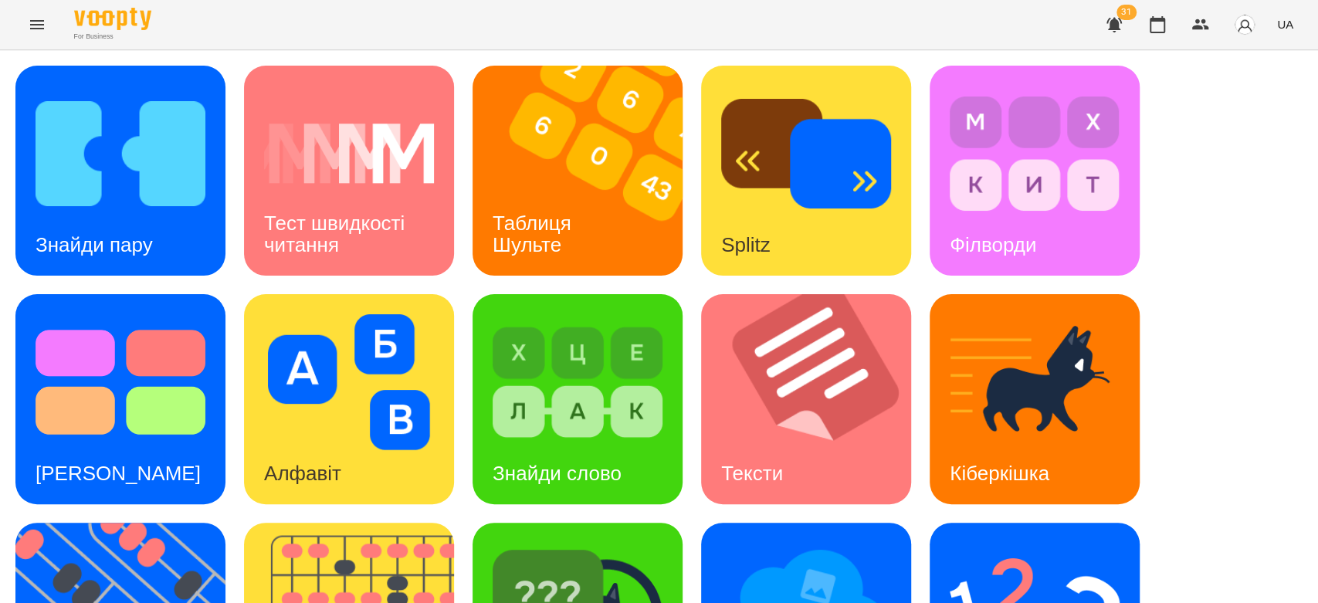
scroll to position [373, 0]
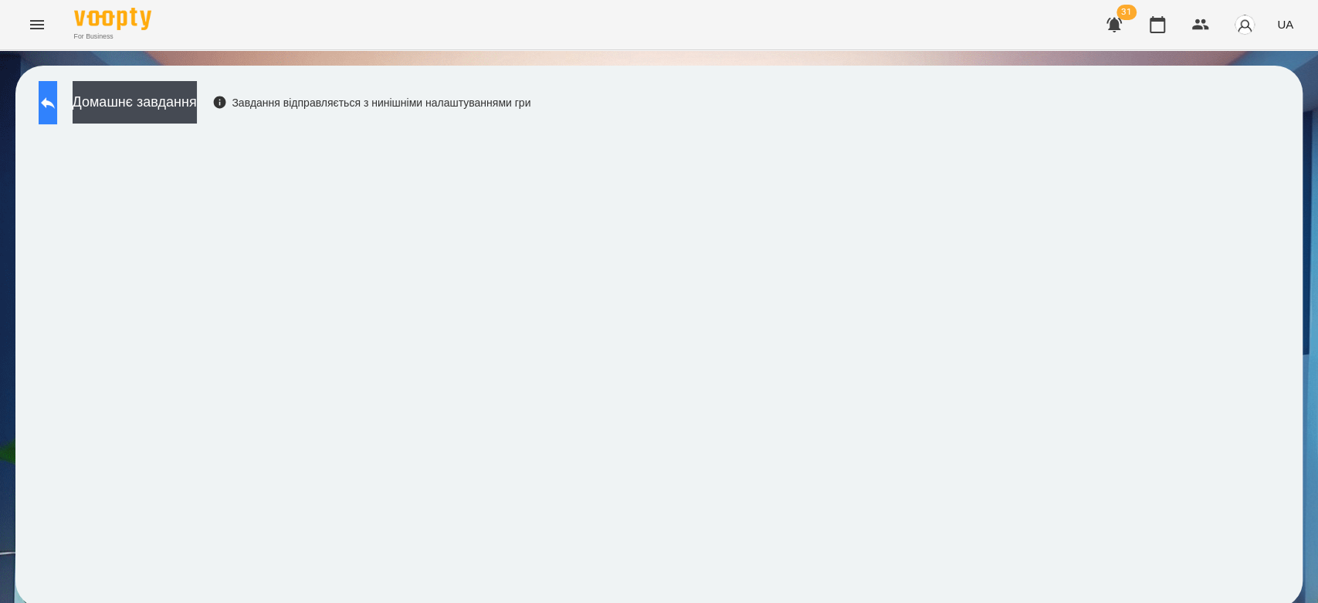
click at [57, 120] on button at bounding box center [48, 102] width 19 height 43
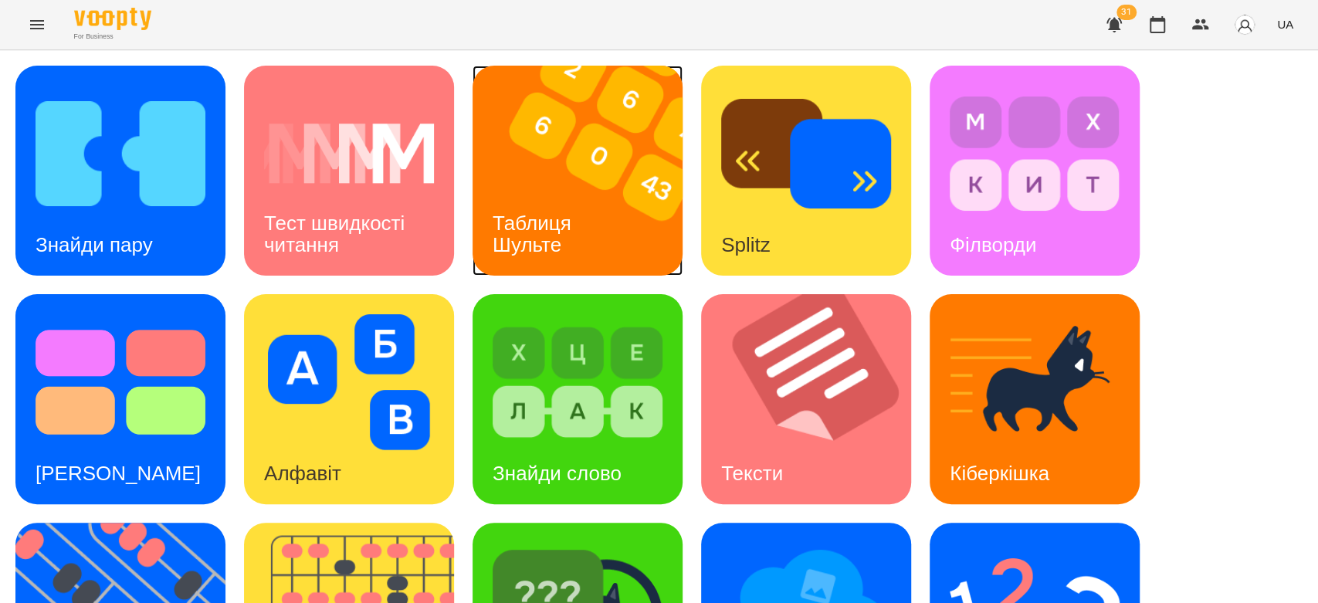
click at [567, 184] on img at bounding box center [586, 171] width 229 height 210
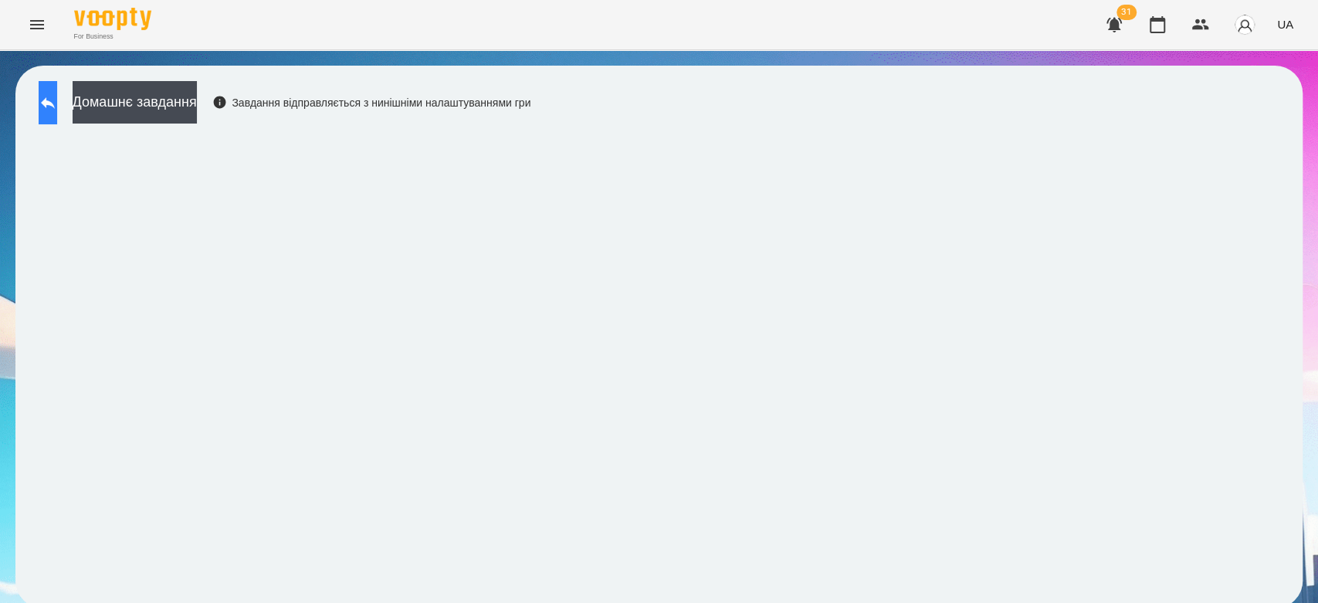
click at [57, 100] on button at bounding box center [48, 102] width 19 height 43
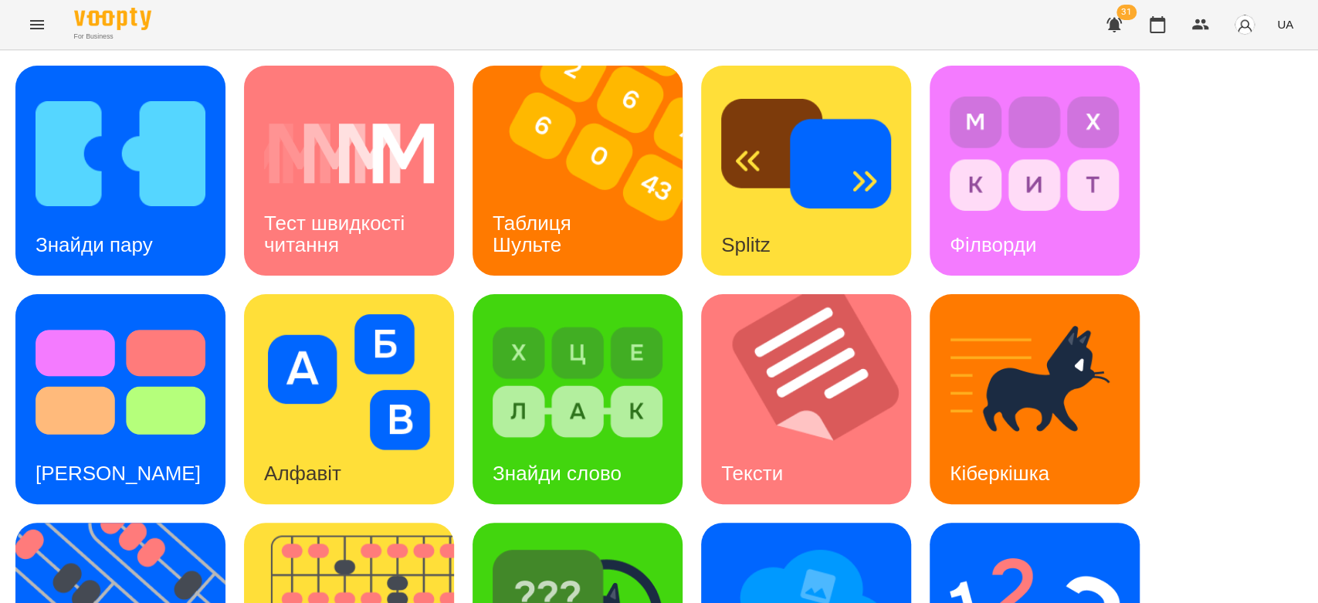
scroll to position [373, 0]
click at [1061, 383] on div "Знайди пару Тест швидкості читання Таблиця Шульте Splitz Філворди Тест Струпа А…" at bounding box center [658, 513] width 1287 height 895
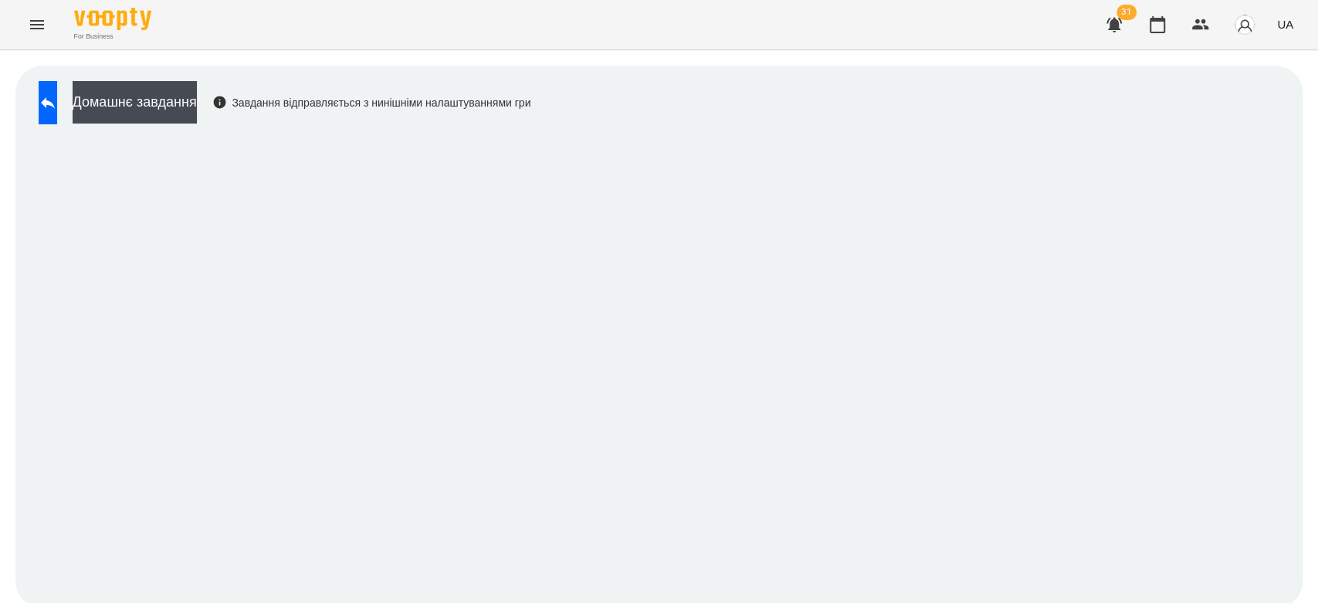
scroll to position [5, 0]
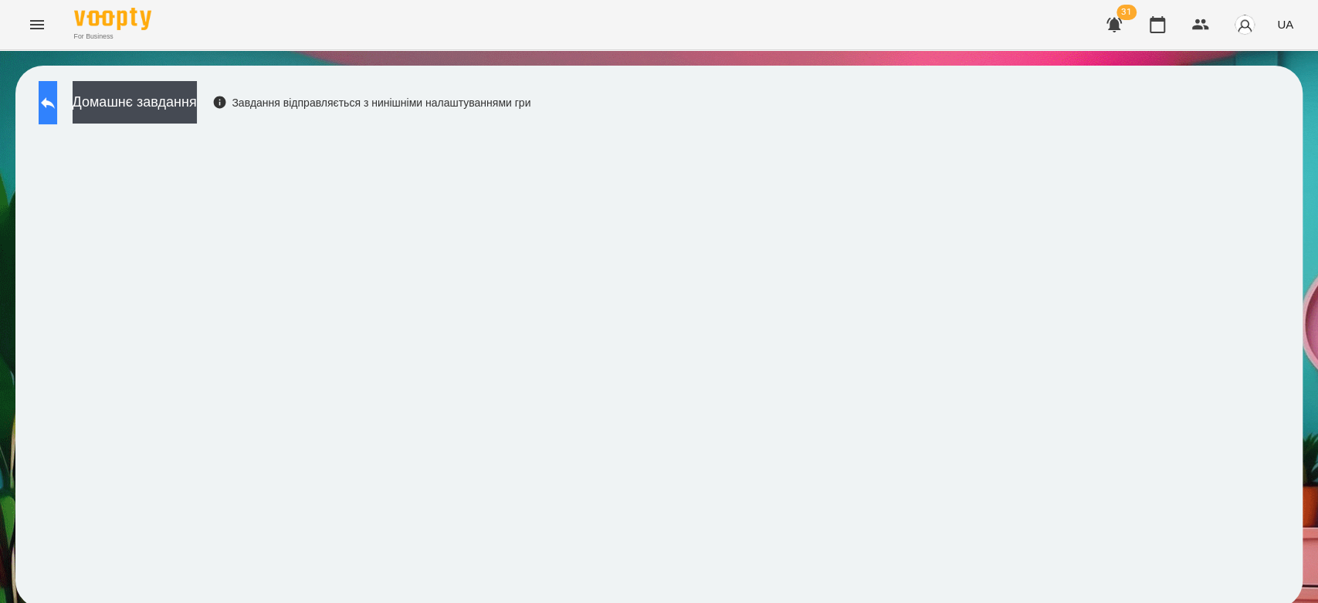
click at [57, 93] on icon at bounding box center [48, 102] width 19 height 19
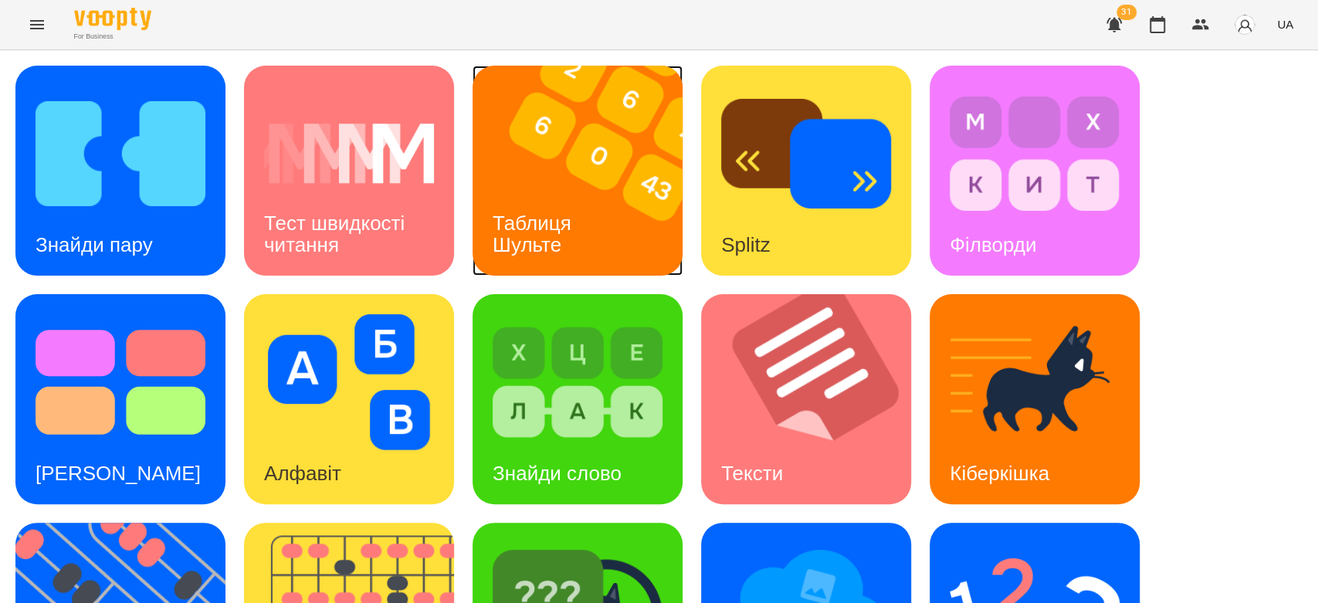
click at [562, 157] on img at bounding box center [586, 171] width 229 height 210
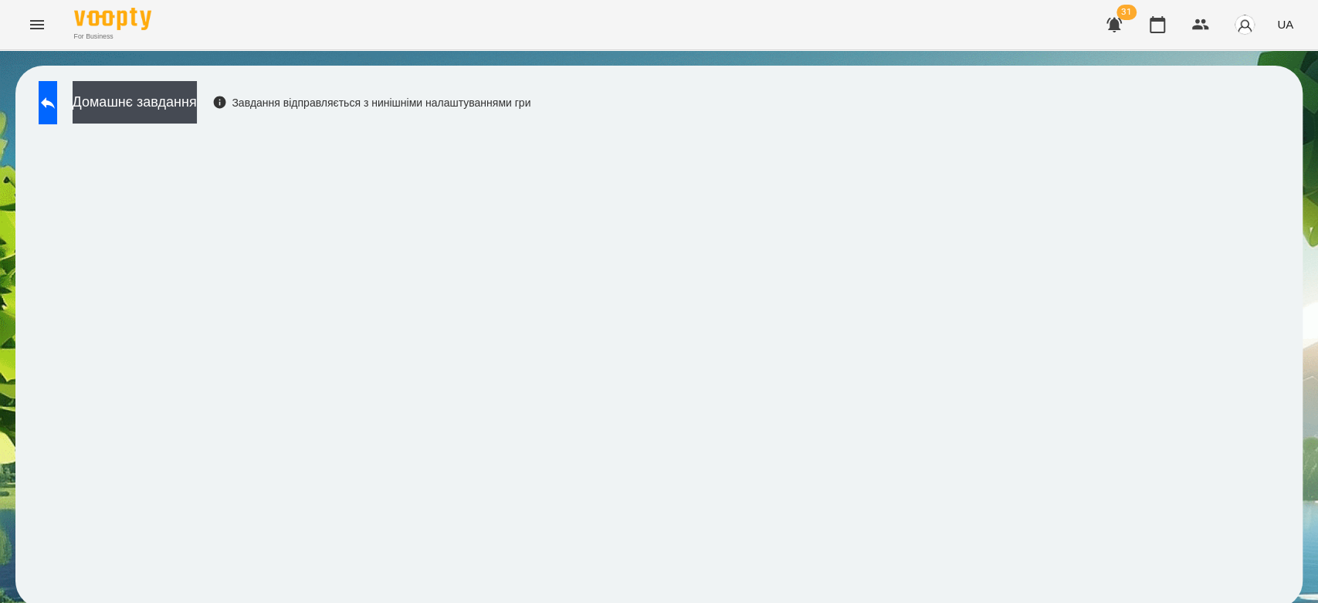
click at [702, 105] on div "Домашнє завдання Завдання відправляється з нинішніми налаштуваннями гри" at bounding box center [658, 337] width 1287 height 543
click at [57, 106] on icon at bounding box center [48, 102] width 19 height 19
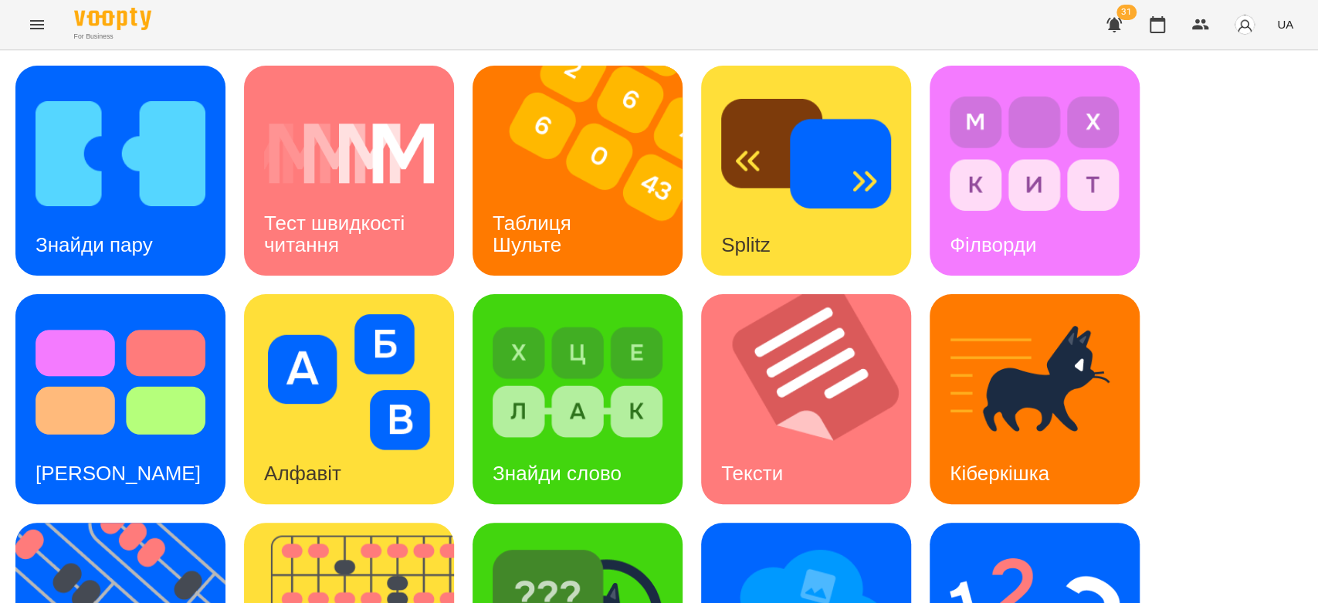
scroll to position [373, 0]
click at [957, 543] on img at bounding box center [1035, 611] width 170 height 136
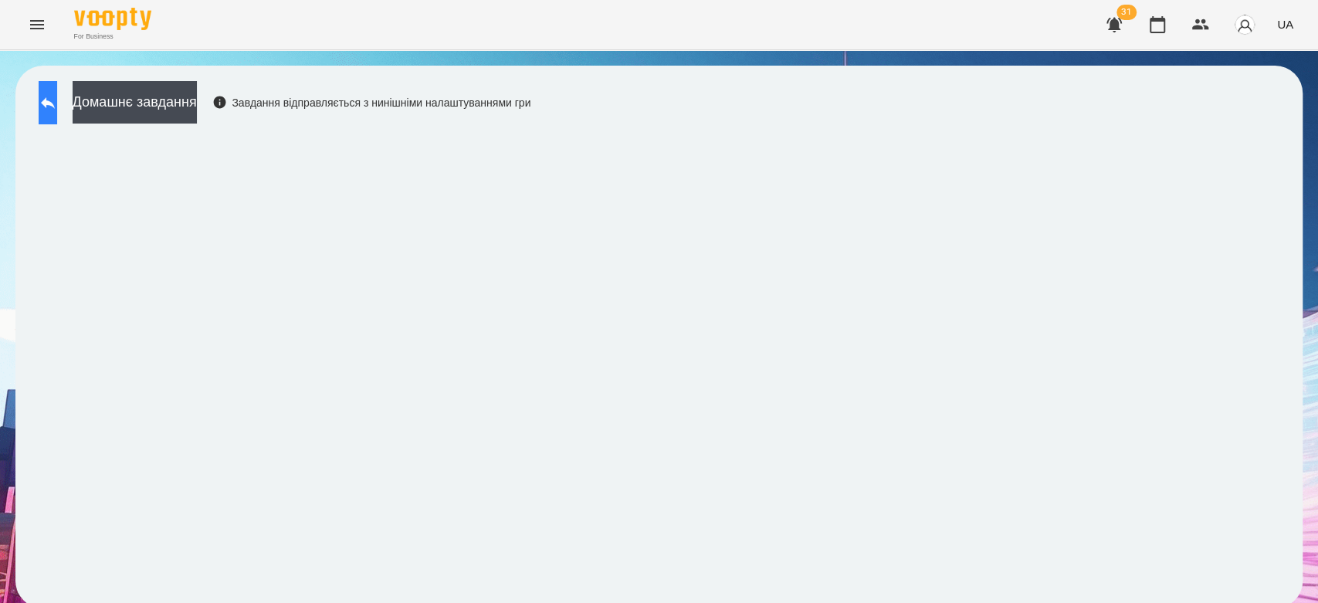
click at [57, 98] on icon at bounding box center [48, 102] width 19 height 19
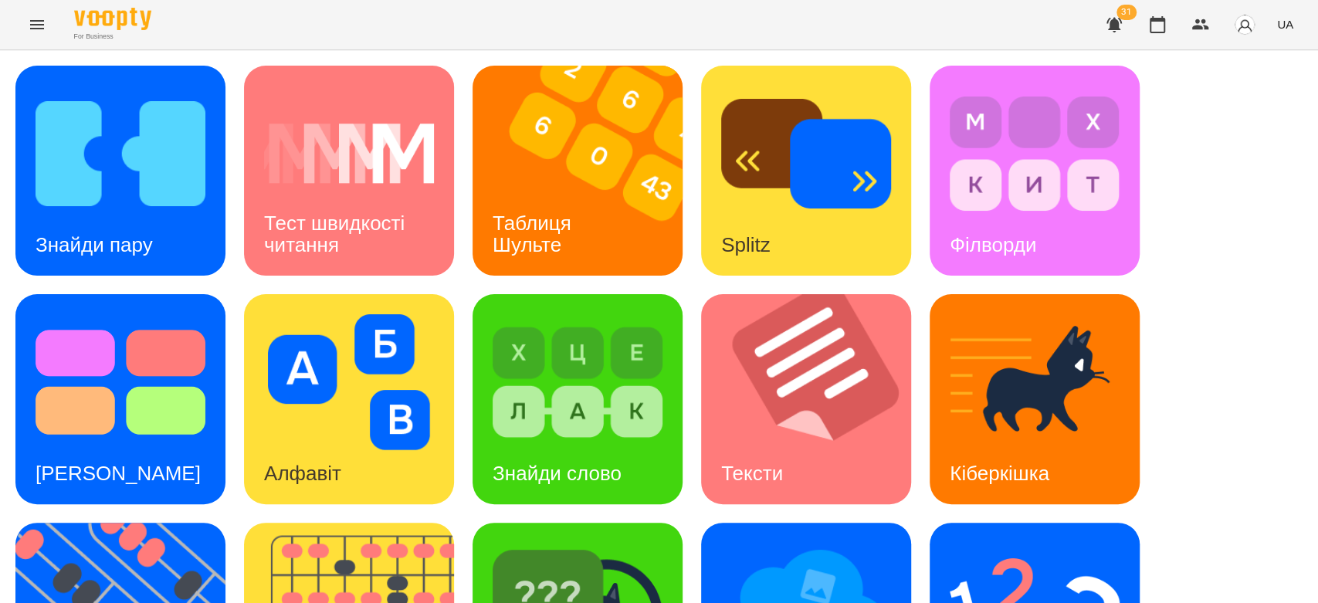
scroll to position [373, 0]
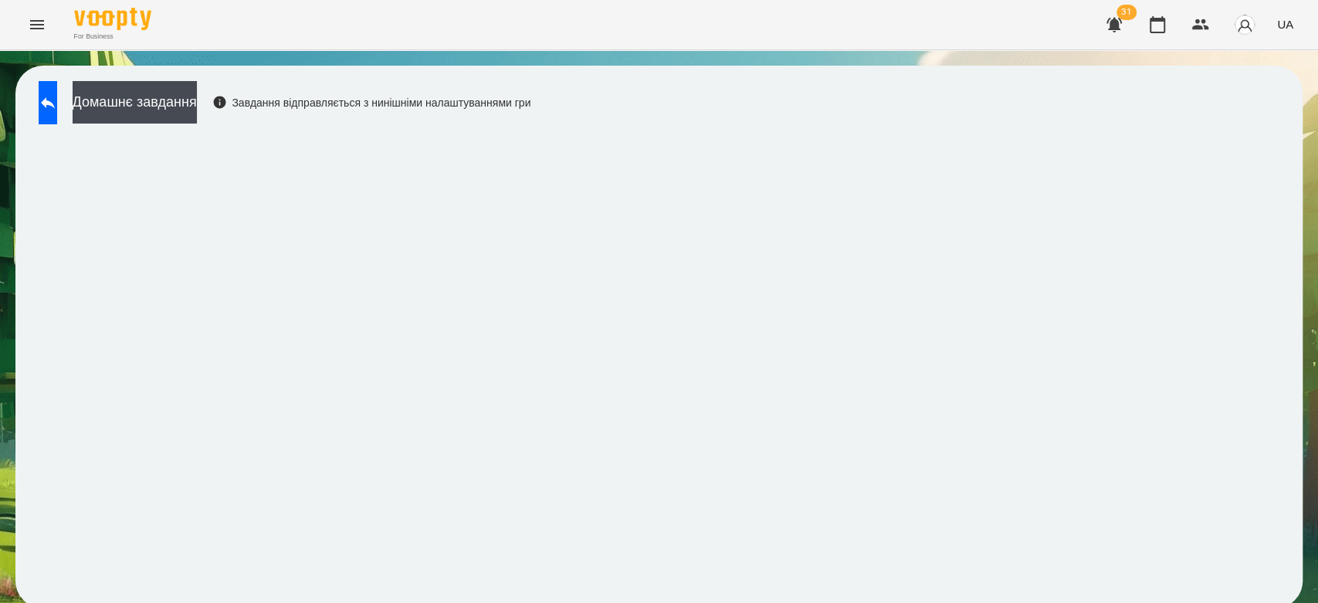
click at [530, 114] on div "Домашнє завдання Завдання відправляється з нинішніми налаштуваннями гри" at bounding box center [280, 106] width 499 height 51
click at [55, 103] on icon at bounding box center [48, 103] width 14 height 12
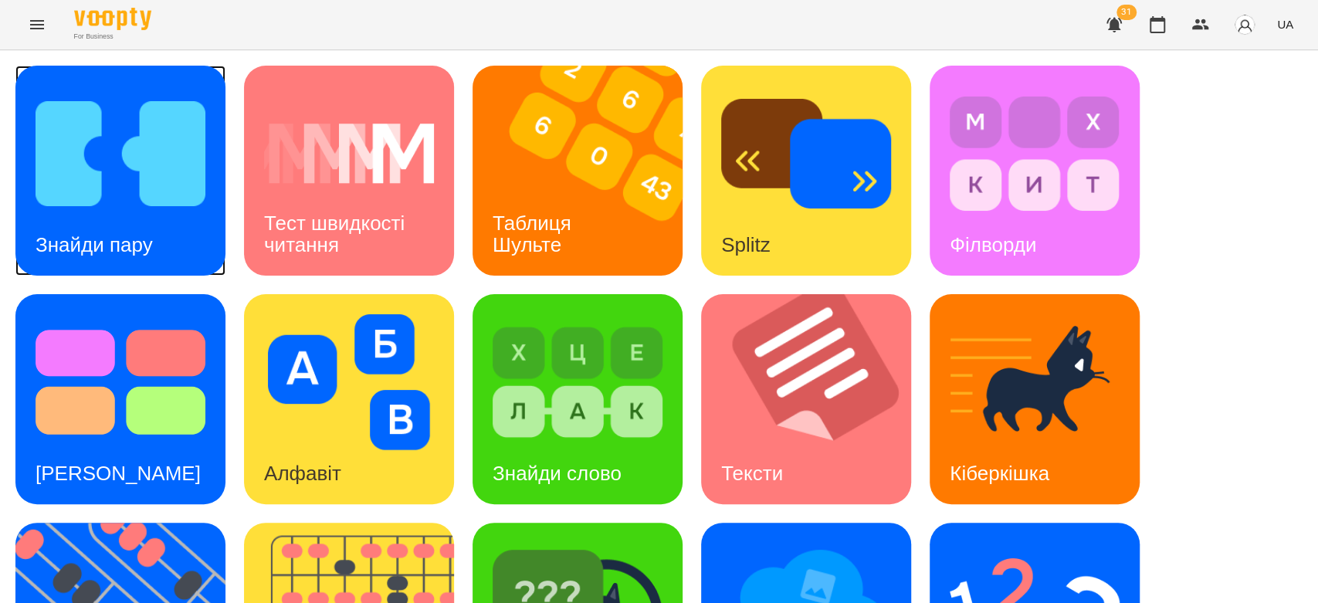
click at [165, 208] on img at bounding box center [121, 154] width 170 height 136
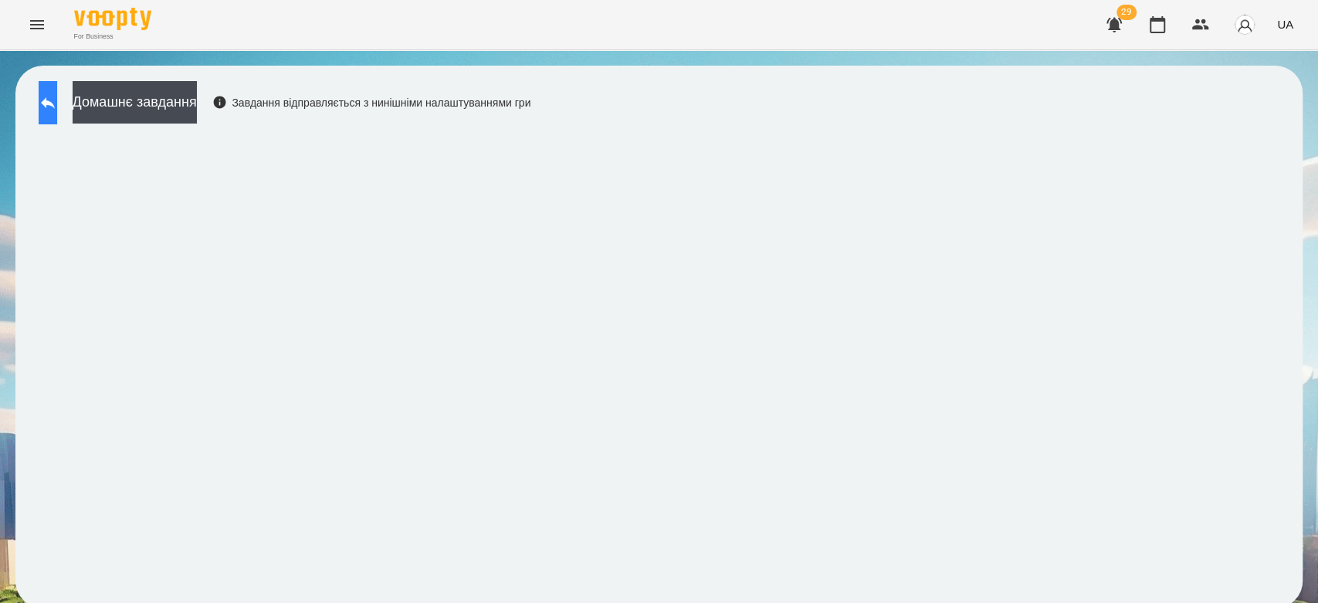
click at [57, 87] on button at bounding box center [48, 102] width 19 height 43
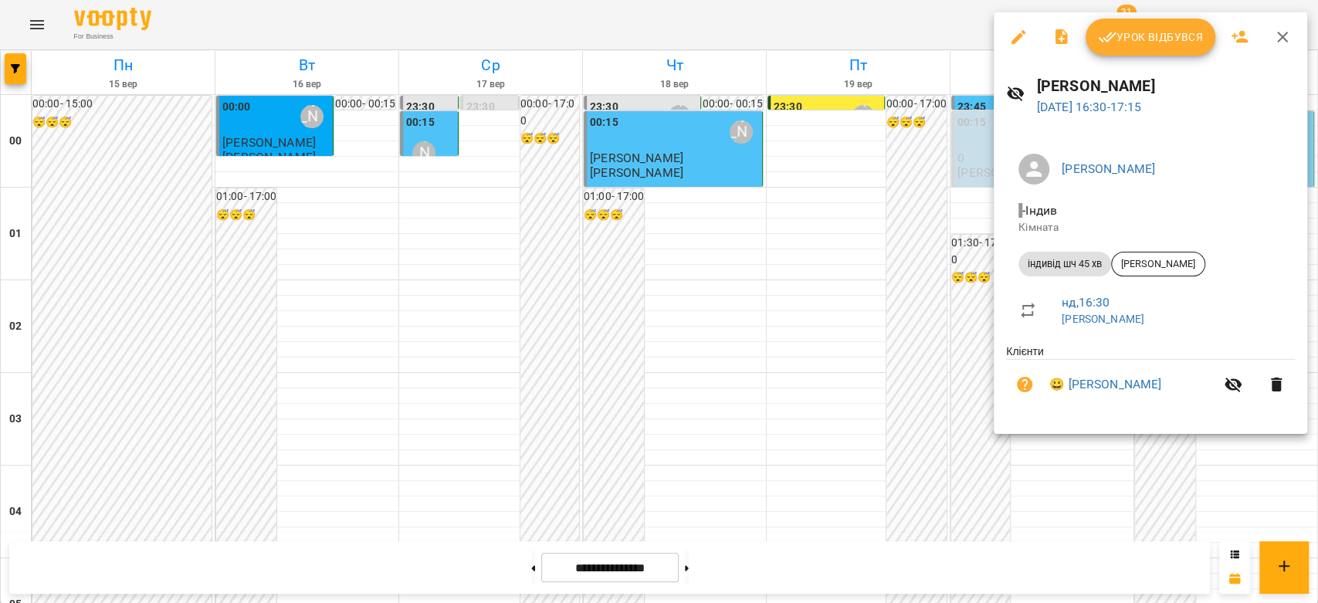
scroll to position [1270, 0]
click at [1148, 384] on link "😀 [PERSON_NAME]" at bounding box center [1105, 384] width 112 height 19
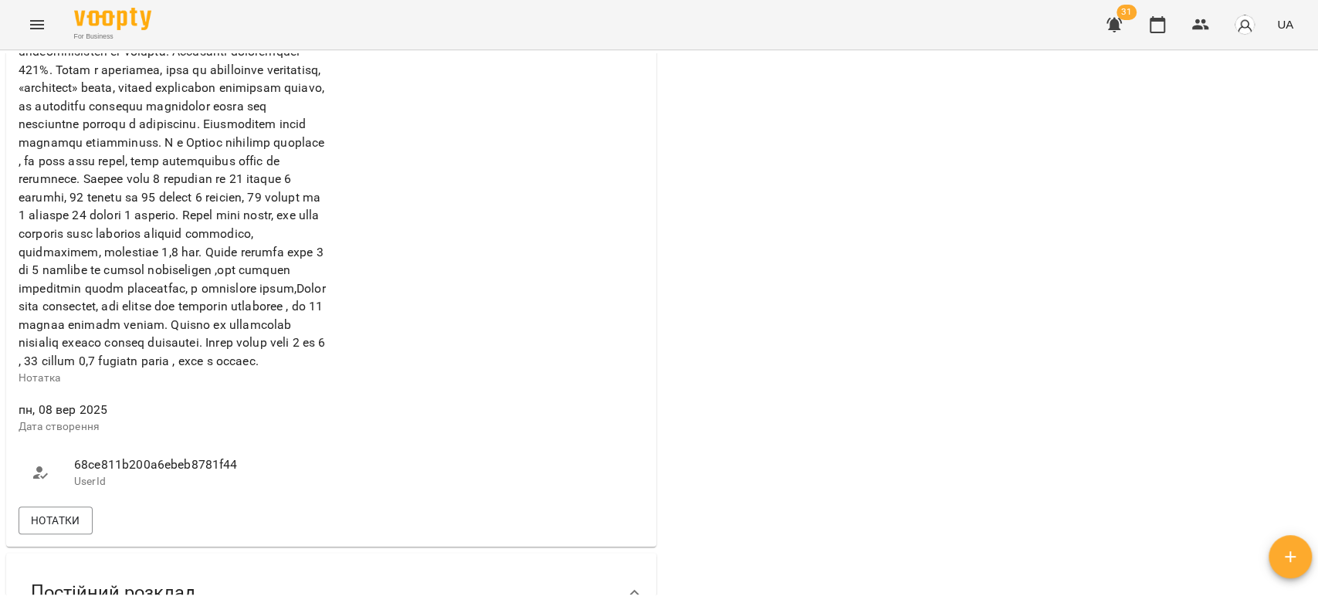
scroll to position [1200, 0]
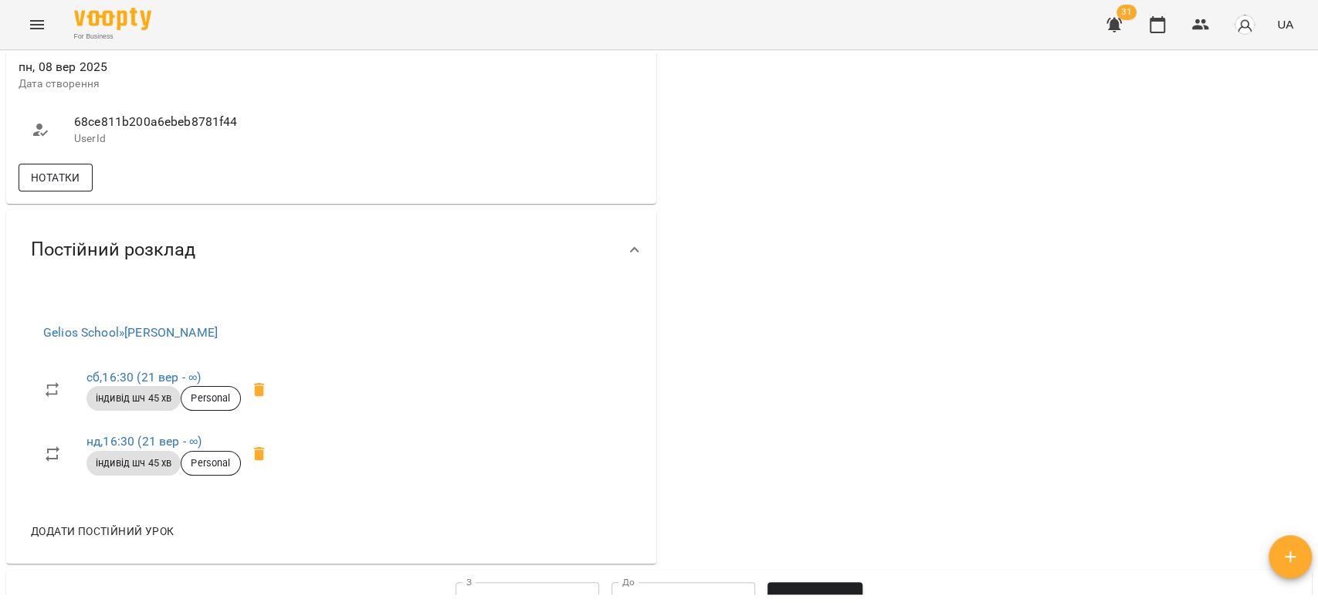
click at [47, 191] on button "Нотатки" at bounding box center [56, 178] width 74 height 28
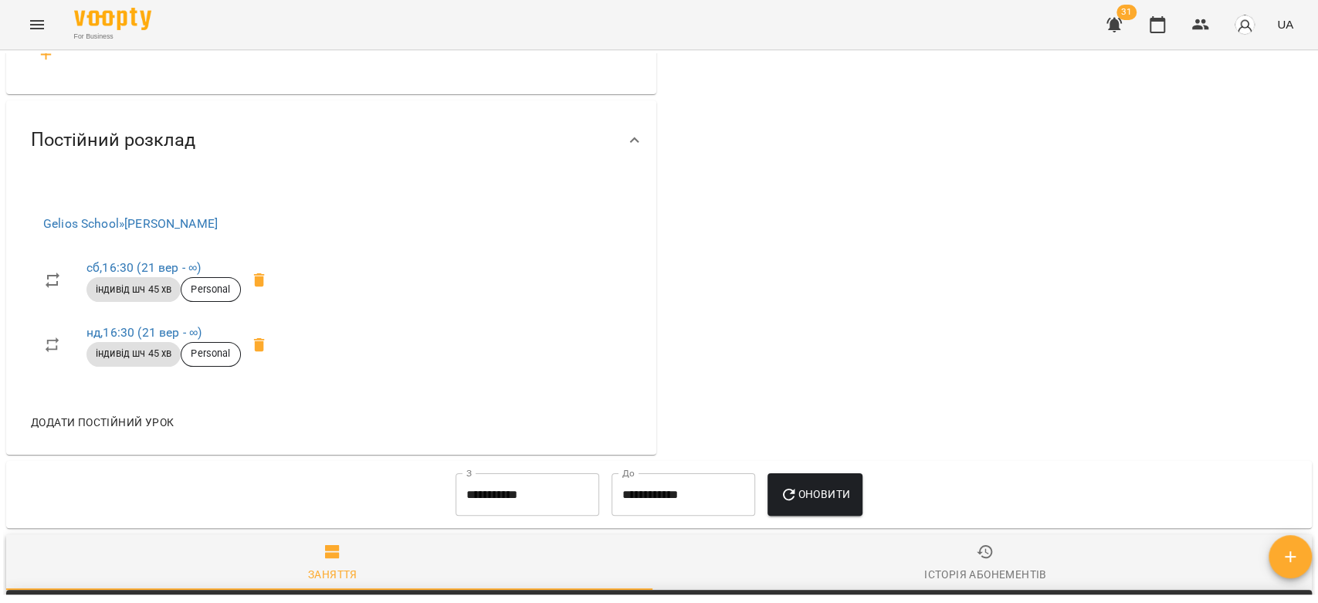
scroll to position [1372, 0]
click at [52, 63] on icon "button" at bounding box center [46, 54] width 19 height 19
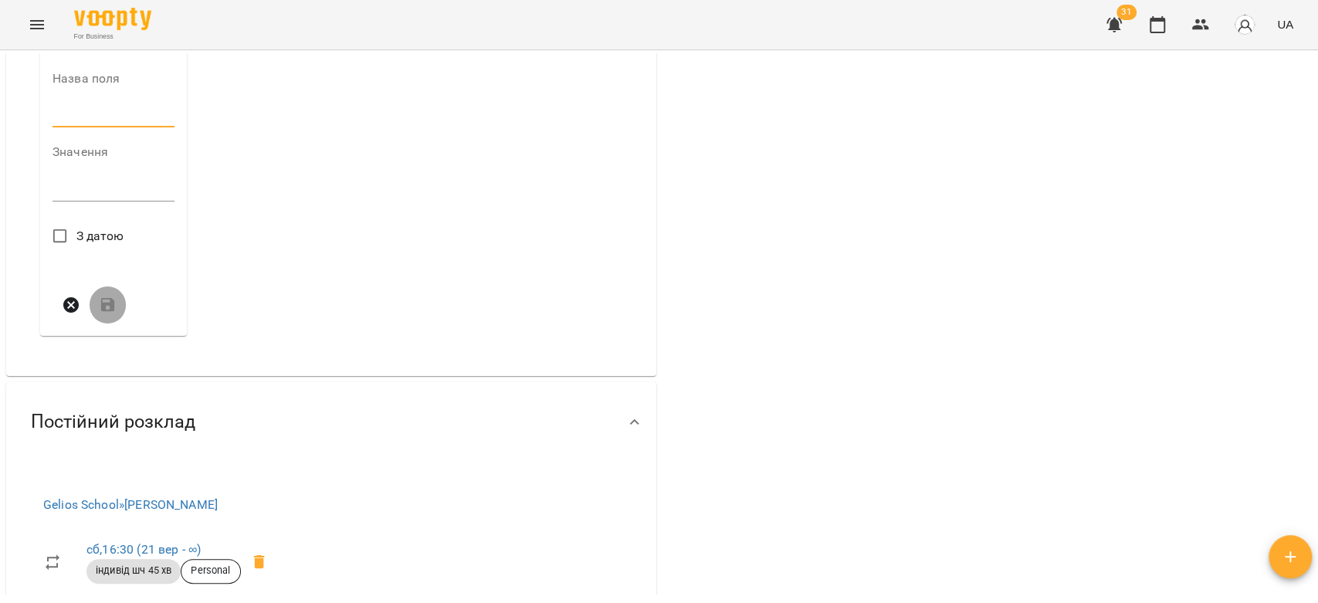
click at [67, 127] on input "text" at bounding box center [113, 115] width 122 height 25
drag, startPoint x: 91, startPoint y: 215, endPoint x: 96, endPoint y: 235, distance: 20.8
click at [91, 127] on input "text" at bounding box center [113, 115] width 122 height 25
type input "****"
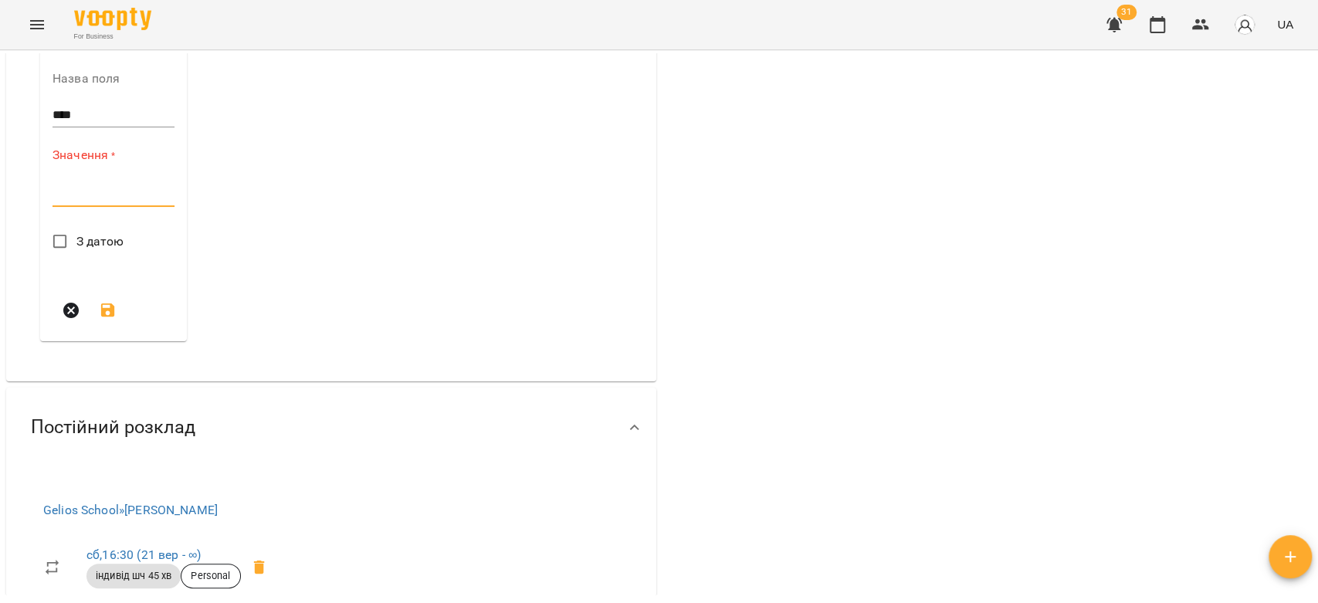
click at [117, 207] on div "*" at bounding box center [113, 194] width 122 height 25
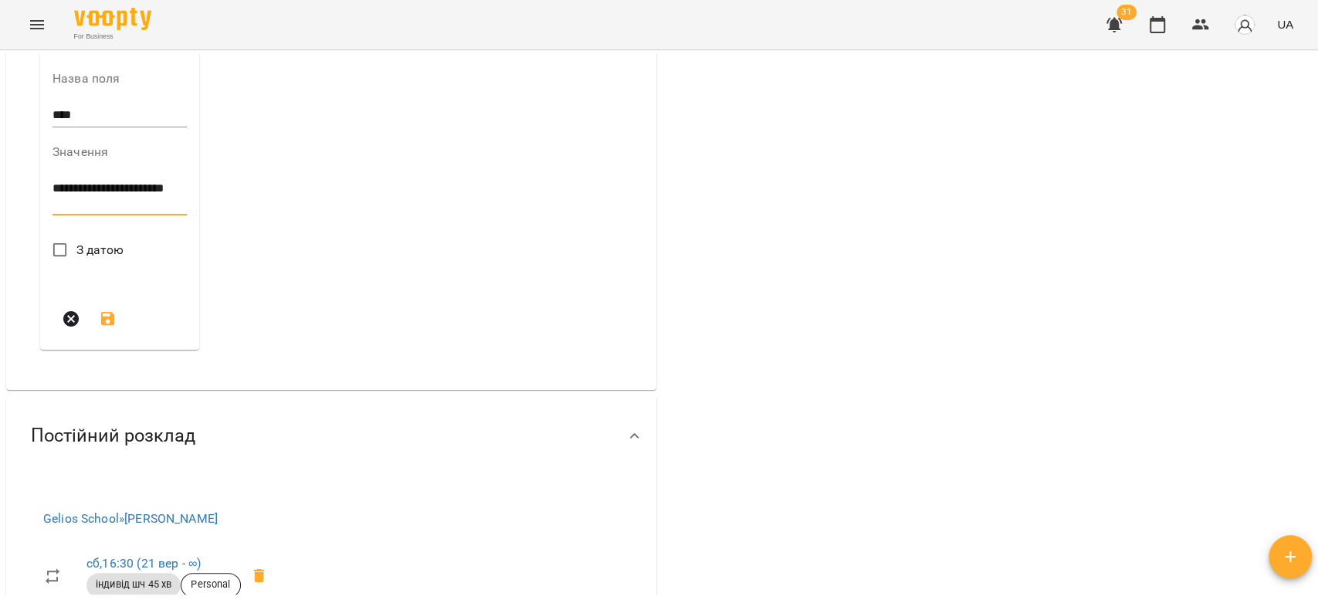
click at [112, 210] on textarea "**********" at bounding box center [119, 195] width 134 height 29
type textarea "**********"
click at [77, 266] on label "З датою" at bounding box center [84, 250] width 80 height 32
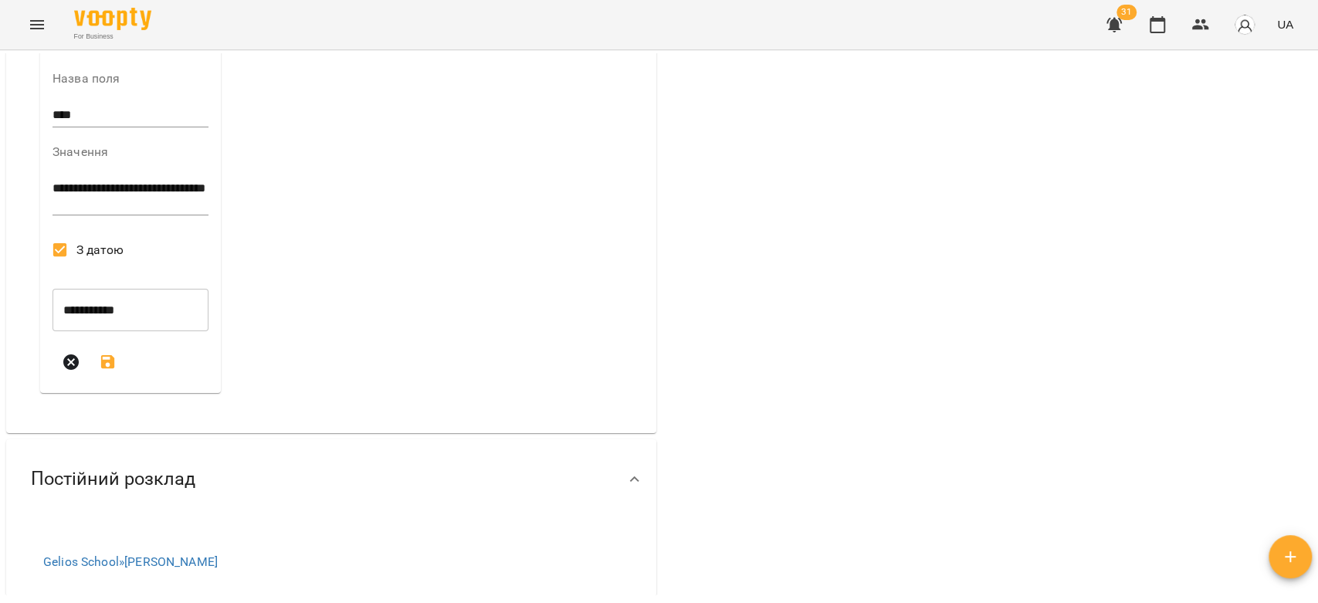
click at [110, 381] on button "submit" at bounding box center [108, 362] width 37 height 37
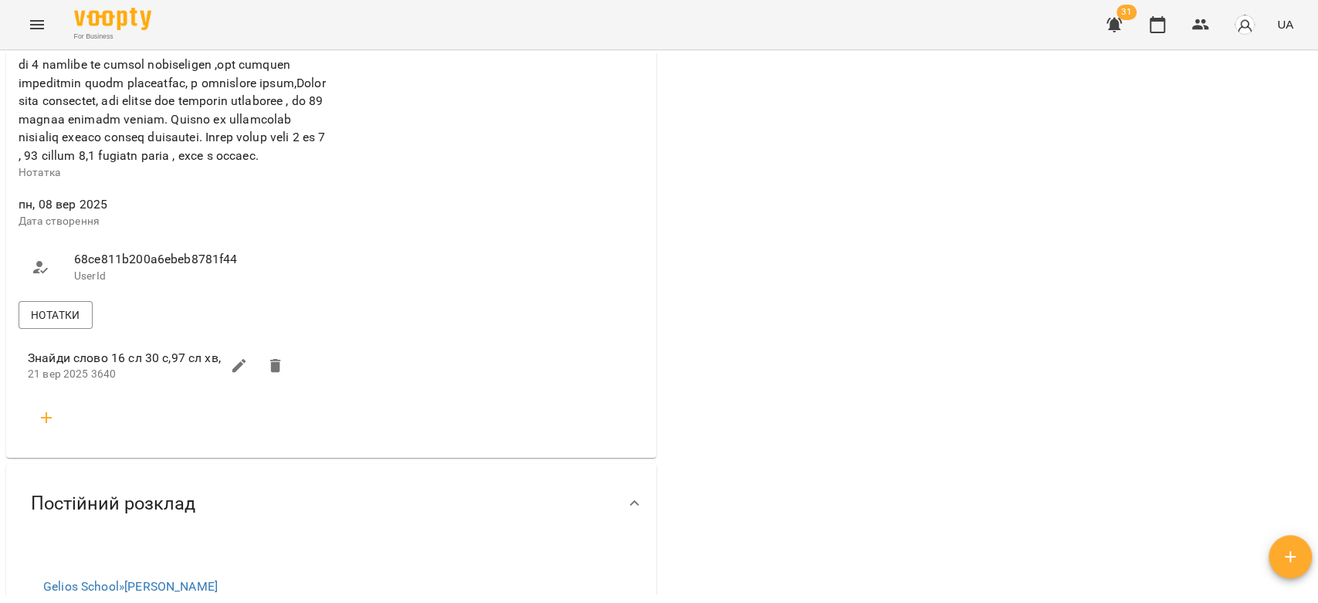
scroll to position [1029, 0]
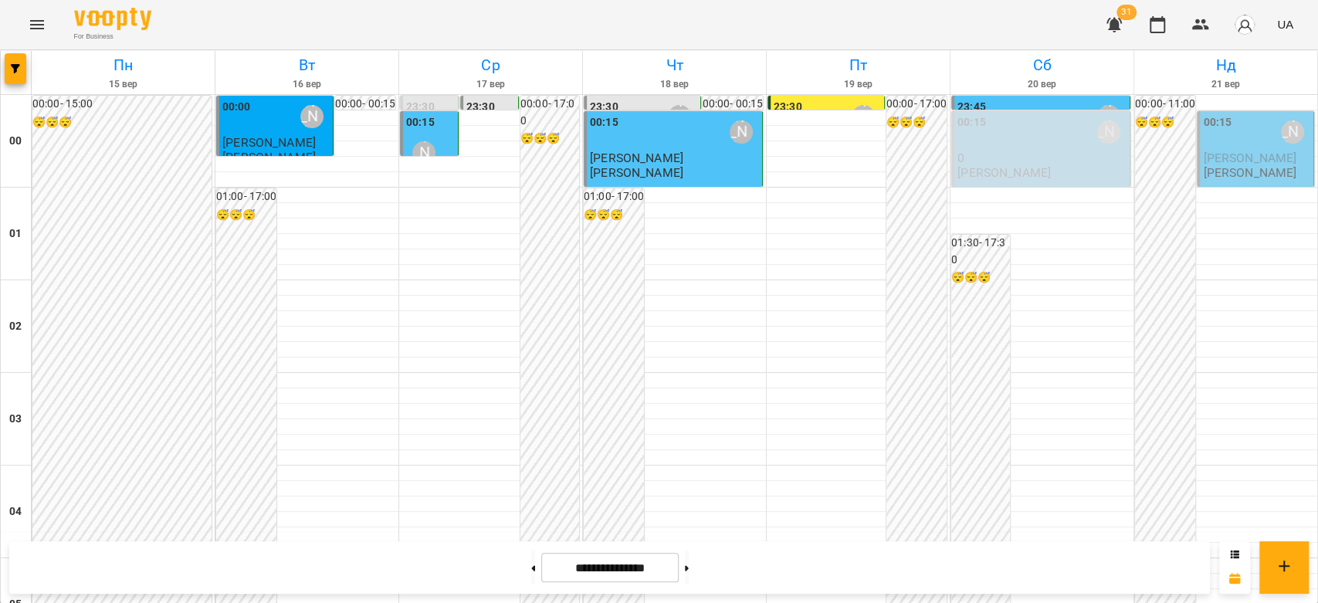
scroll to position [1785, 0]
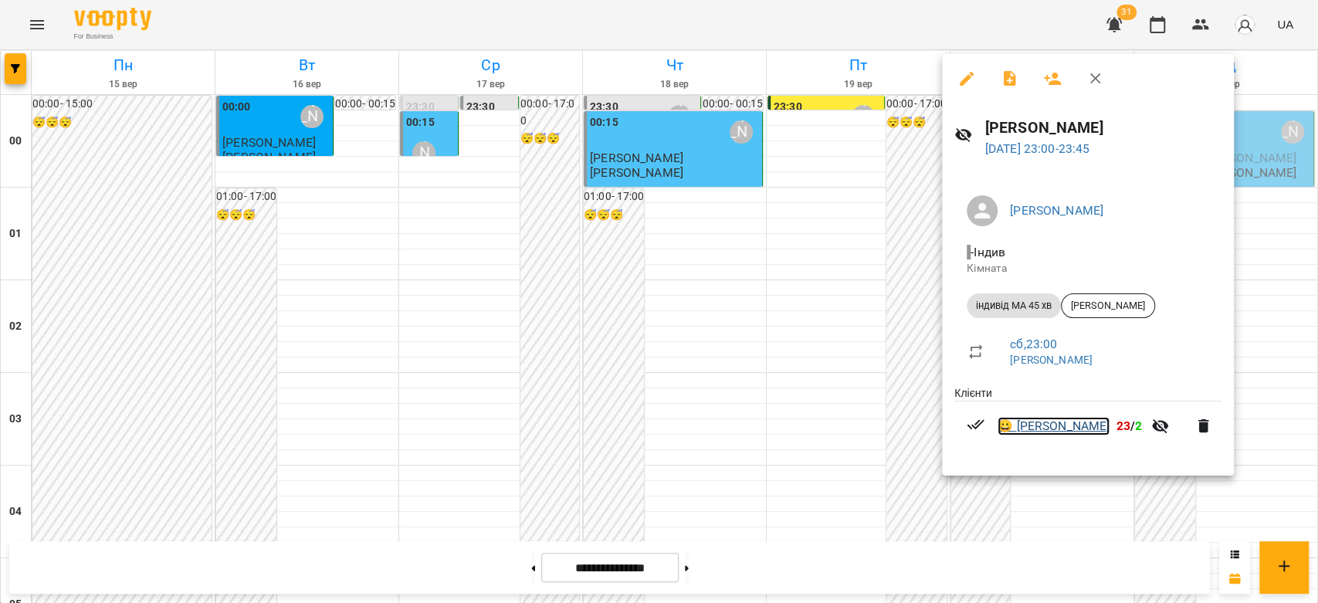
click at [1068, 427] on link "😀 Кінах Назарій" at bounding box center [1053, 426] width 112 height 19
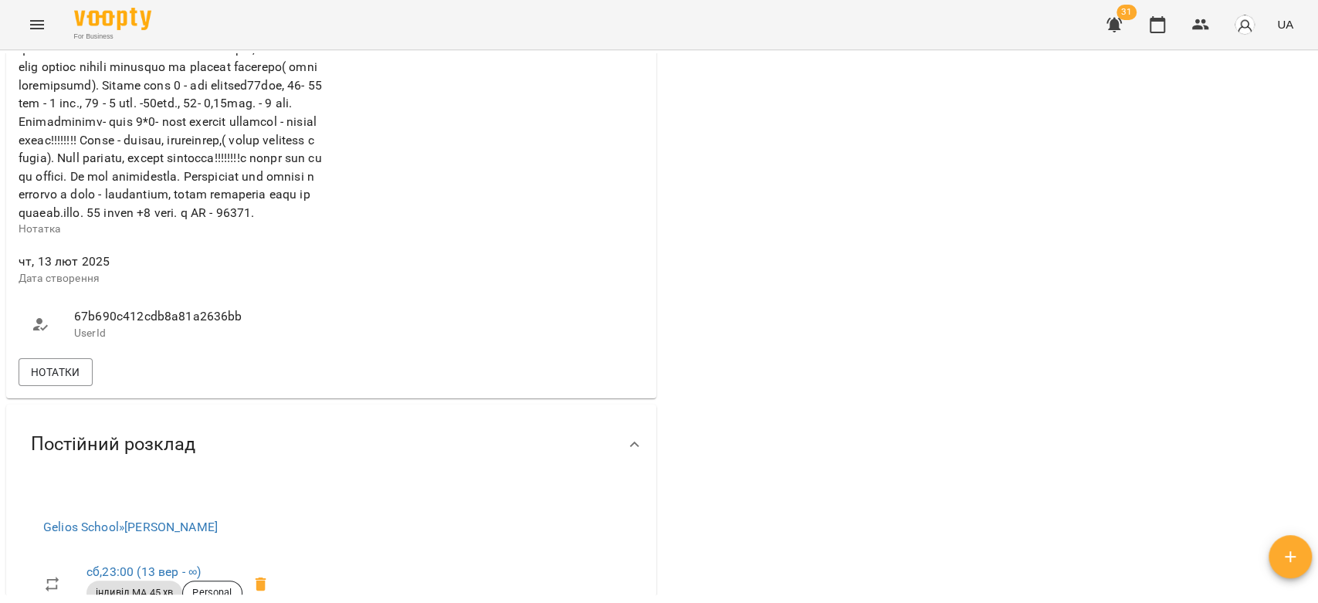
scroll to position [1200, 0]
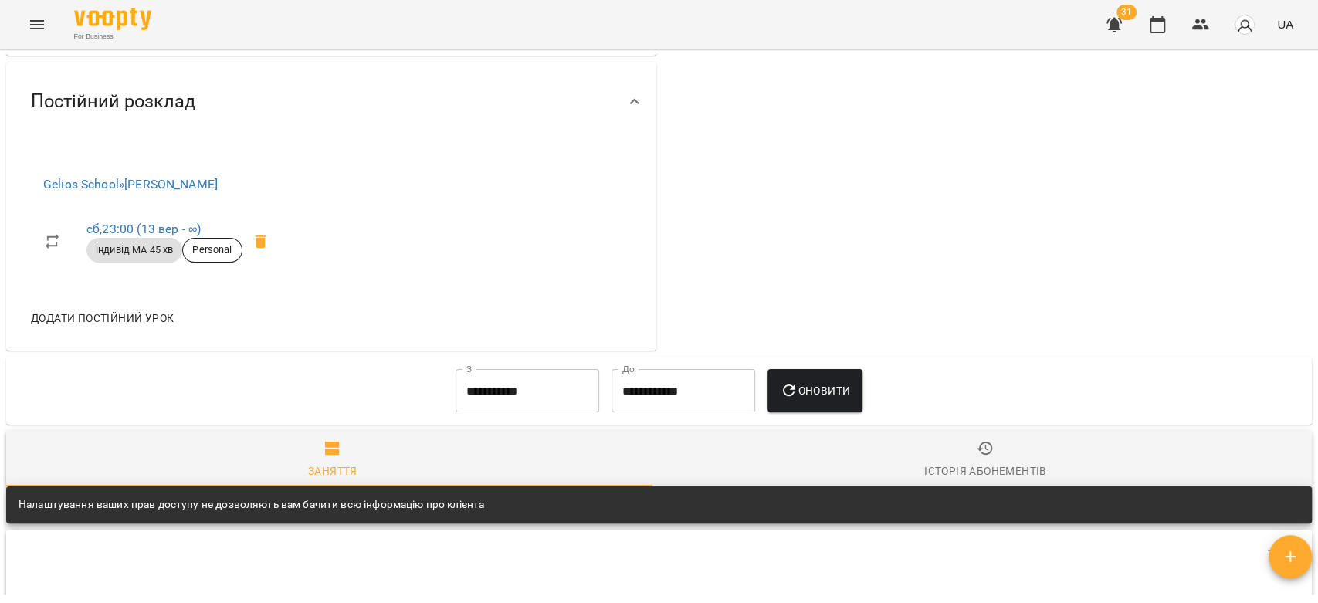
click at [65, 39] on span "Нотатки" at bounding box center [55, 29] width 49 height 19
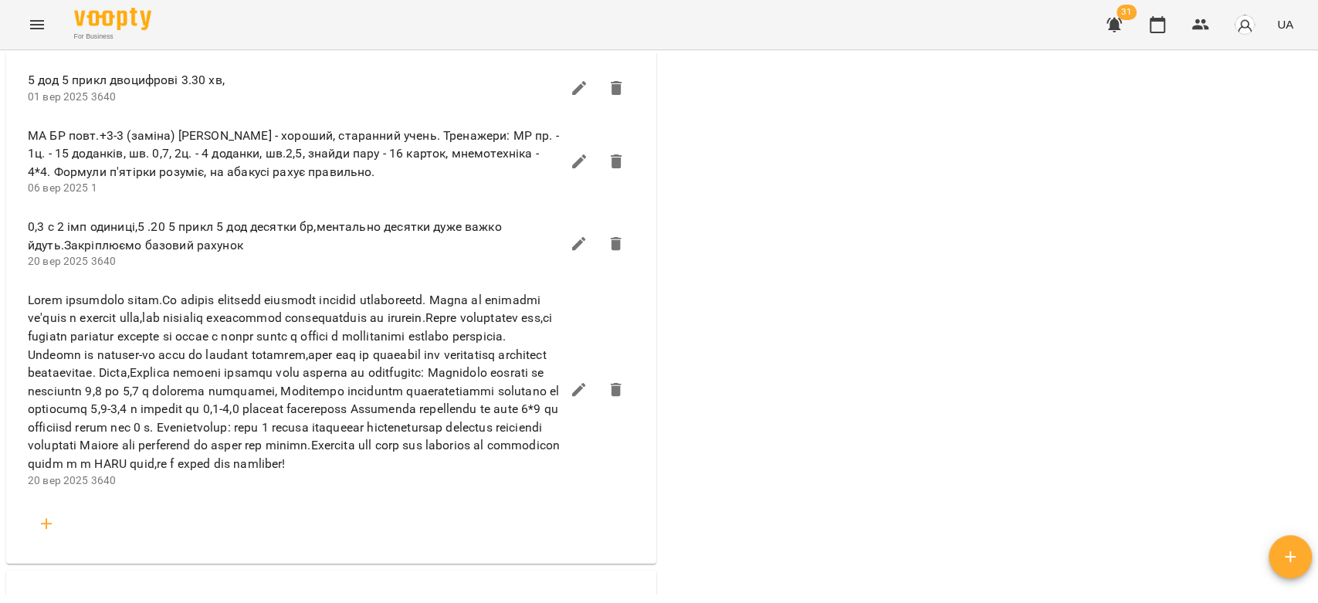
scroll to position [2573, 0]
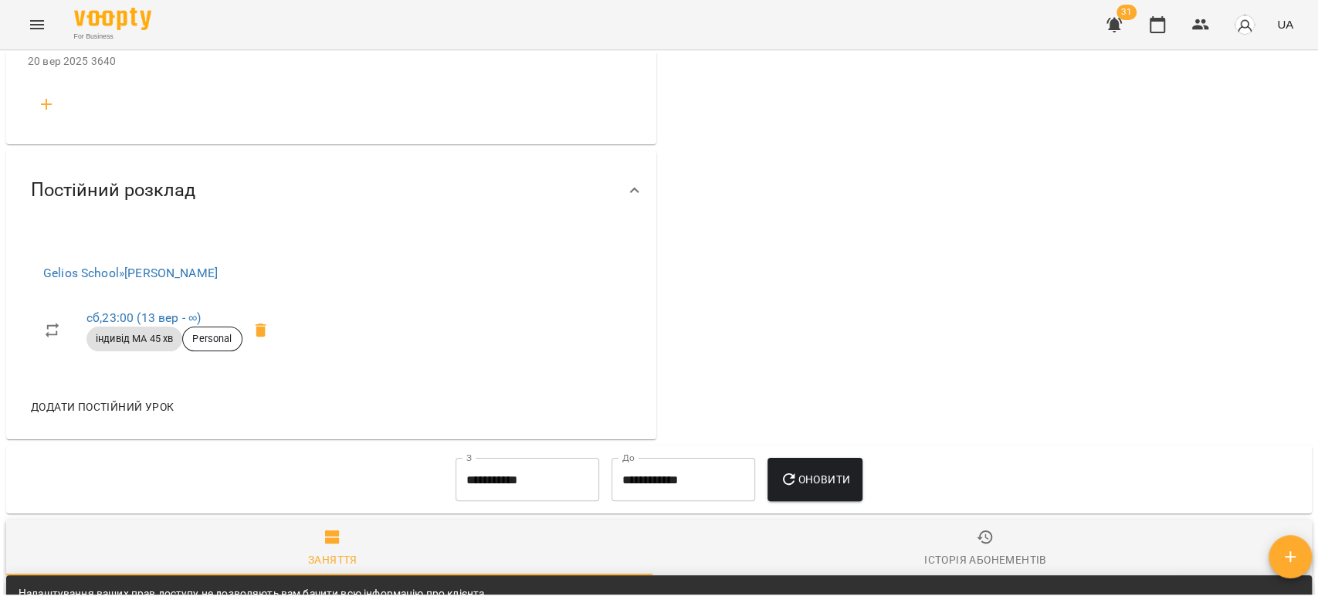
scroll to position [3001, 0]
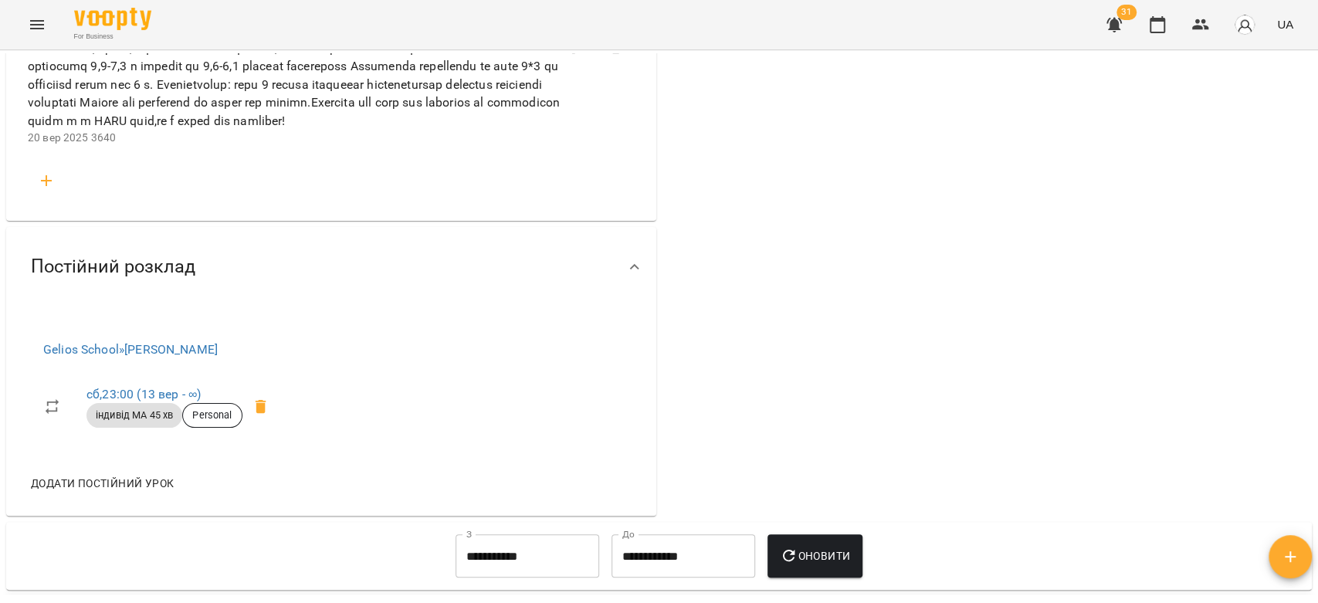
click at [36, 12] on button "Menu" at bounding box center [37, 24] width 37 height 37
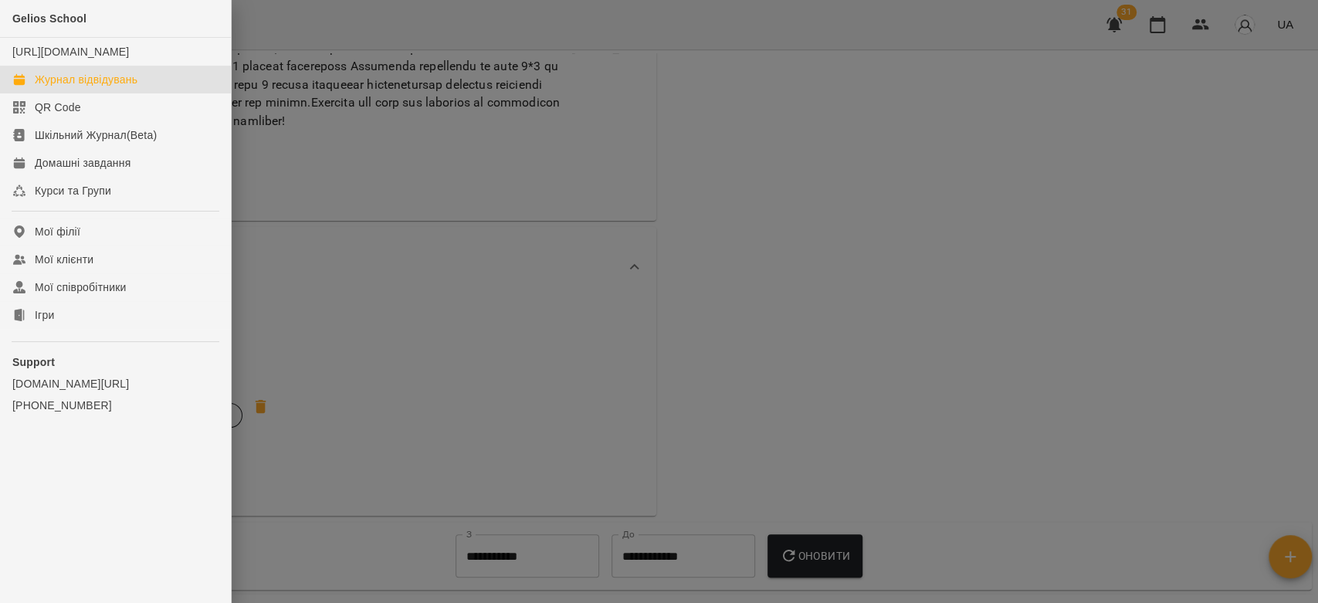
click at [52, 87] on div "Журнал відвідувань" at bounding box center [86, 79] width 103 height 15
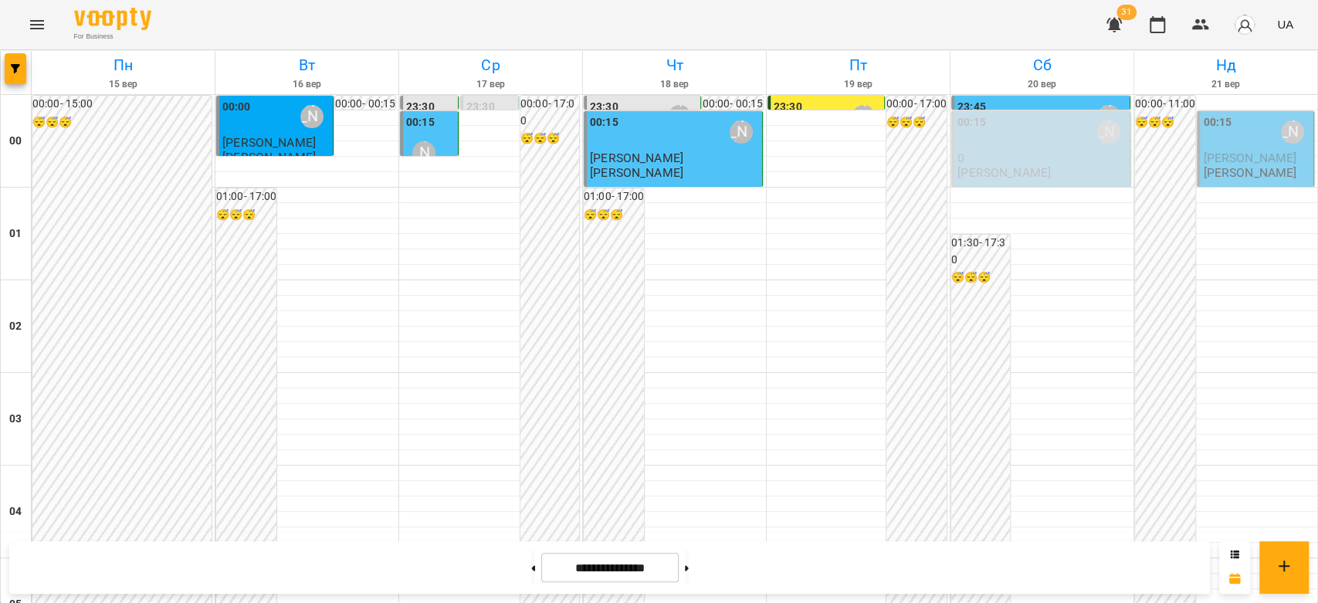
click at [1244, 178] on p "[PERSON_NAME]" at bounding box center [1249, 172] width 93 height 13
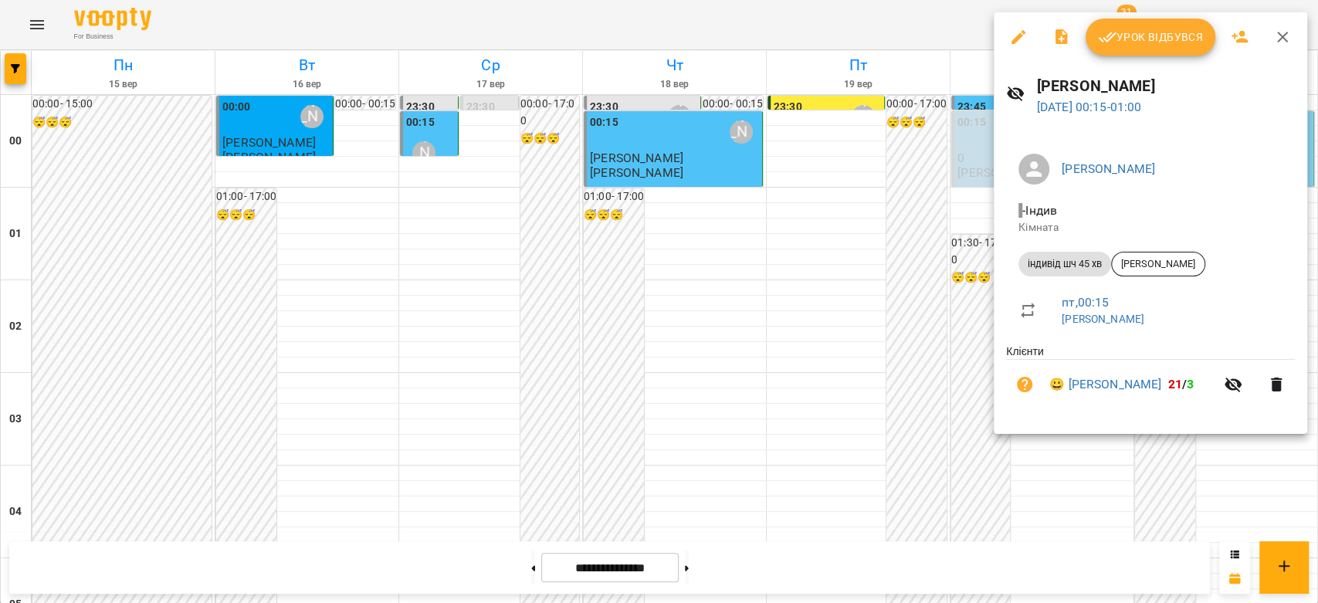
click at [1169, 42] on span "Урок відбувся" at bounding box center [1150, 37] width 105 height 19
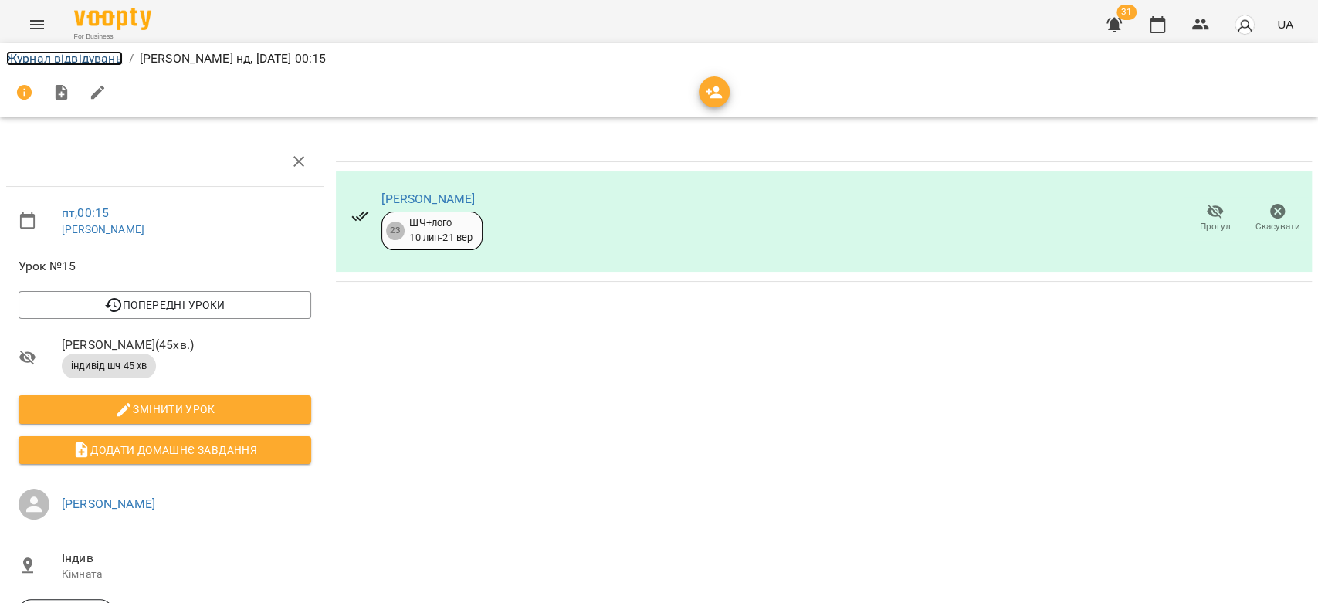
click at [38, 56] on link "Журнал відвідувань" at bounding box center [64, 58] width 117 height 15
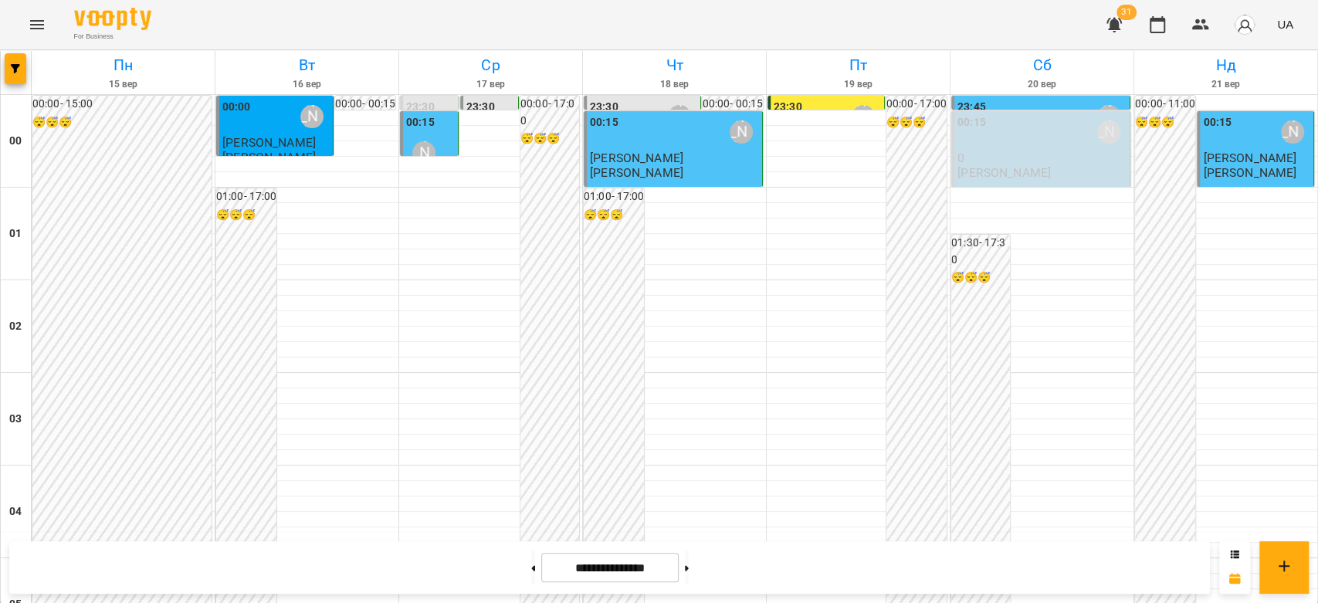
scroll to position [1457, 0]
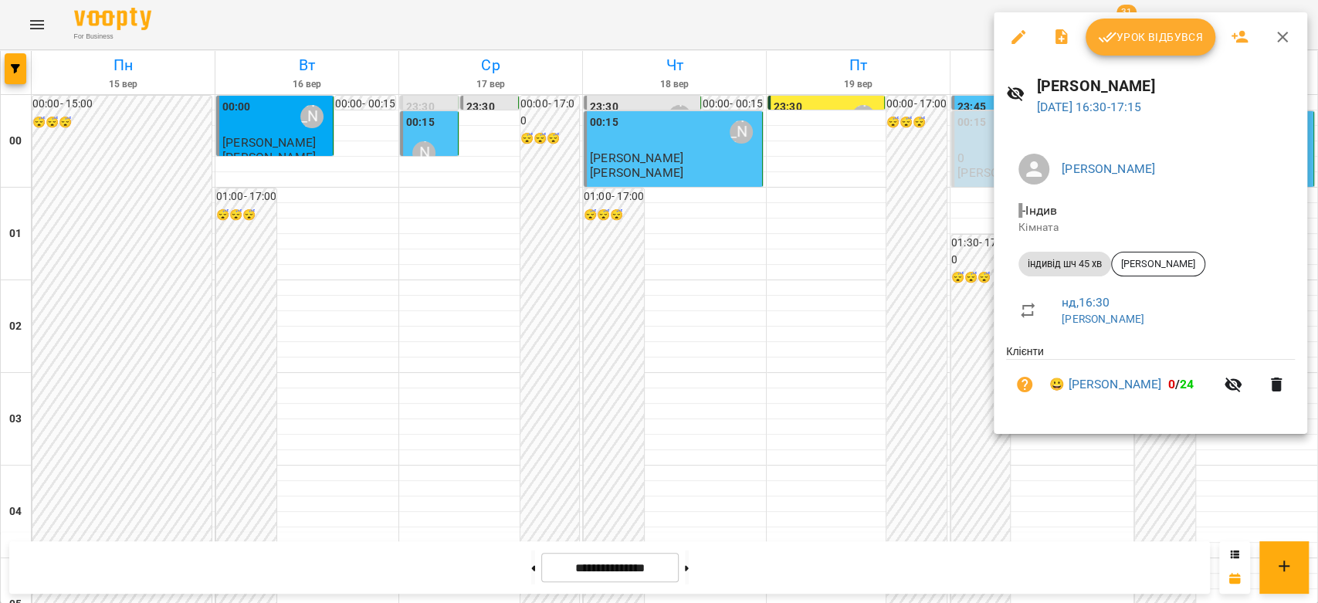
click at [1159, 52] on button "Урок відбувся" at bounding box center [1150, 37] width 130 height 37
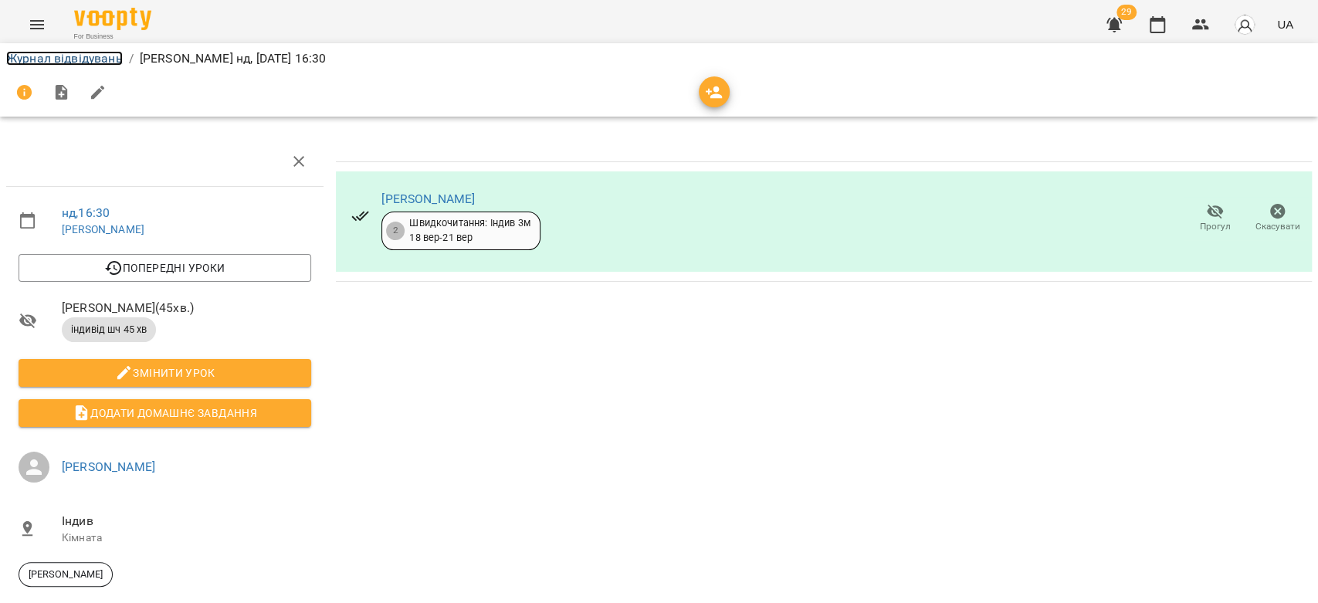
click at [43, 55] on link "Журнал відвідувань" at bounding box center [64, 58] width 117 height 15
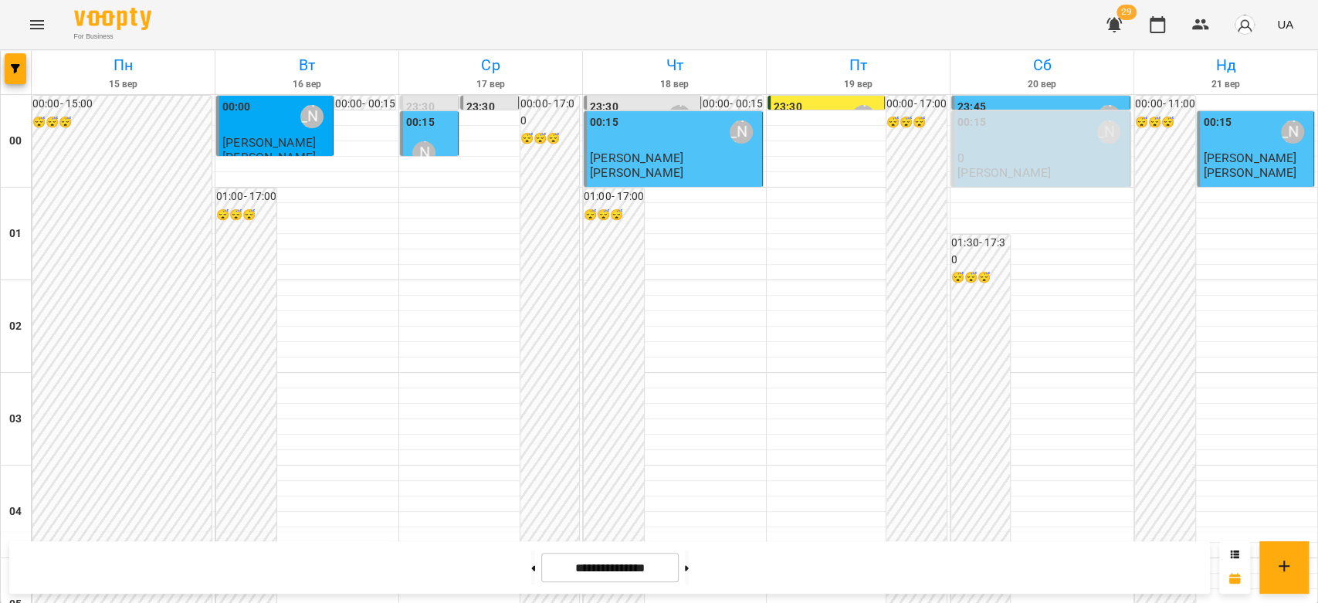
scroll to position [1200, 0]
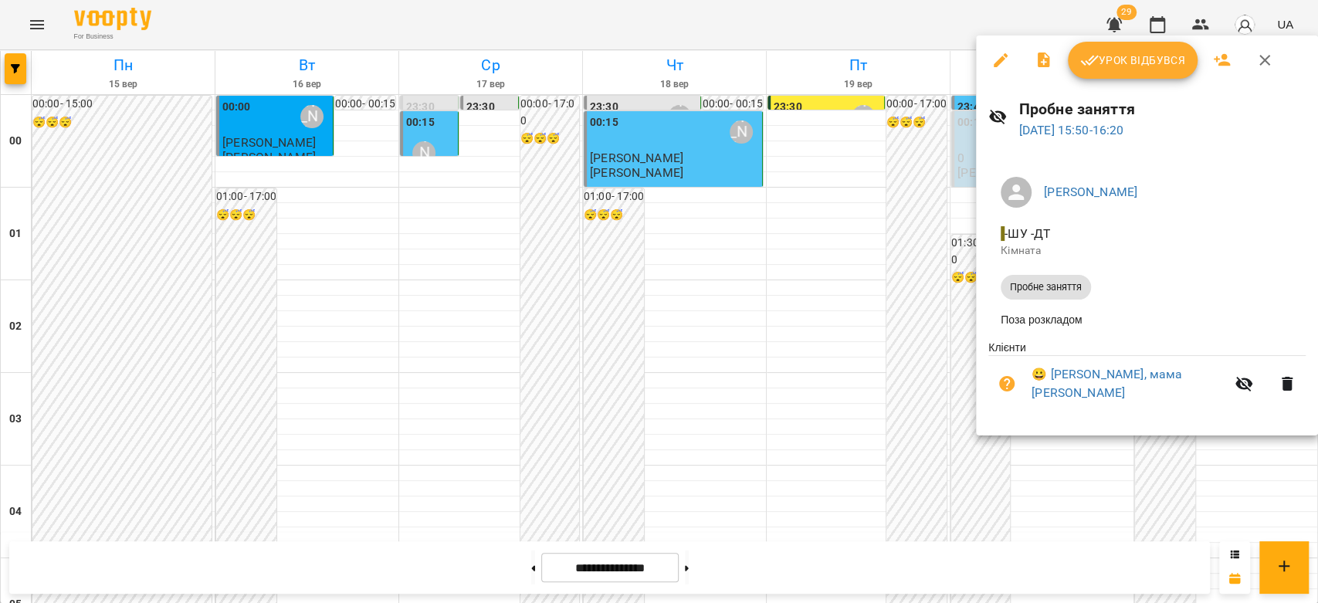
click at [1155, 73] on button "Урок відбувся" at bounding box center [1133, 60] width 130 height 37
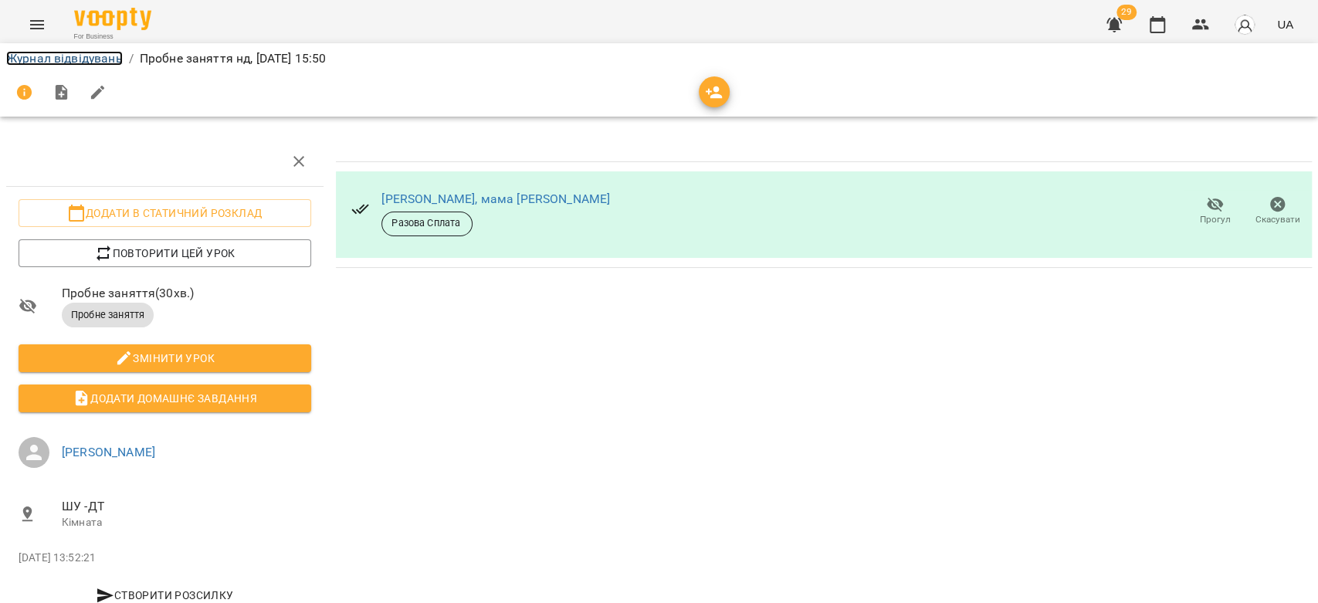
click at [59, 60] on link "Журнал відвідувань" at bounding box center [64, 58] width 117 height 15
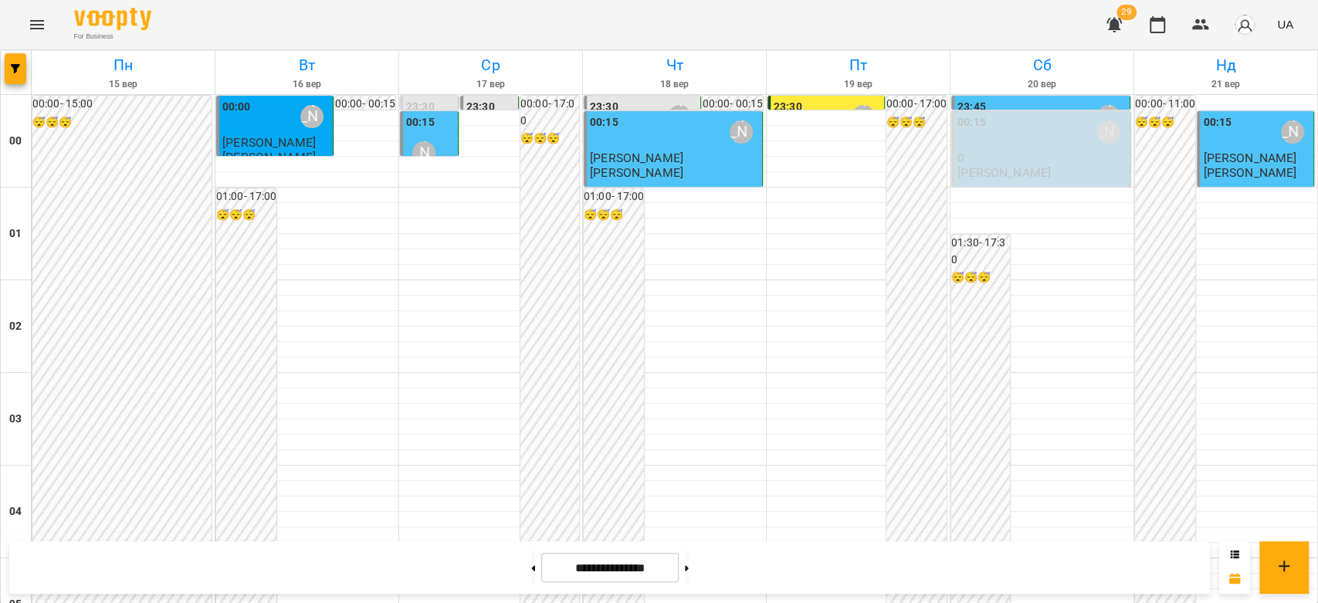
scroll to position [1457, 0]
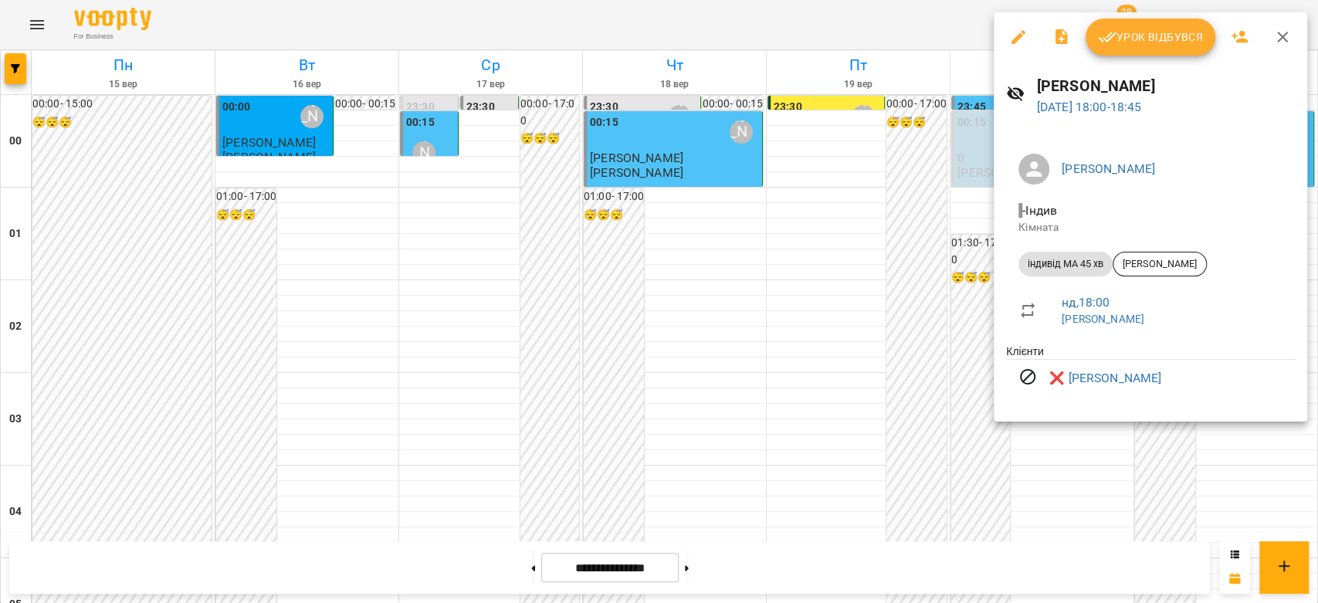
click at [750, 275] on div at bounding box center [659, 301] width 1318 height 603
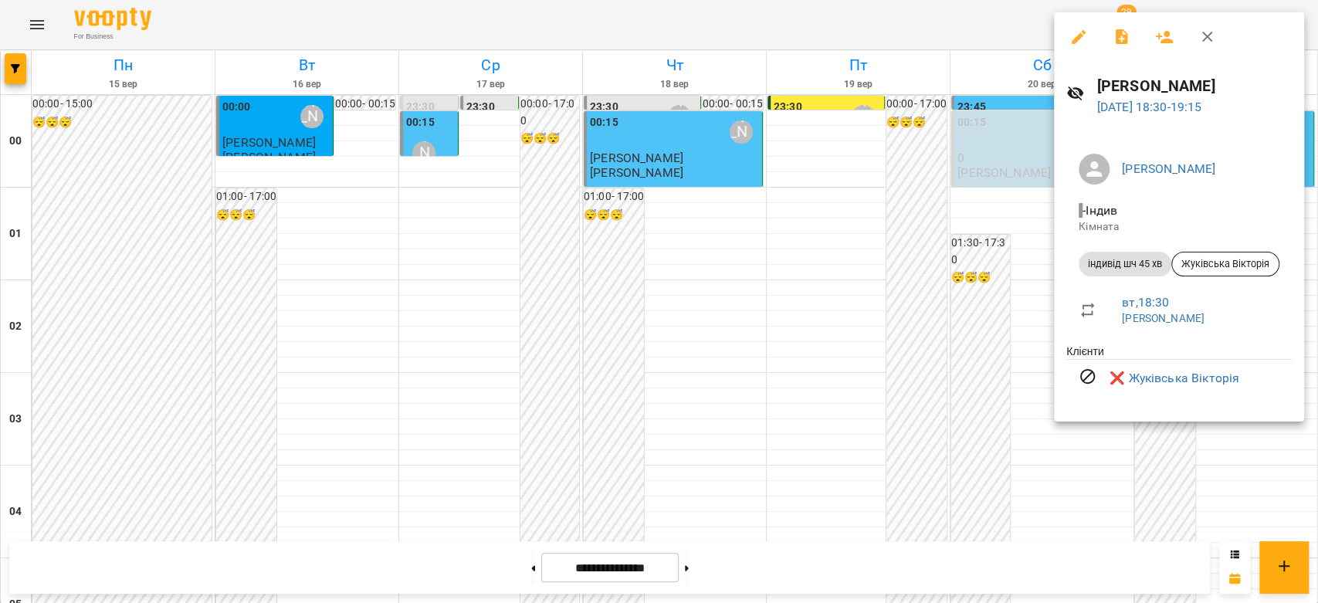
click at [883, 301] on div at bounding box center [659, 301] width 1318 height 603
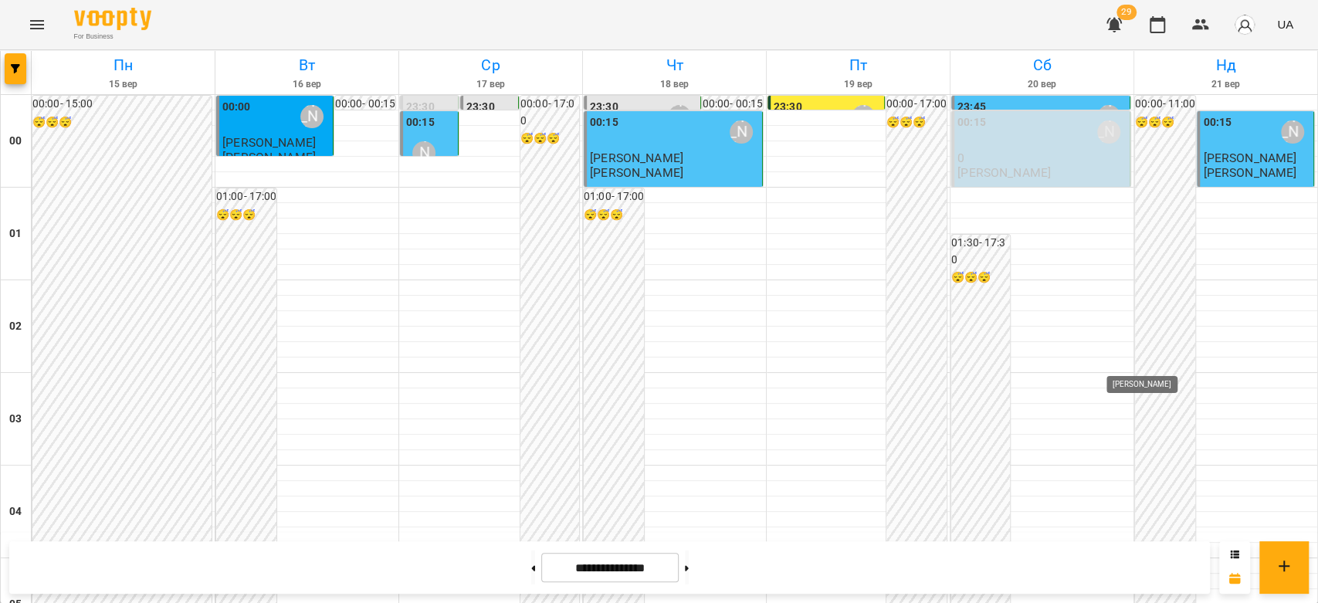
scroll to position [1544, 0]
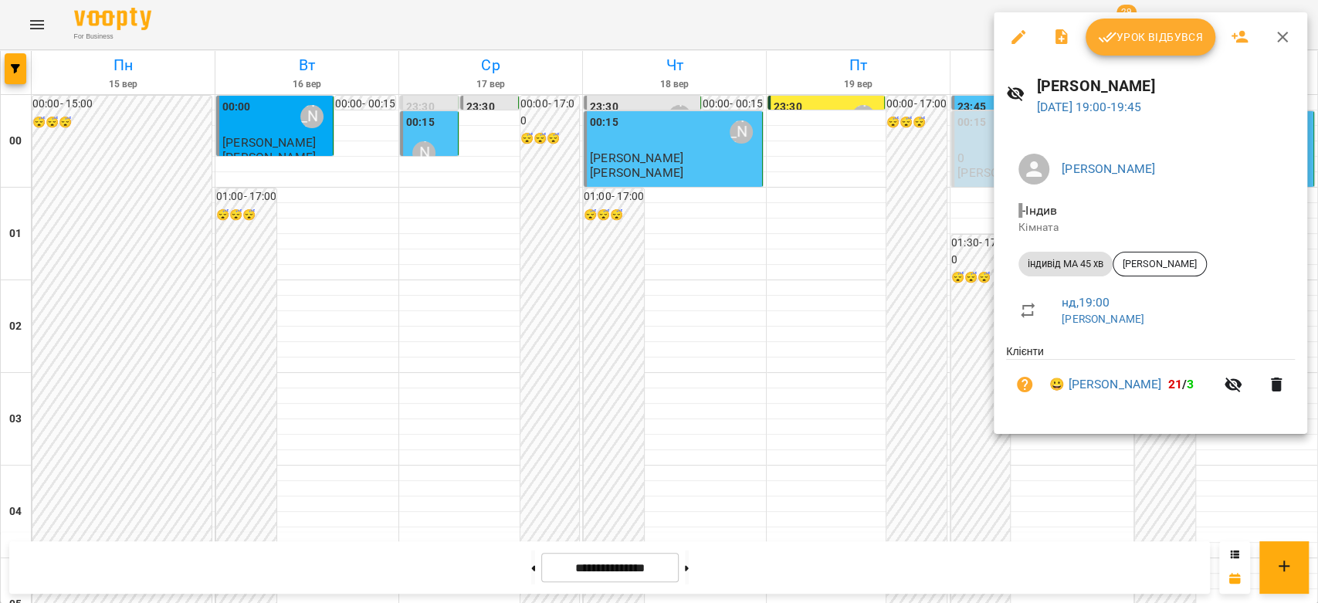
click at [1183, 39] on span "Урок відбувся" at bounding box center [1150, 37] width 105 height 19
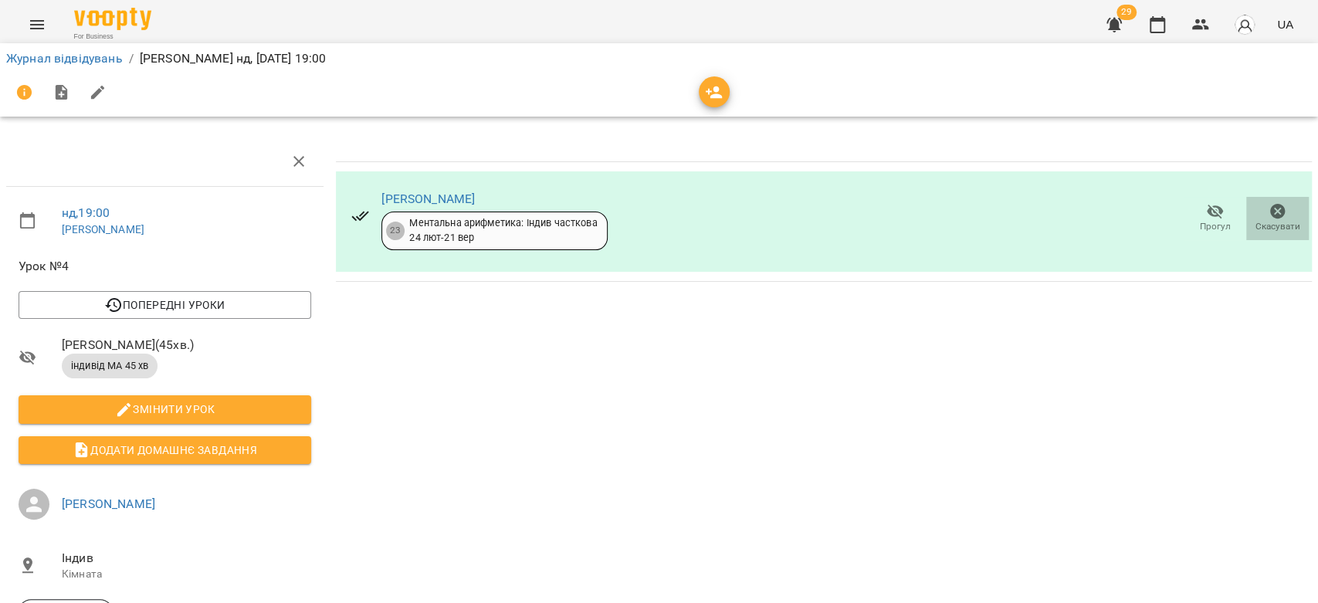
click at [1275, 208] on span "Скасувати" at bounding box center [1277, 217] width 44 height 31
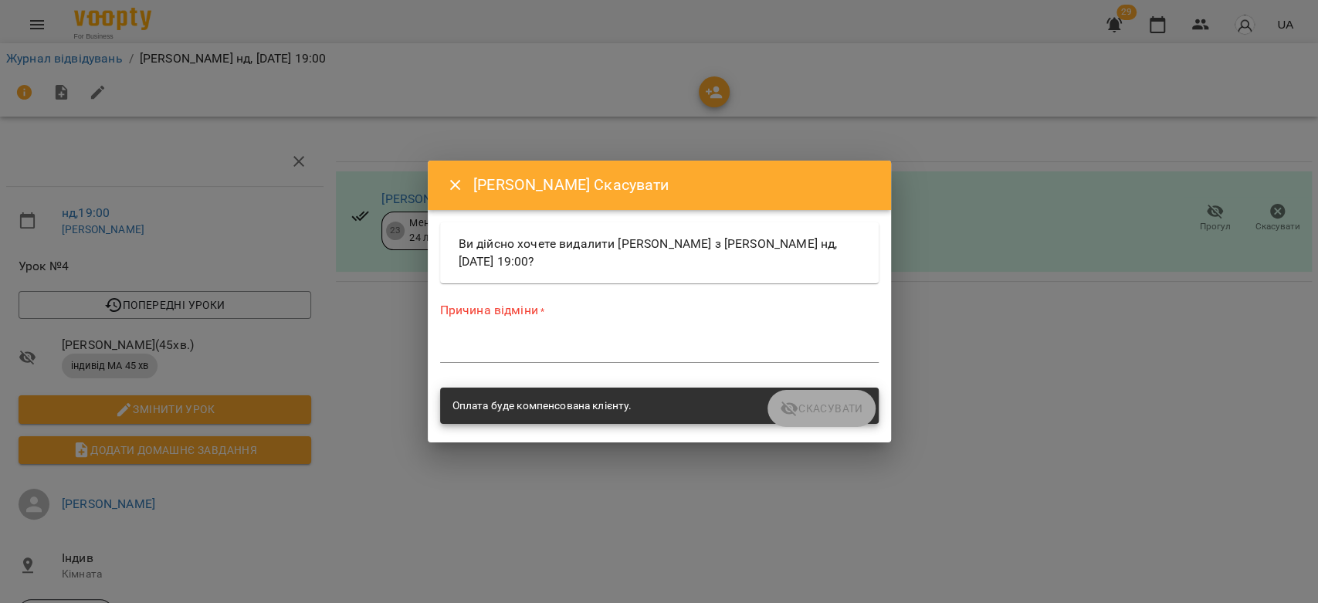
click at [689, 334] on div "Причина відміни * *" at bounding box center [659, 335] width 438 height 67
click at [702, 358] on div "*" at bounding box center [659, 350] width 438 height 25
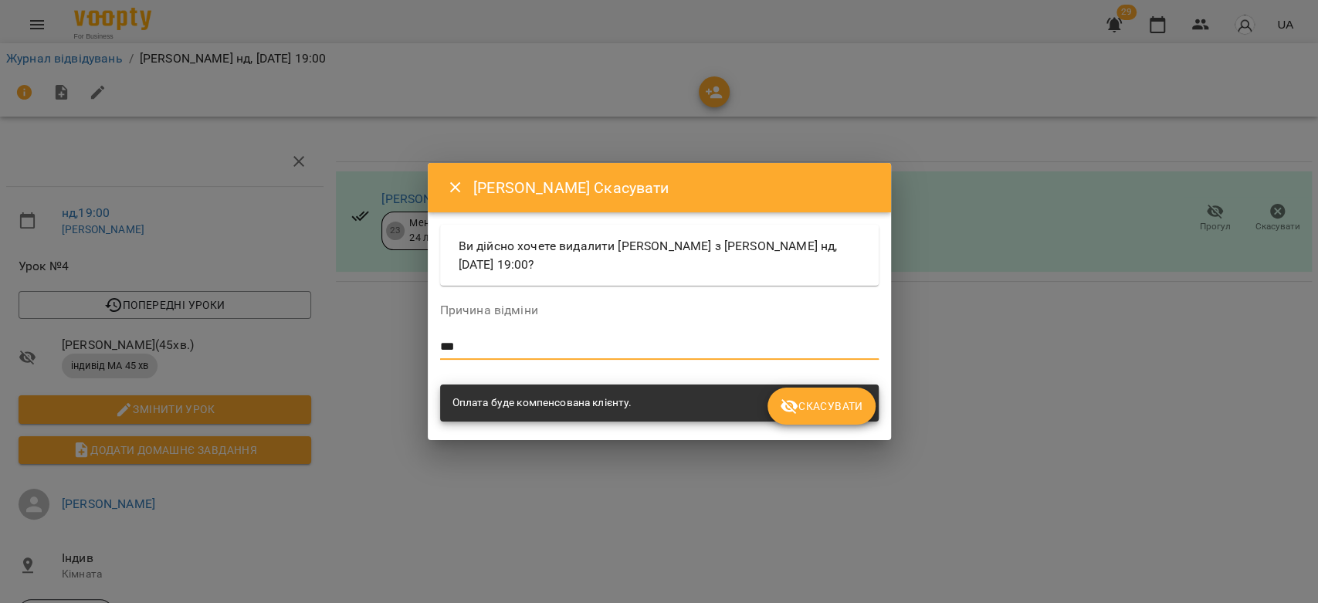
click at [814, 407] on span "Скасувати" at bounding box center [821, 406] width 83 height 19
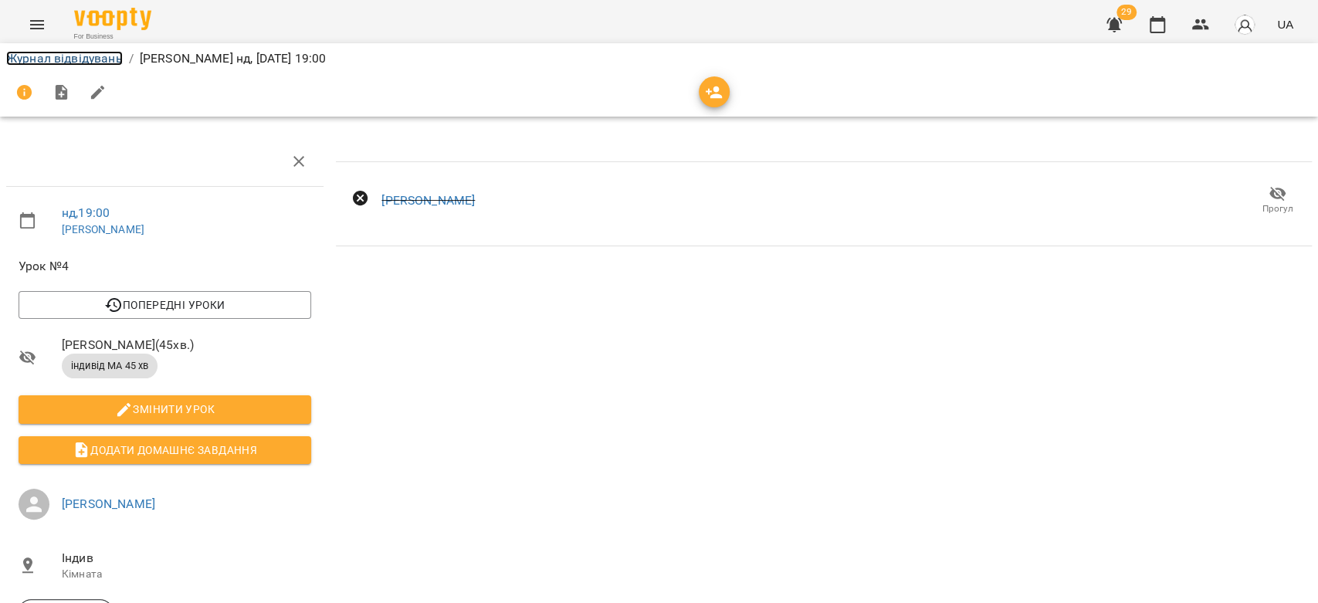
click at [61, 63] on link "Журнал відвідувань" at bounding box center [64, 58] width 117 height 15
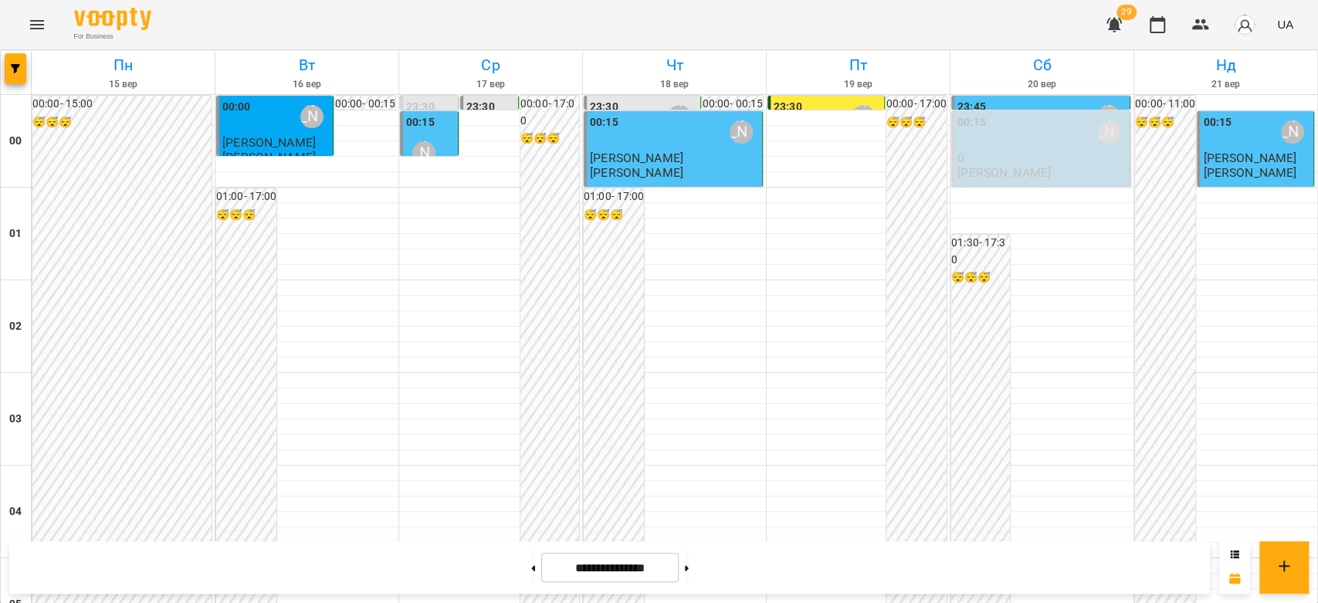
scroll to position [1715, 0]
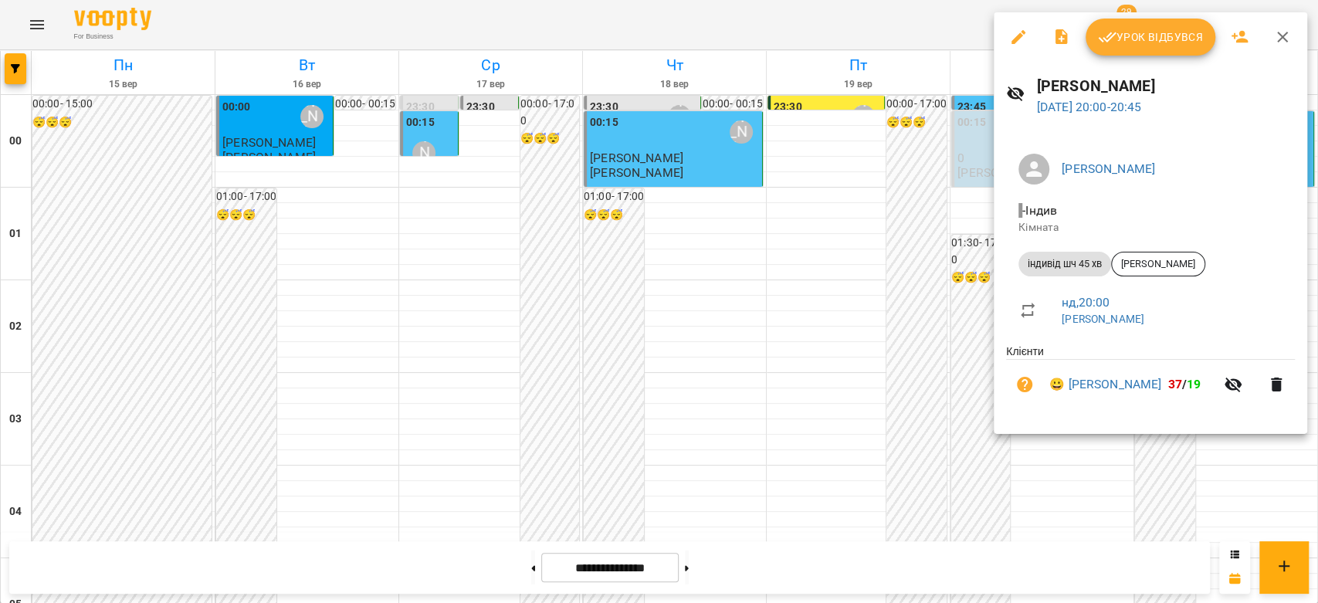
click at [1124, 46] on span "Урок відбувся" at bounding box center [1150, 37] width 105 height 19
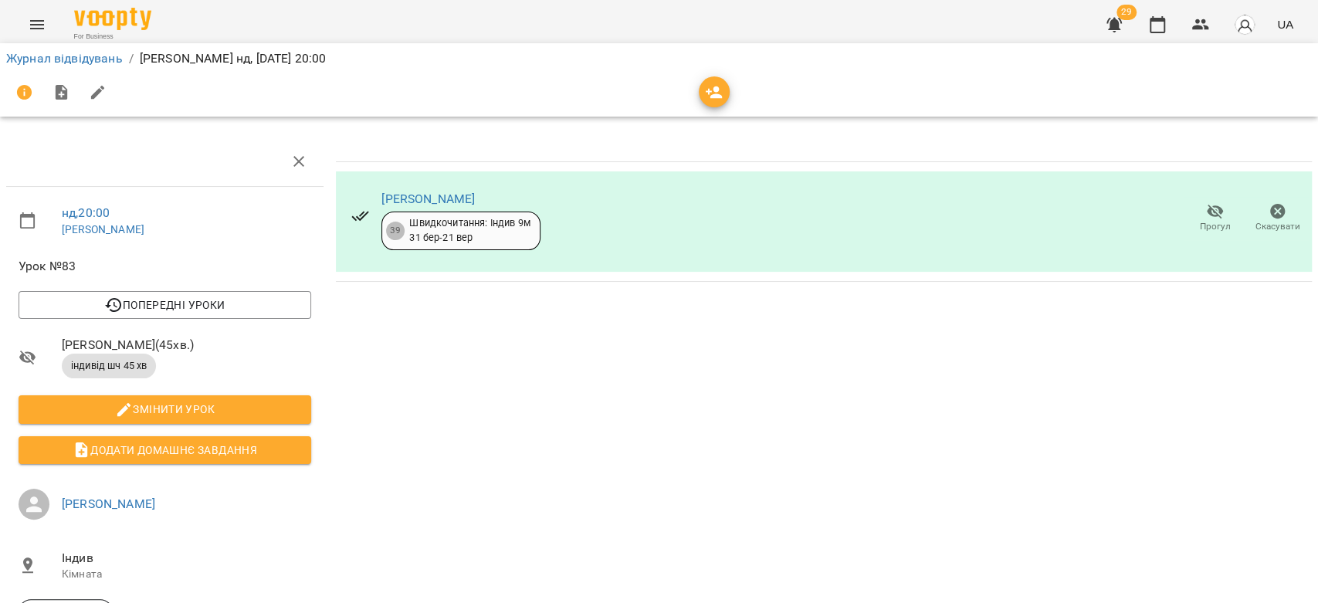
click at [1270, 215] on icon "button" at bounding box center [1277, 211] width 15 height 15
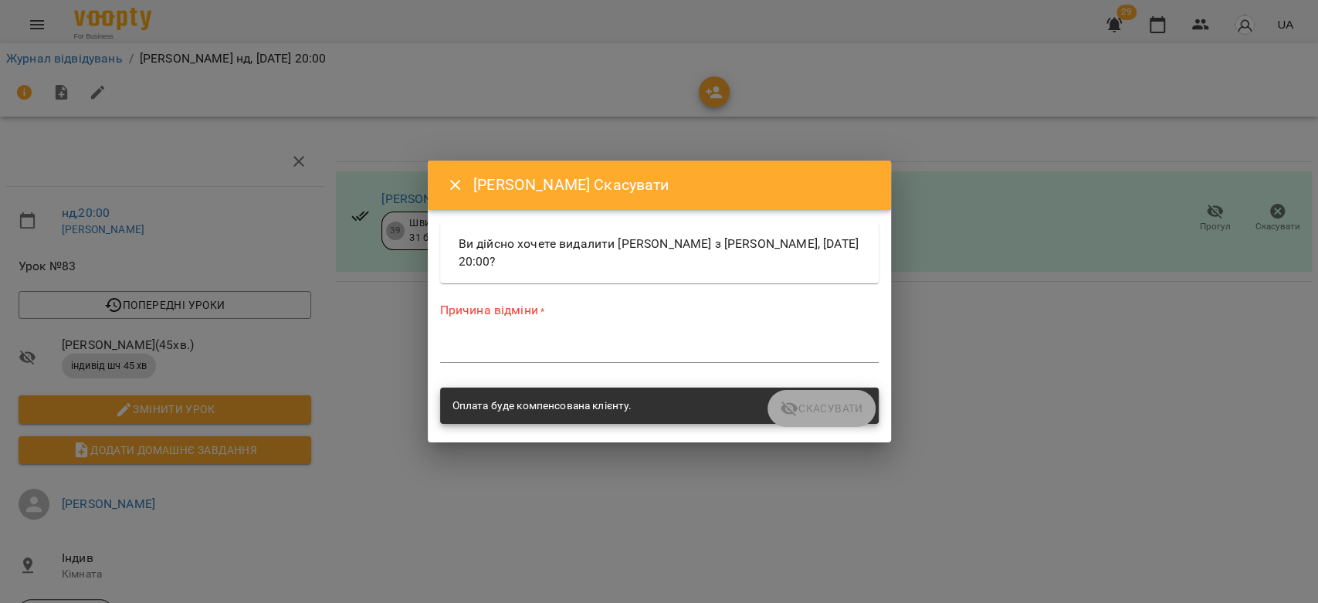
click at [693, 338] on div "*" at bounding box center [659, 350] width 438 height 25
click at [692, 337] on div "Причина відміни * *" at bounding box center [659, 335] width 438 height 67
click at [720, 334] on div "Причина відміни * *" at bounding box center [659, 335] width 438 height 67
click at [723, 344] on textarea at bounding box center [659, 350] width 438 height 15
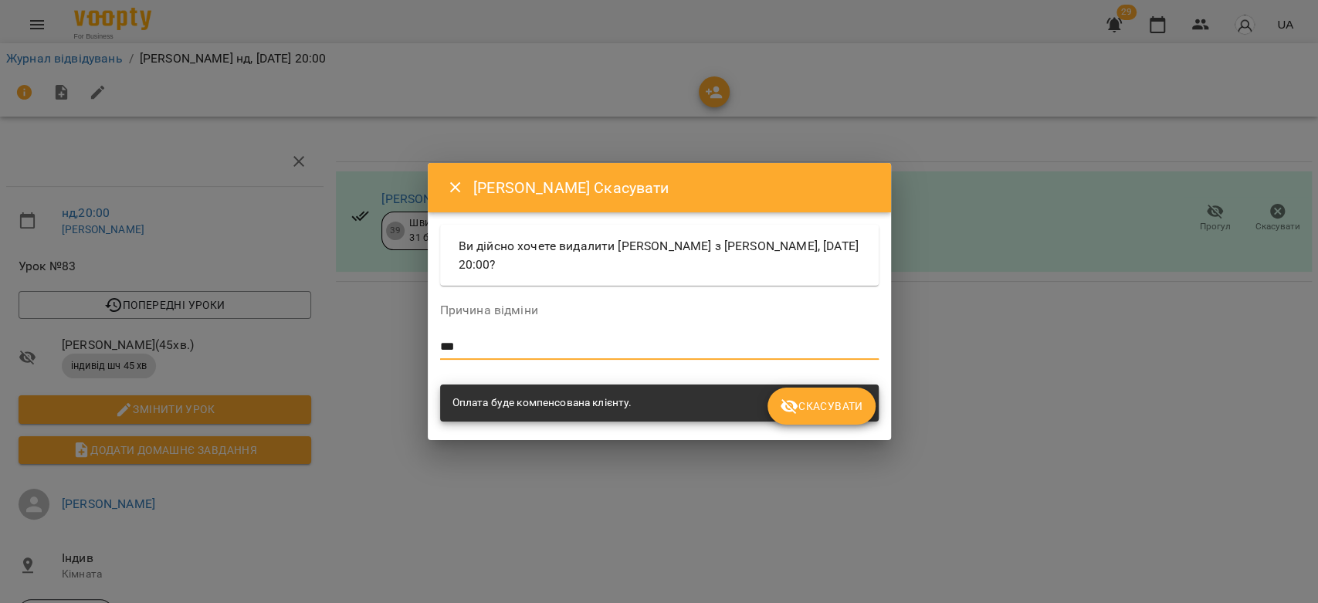
click at [814, 400] on span "Скасувати" at bounding box center [821, 406] width 83 height 19
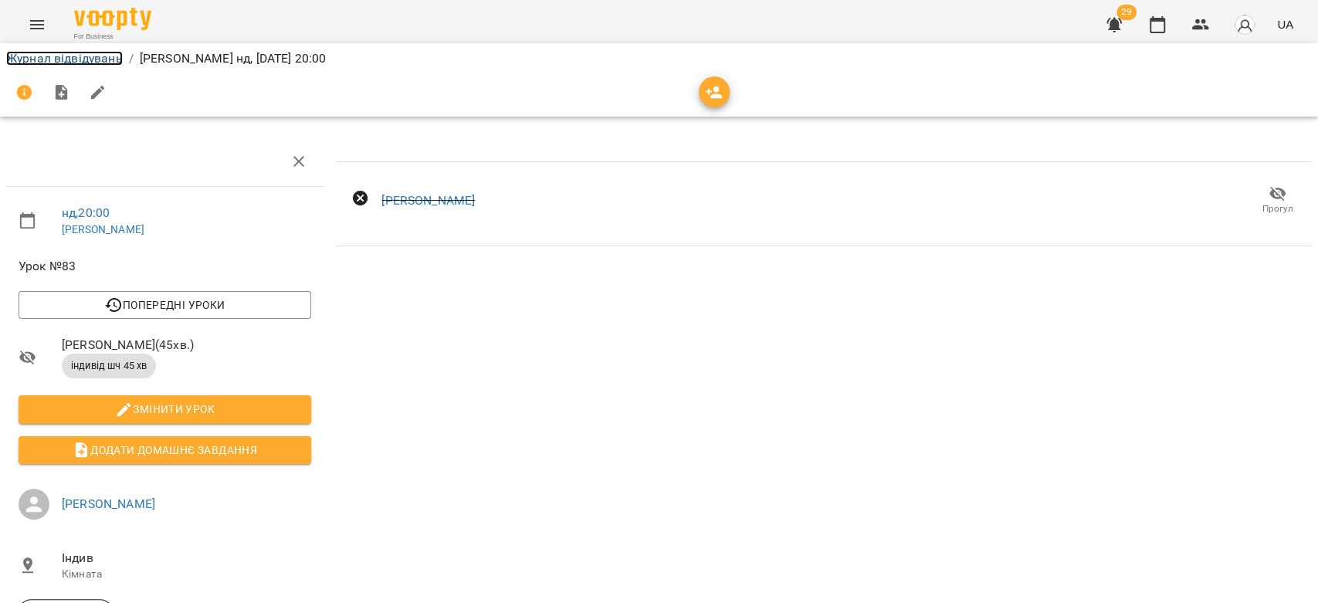
click at [104, 64] on link "Журнал відвідувань" at bounding box center [64, 58] width 117 height 15
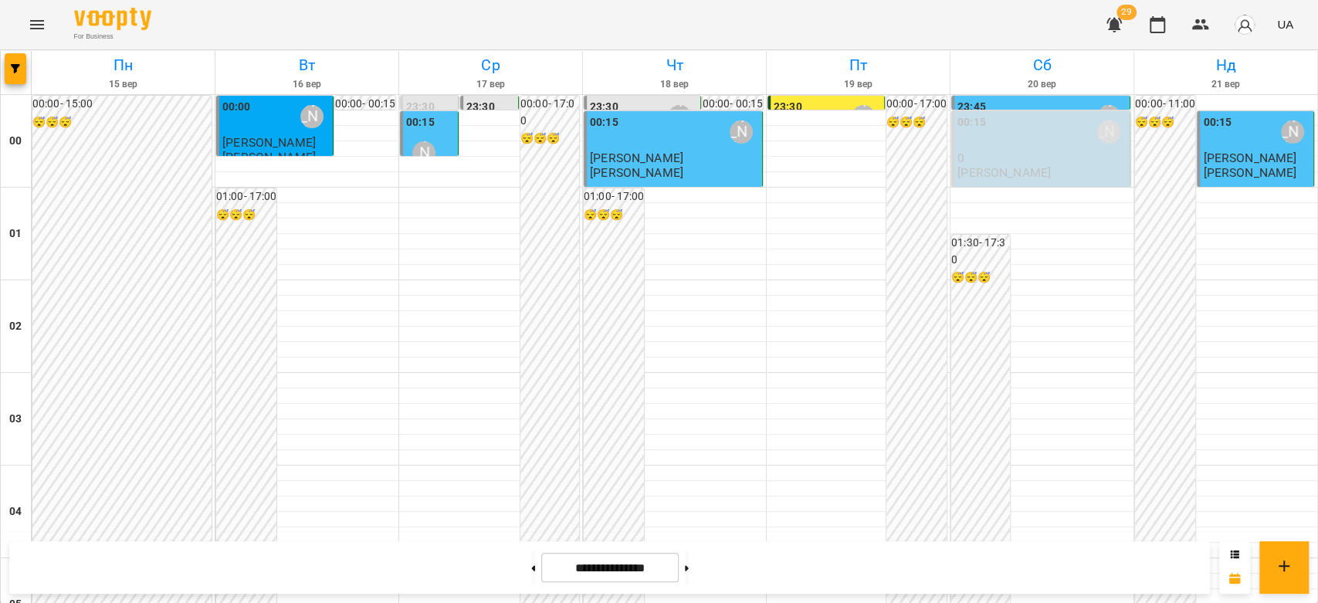
scroll to position [1785, 0]
click at [689, 573] on button at bounding box center [687, 567] width 4 height 34
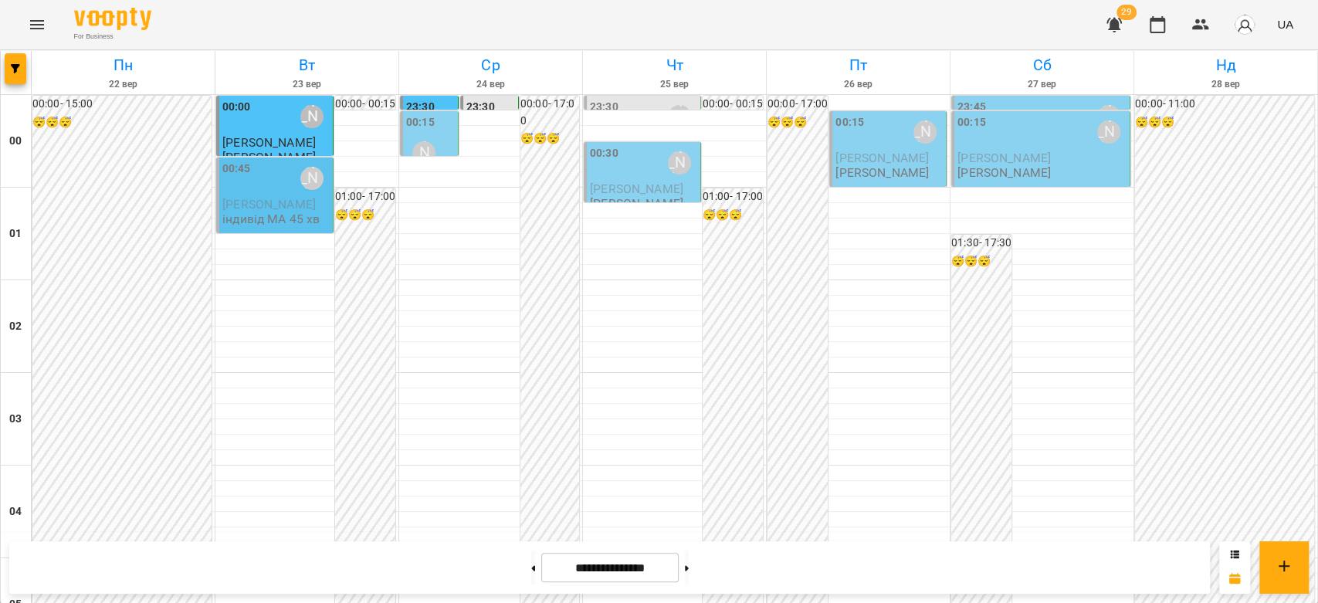
scroll to position [1527, 0]
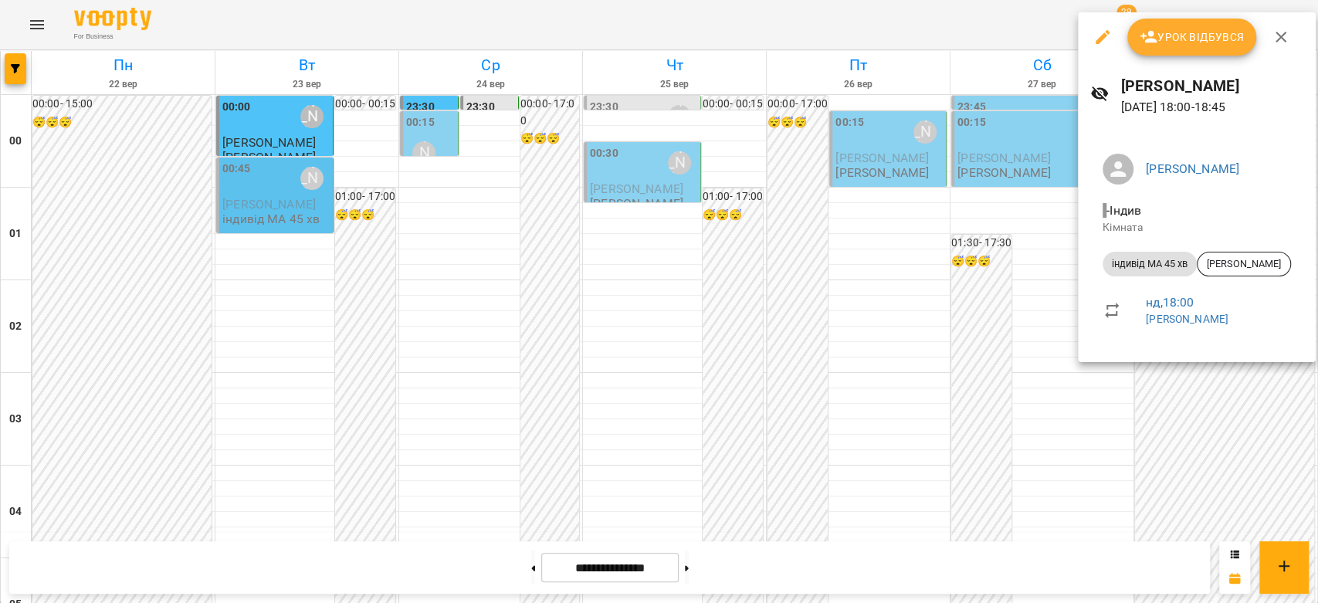
click at [947, 270] on div at bounding box center [659, 301] width 1318 height 603
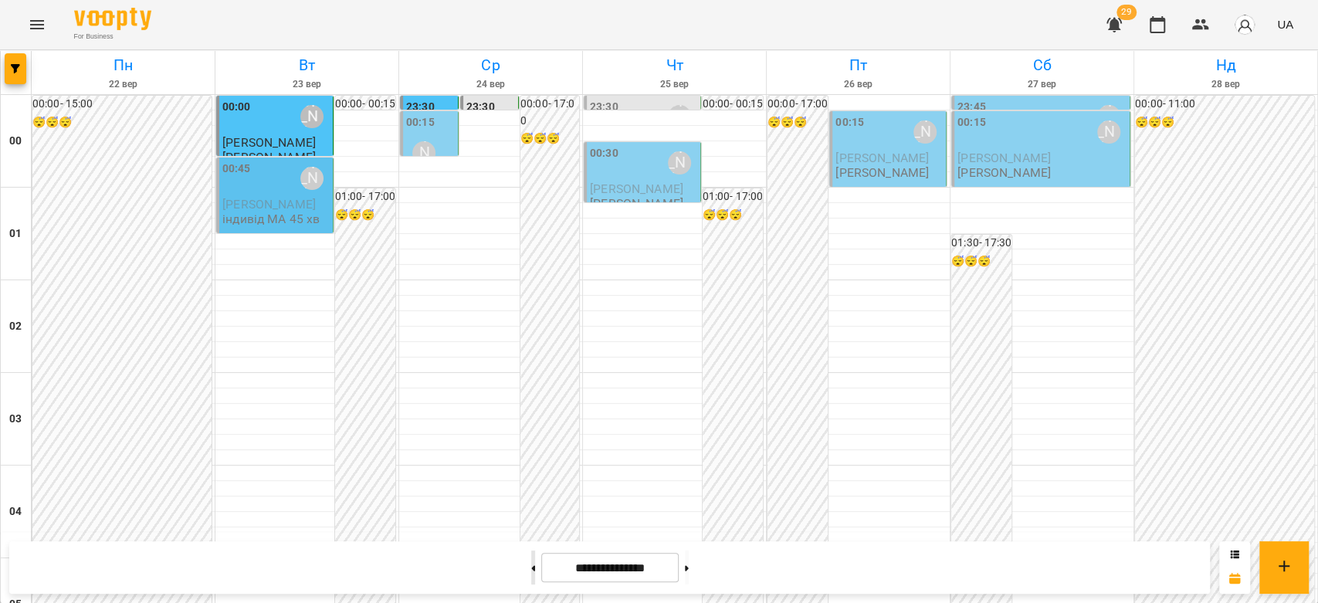
click at [531, 572] on button at bounding box center [533, 567] width 4 height 34
type input "**********"
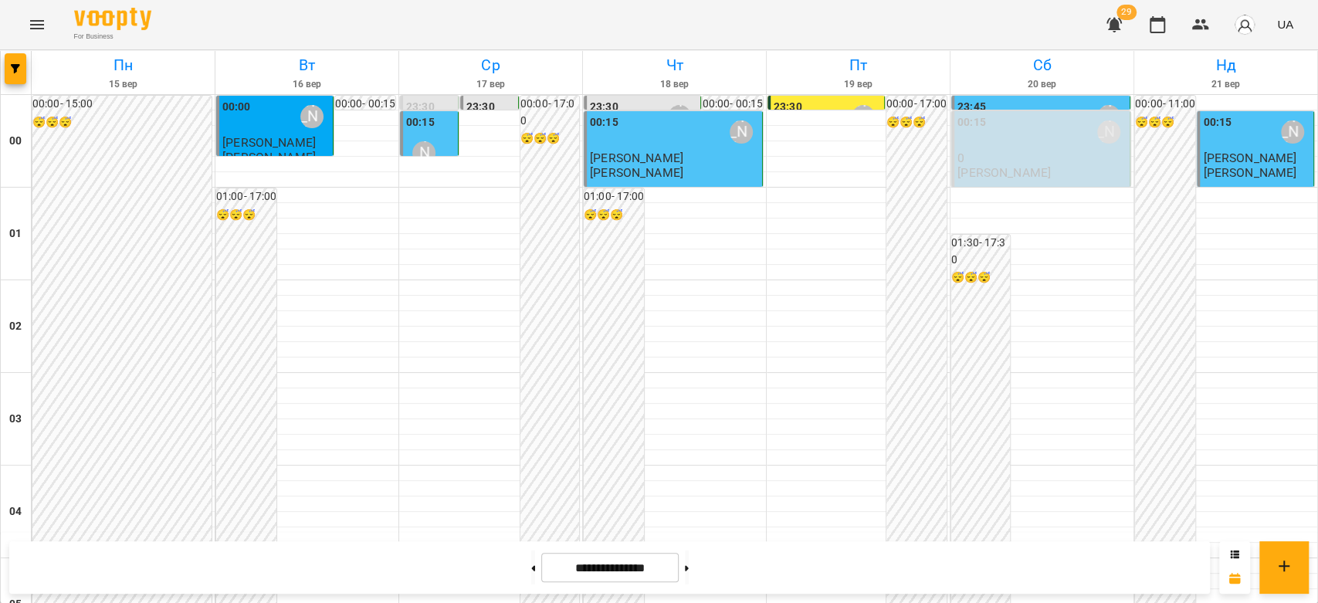
scroll to position [1785, 0]
